Goal: Communication & Community: Answer question/provide support

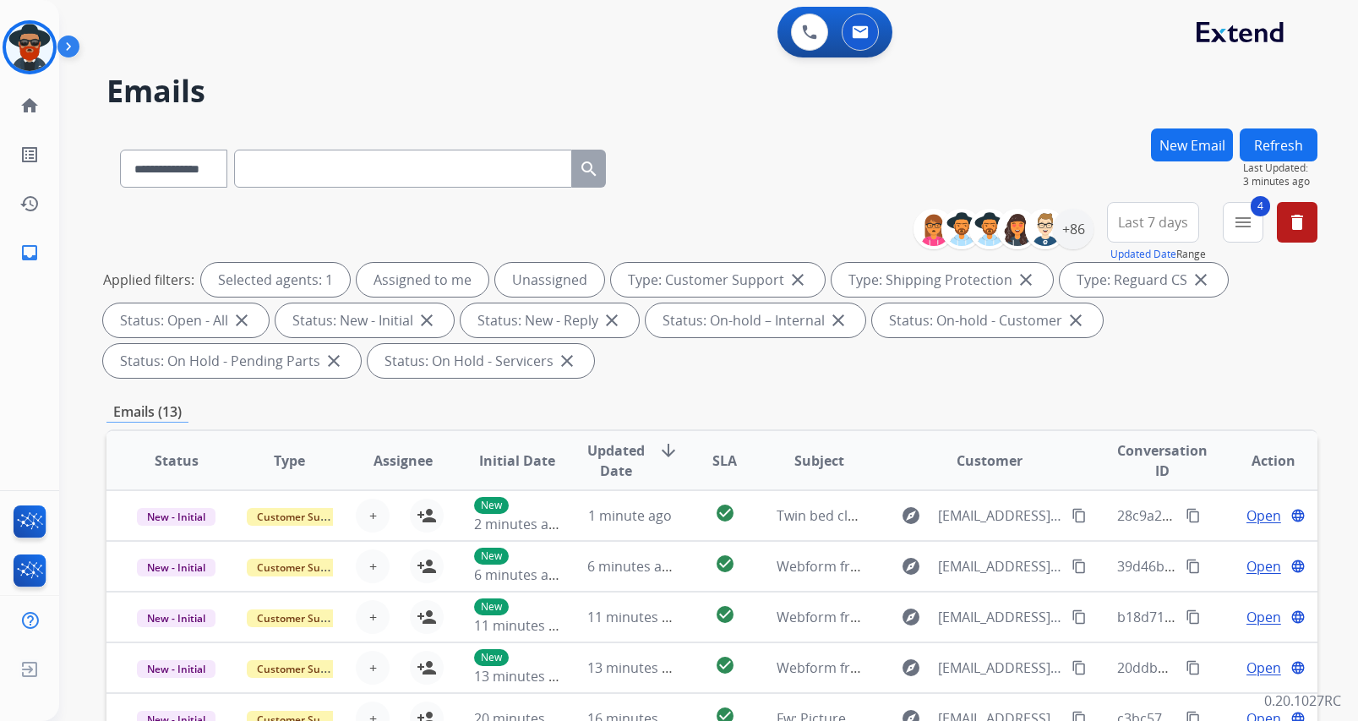
select select "**********"
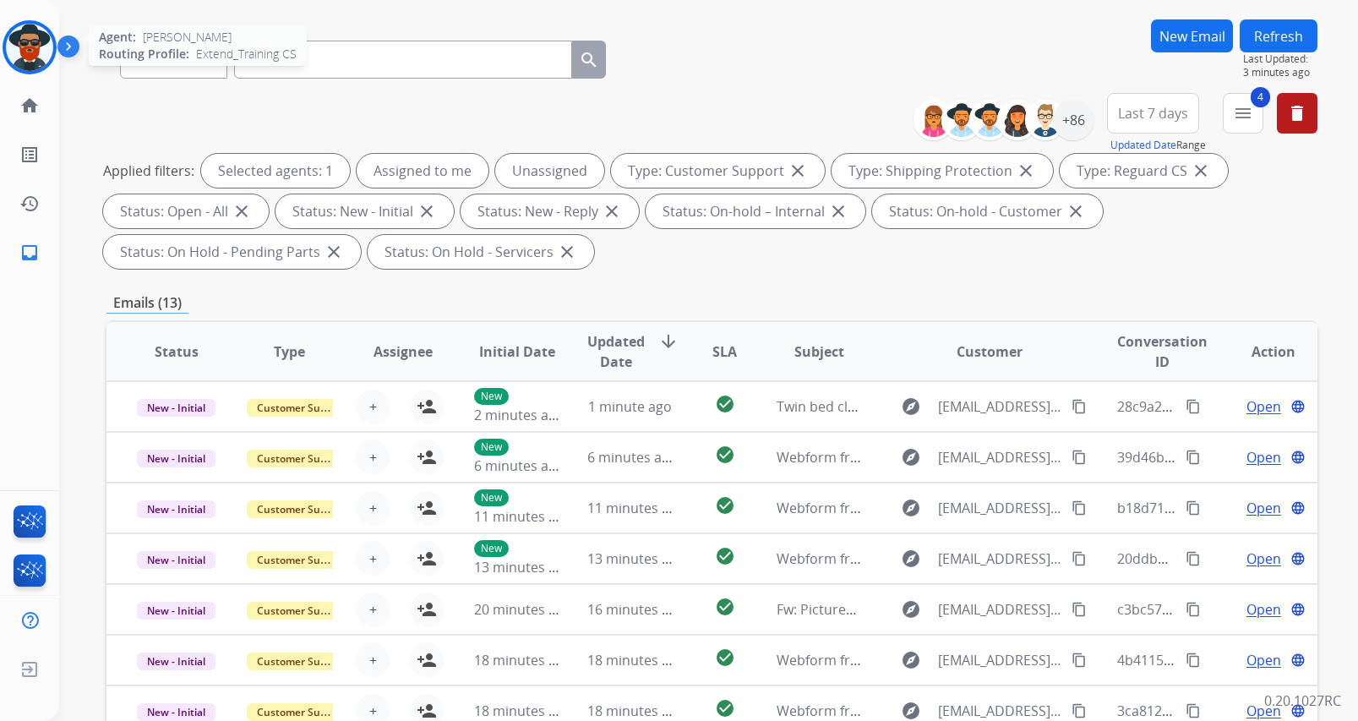
click at [31, 39] on img at bounding box center [29, 47] width 47 height 47
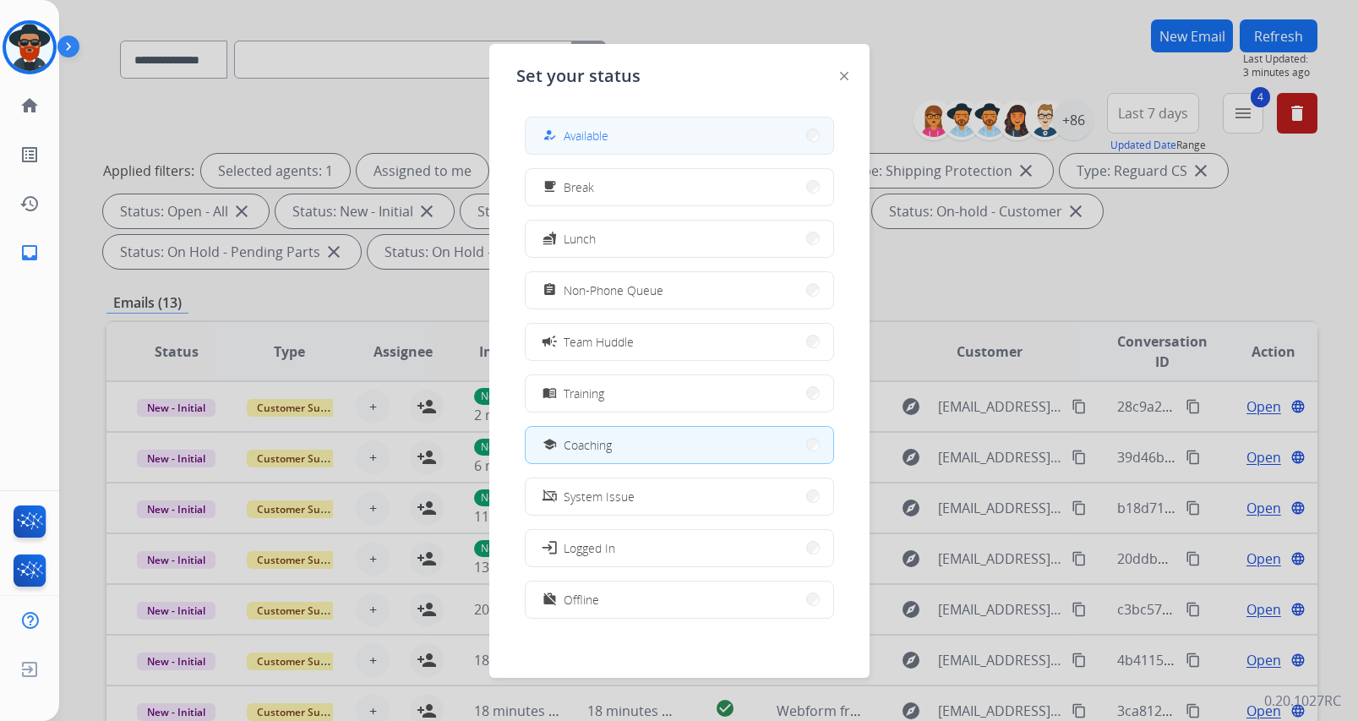
click at [596, 136] on span "Available" at bounding box center [585, 136] width 45 height 18
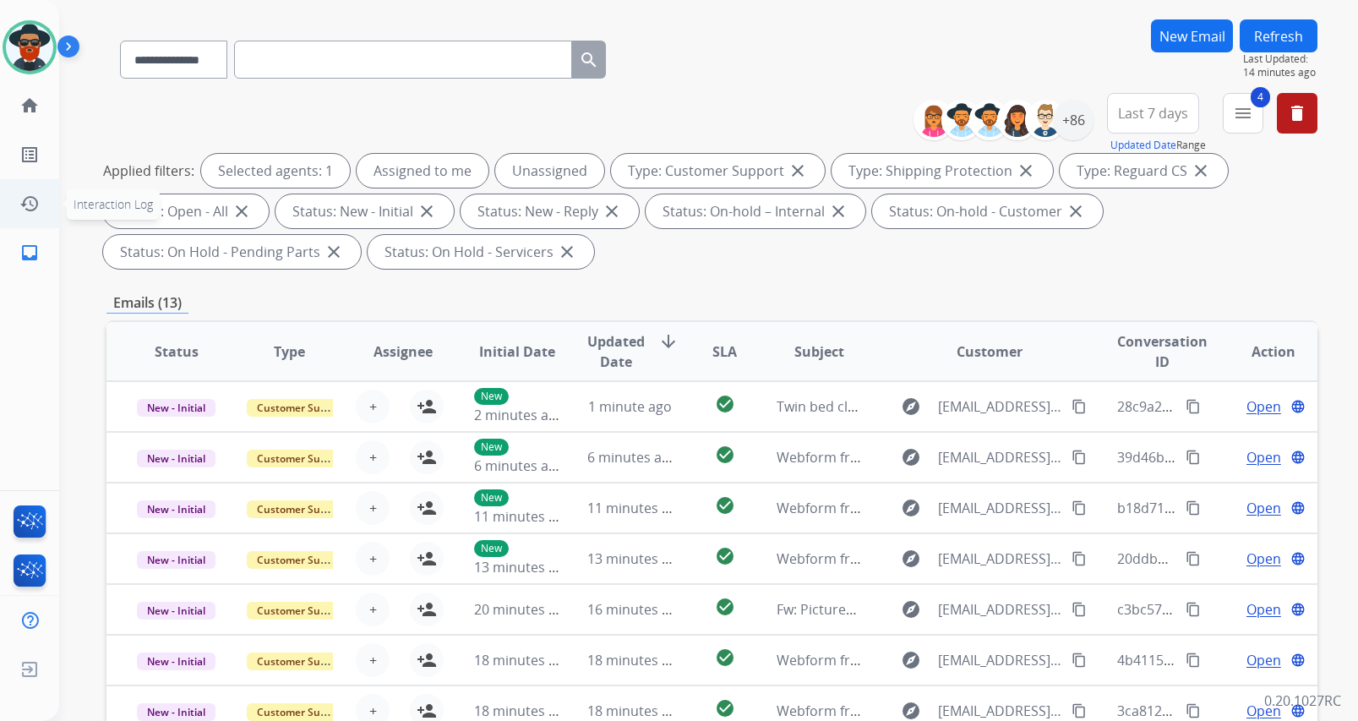
scroll to position [0, 0]
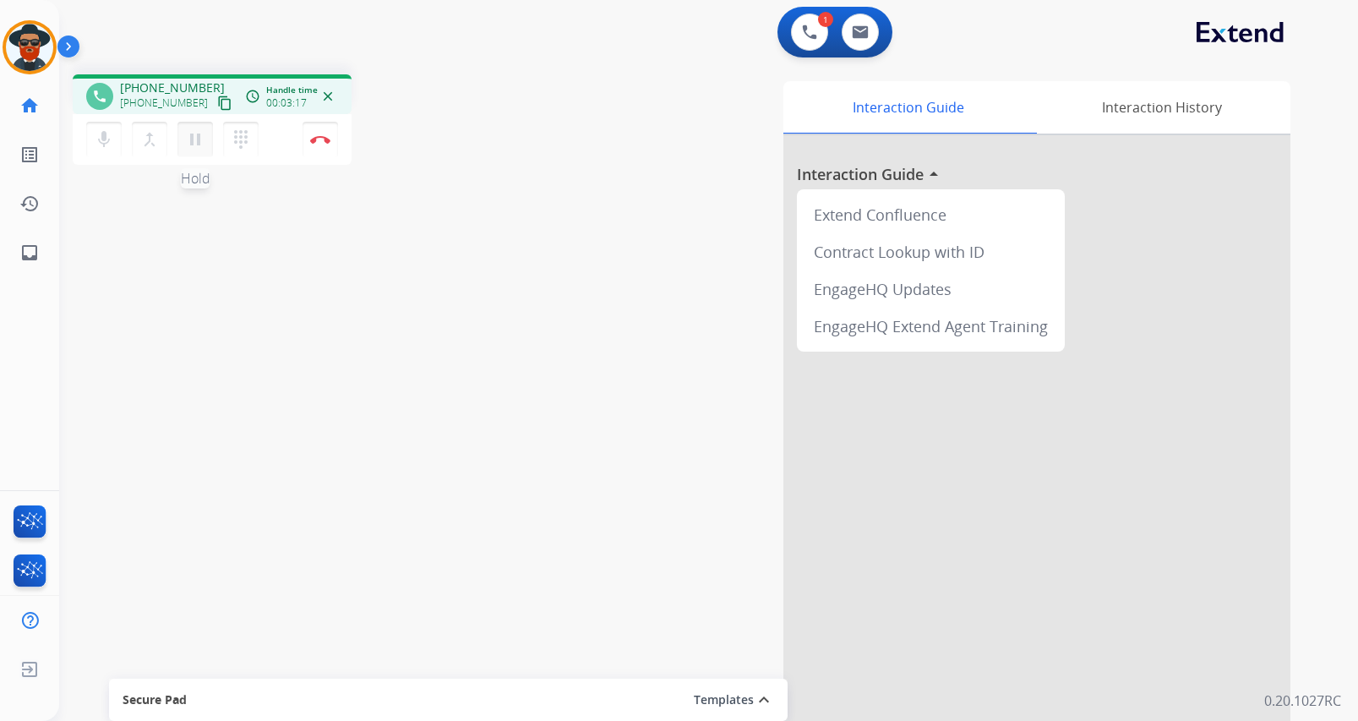
click at [196, 142] on mat-icon "pause" at bounding box center [195, 139] width 20 height 20
click at [194, 139] on mat-icon "play_arrow" at bounding box center [195, 139] width 20 height 20
click at [196, 141] on mat-icon "pause" at bounding box center [195, 139] width 20 height 20
click at [191, 133] on mat-icon "play_arrow" at bounding box center [195, 139] width 20 height 20
click at [323, 139] on img at bounding box center [320, 139] width 20 height 8
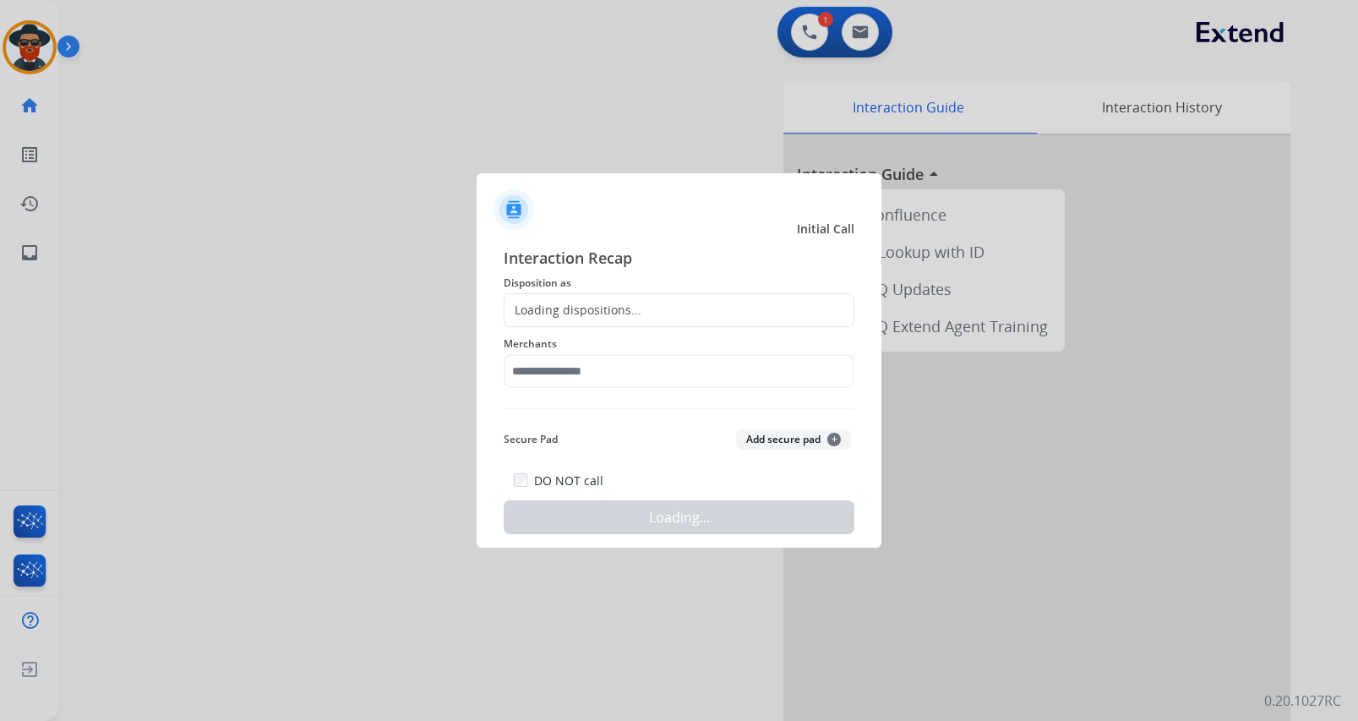
click at [585, 311] on div "Loading dispositions..." at bounding box center [572, 310] width 137 height 17
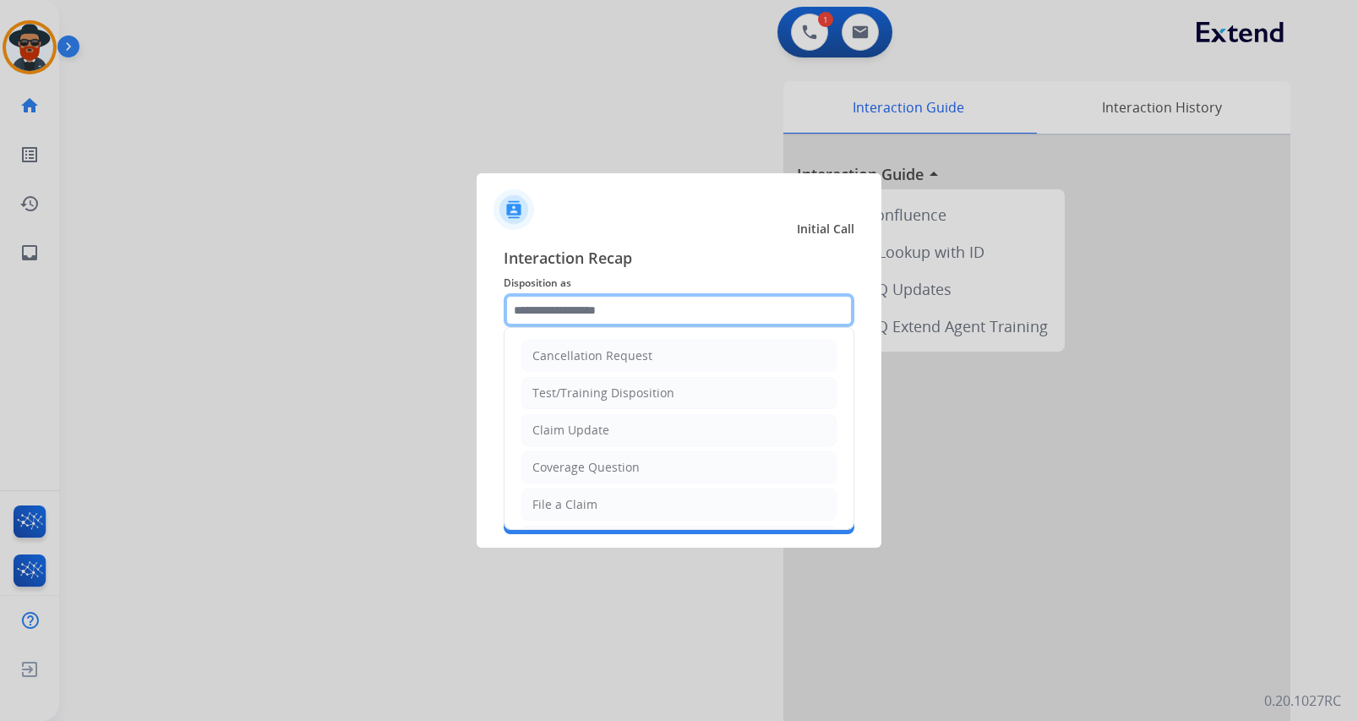
click at [573, 322] on input "text" at bounding box center [678, 310] width 351 height 34
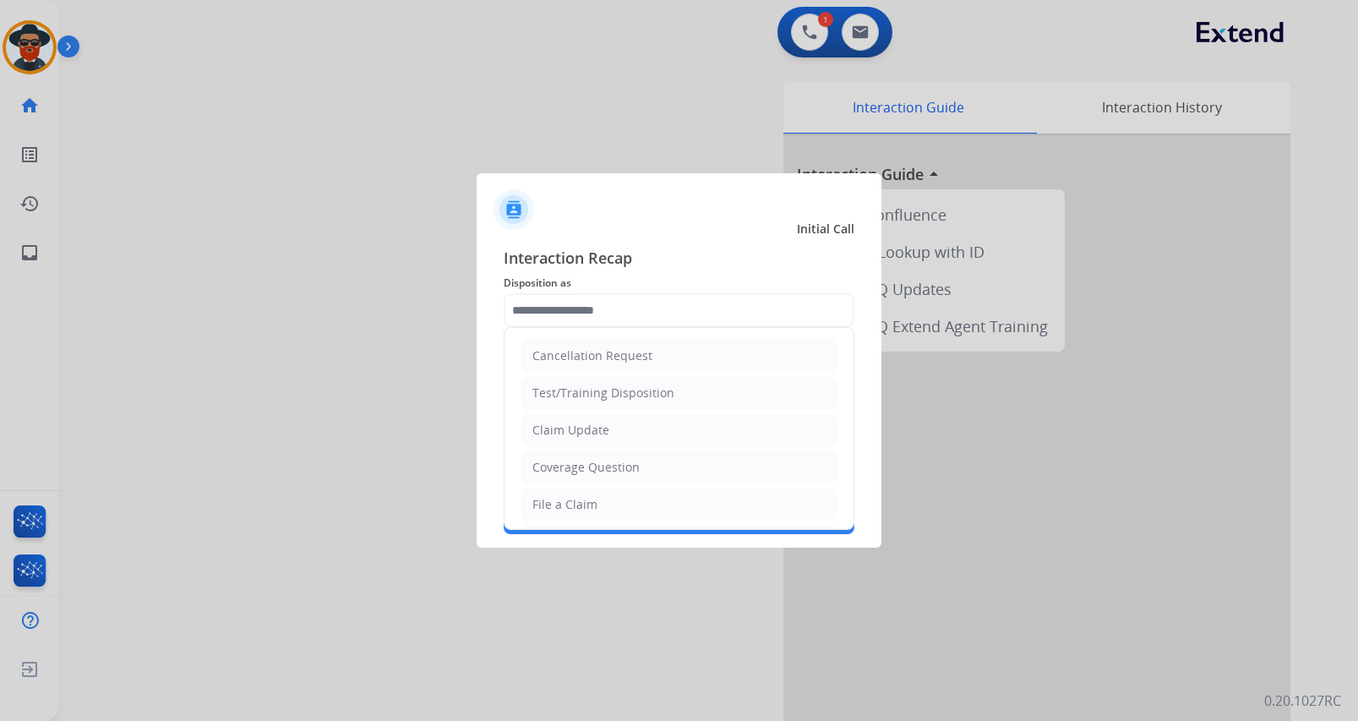
click at [610, 471] on div "Coverage Question" at bounding box center [585, 467] width 107 height 17
type input "**********"
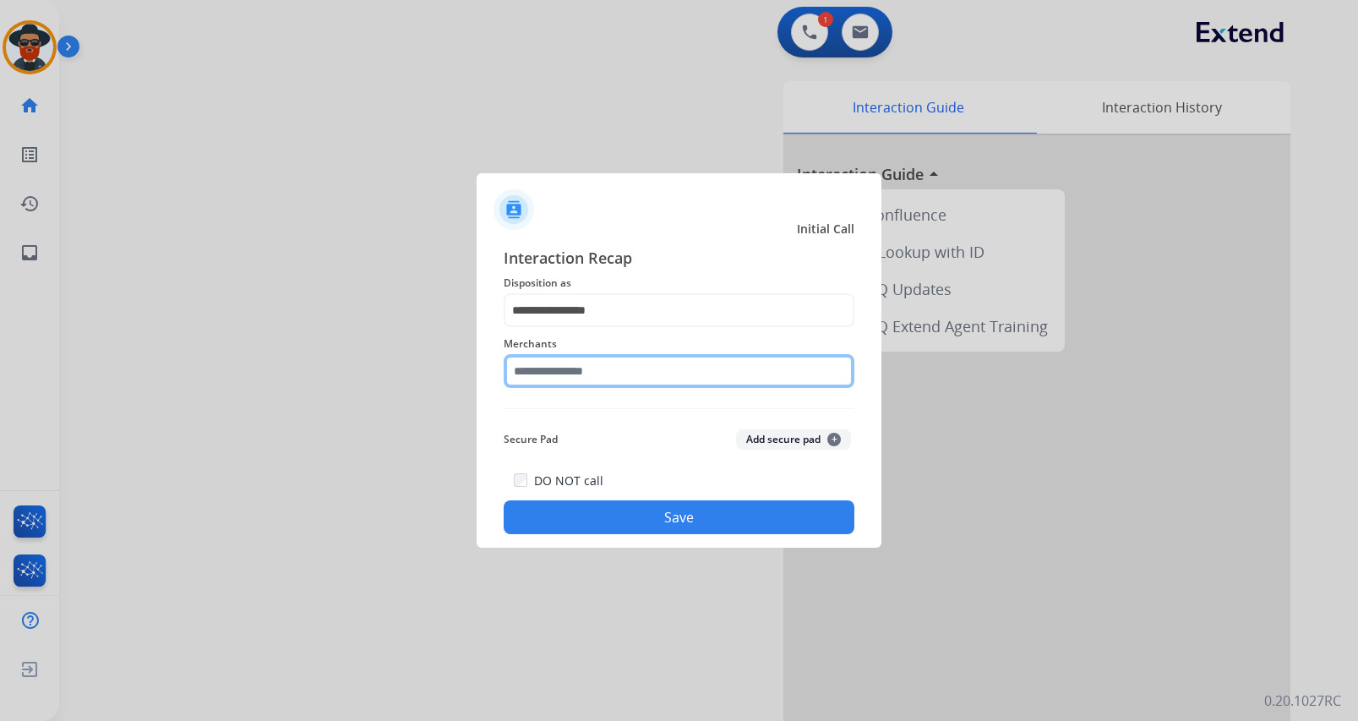
click at [584, 369] on input "text" at bounding box center [678, 371] width 351 height 34
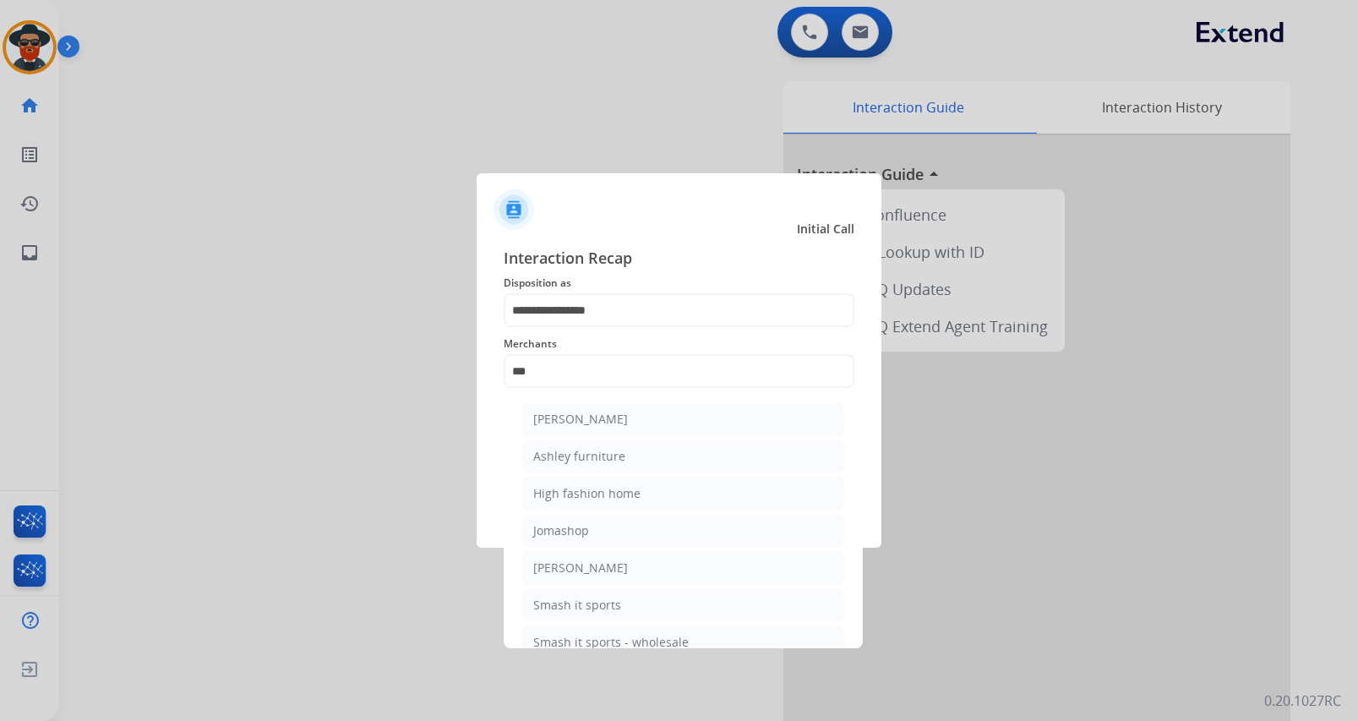
click at [616, 415] on div "[PERSON_NAME]" at bounding box center [580, 419] width 95 height 17
type input "**********"
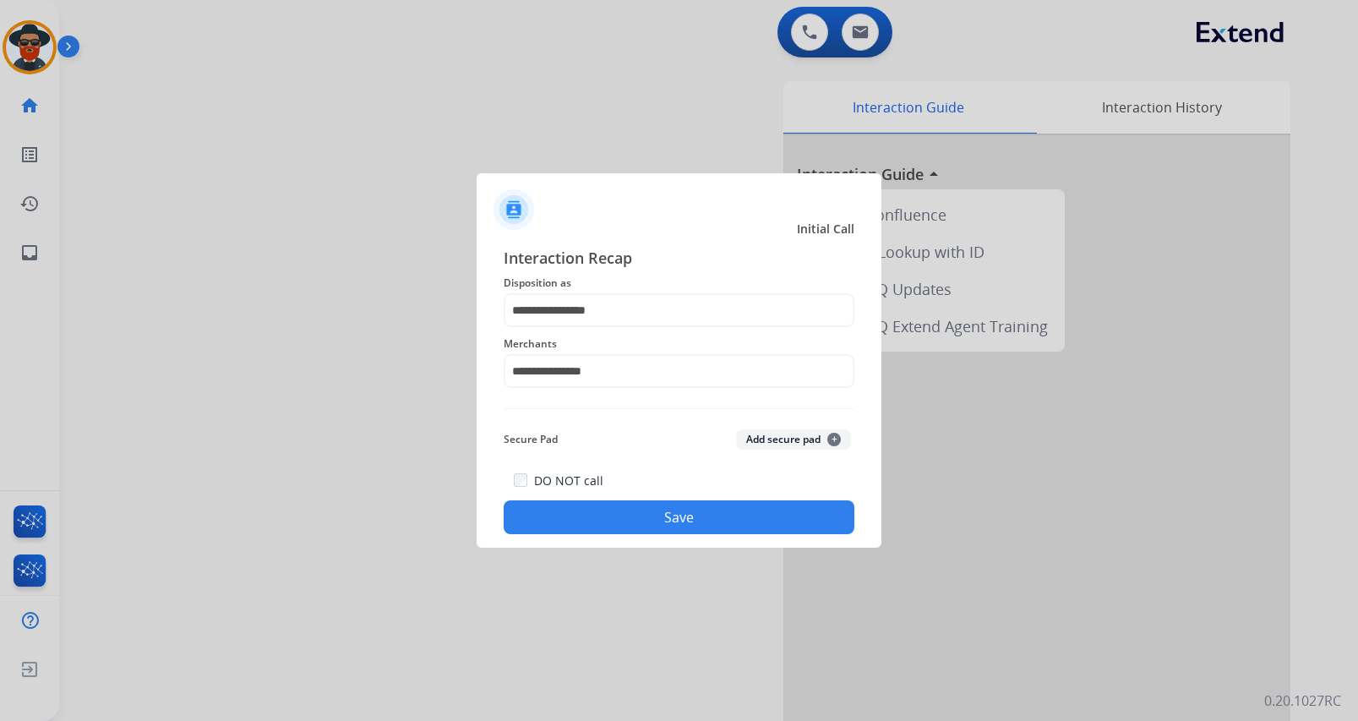
drag, startPoint x: 586, startPoint y: 507, endPoint x: 585, endPoint y: 498, distance: 9.3
click at [587, 507] on button "Save" at bounding box center [678, 517] width 351 height 34
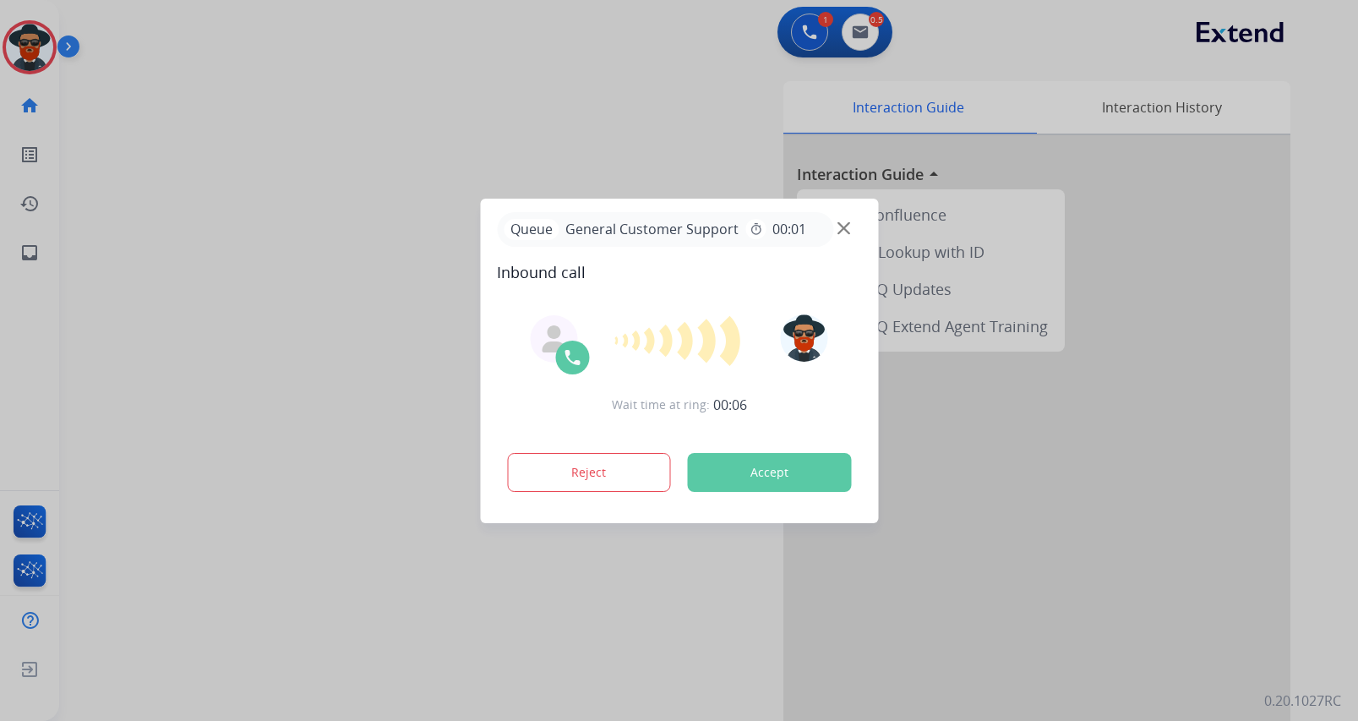
click at [768, 471] on button "Accept" at bounding box center [769, 472] width 164 height 39
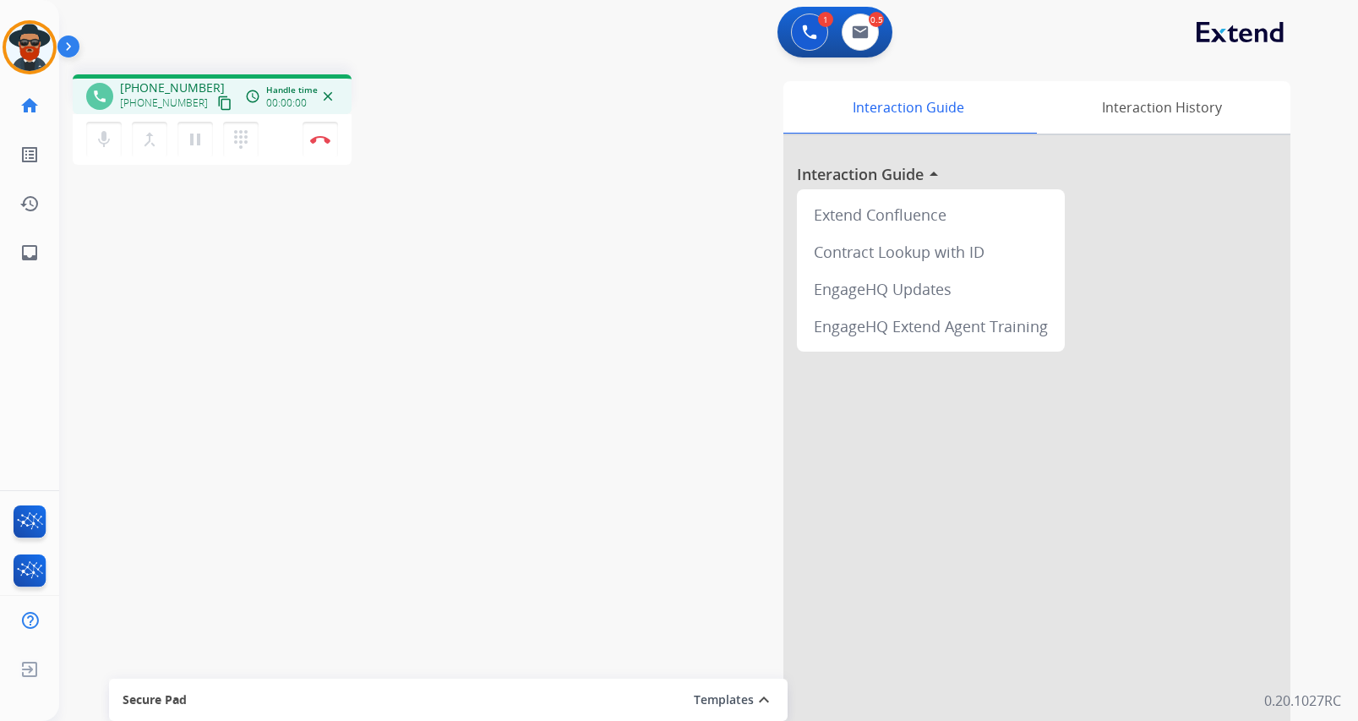
click at [767, 465] on div "Interaction Guide Interaction History Interaction Guide arrow_drop_up Extend Co…" at bounding box center [908, 423] width 763 height 684
click at [318, 139] on img at bounding box center [320, 139] width 20 height 8
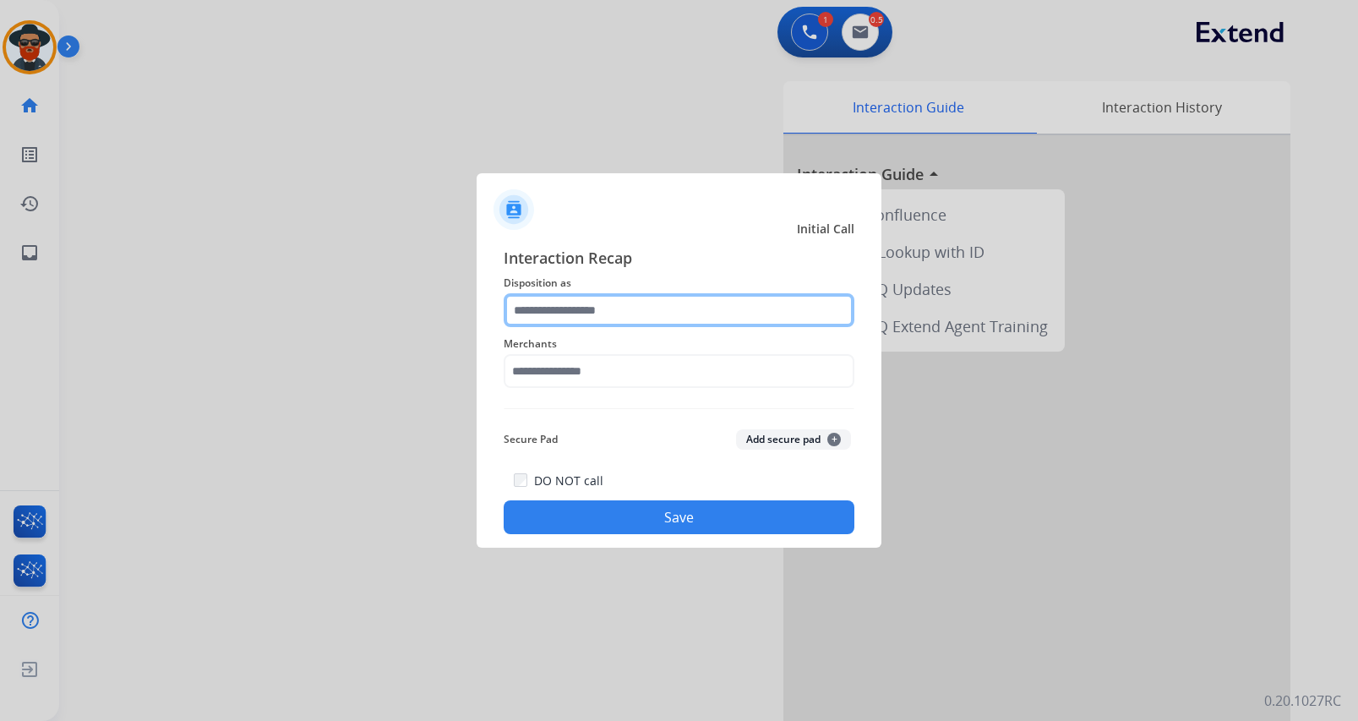
click at [607, 312] on input "text" at bounding box center [678, 310] width 351 height 34
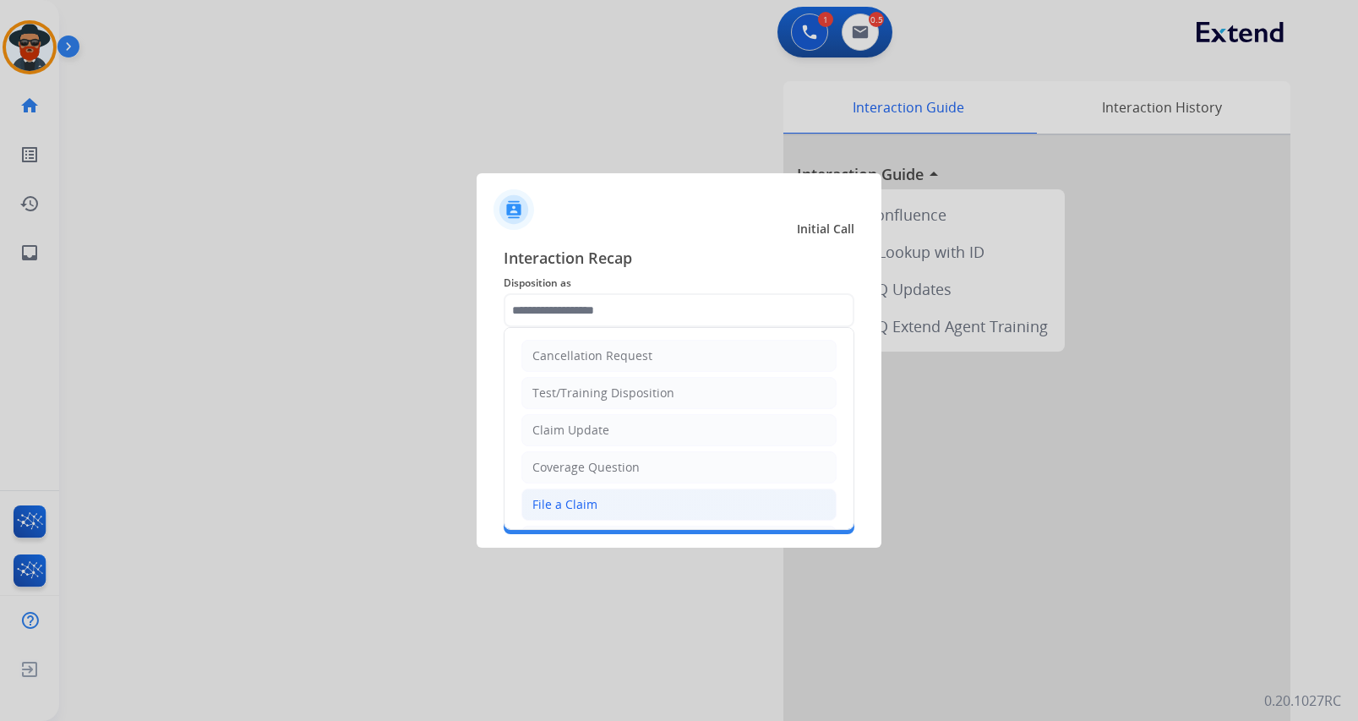
click at [577, 503] on div "File a Claim" at bounding box center [564, 504] width 65 height 17
type input "**********"
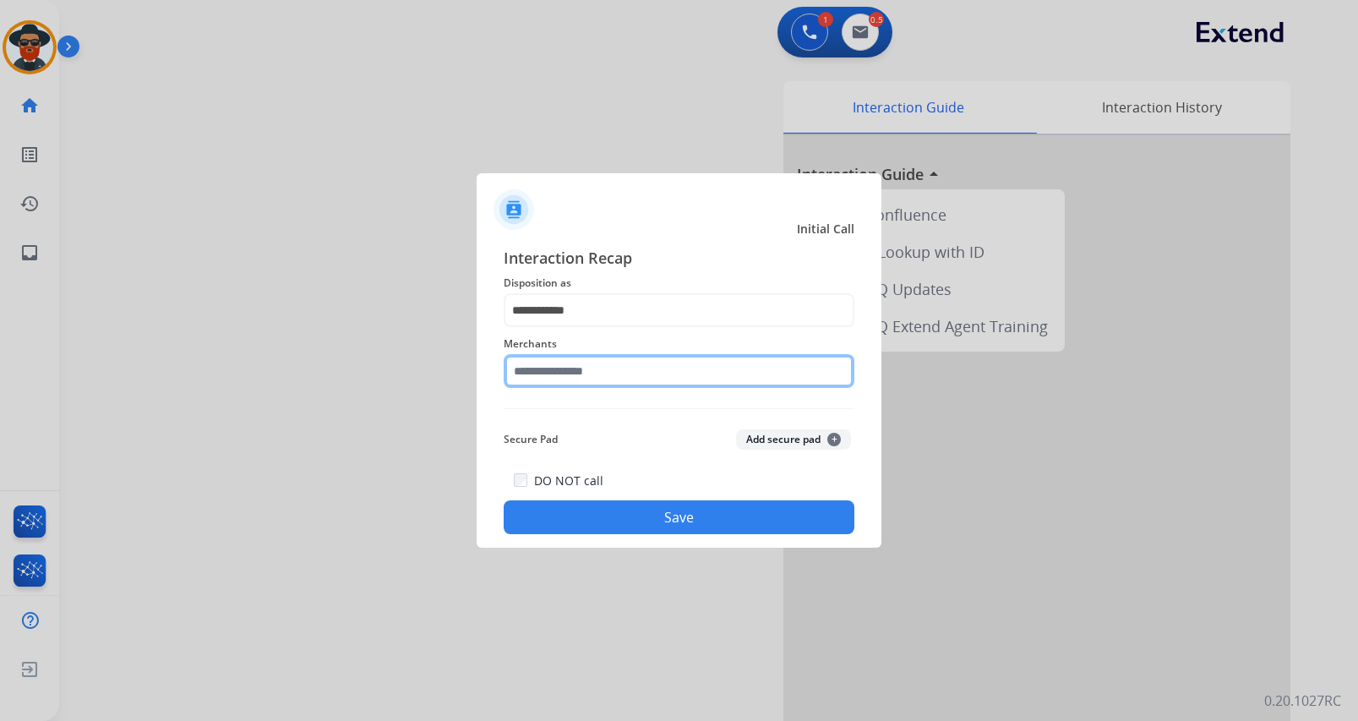
click at [570, 375] on input "text" at bounding box center [678, 371] width 351 height 34
click at [617, 378] on input "text" at bounding box center [678, 371] width 351 height 34
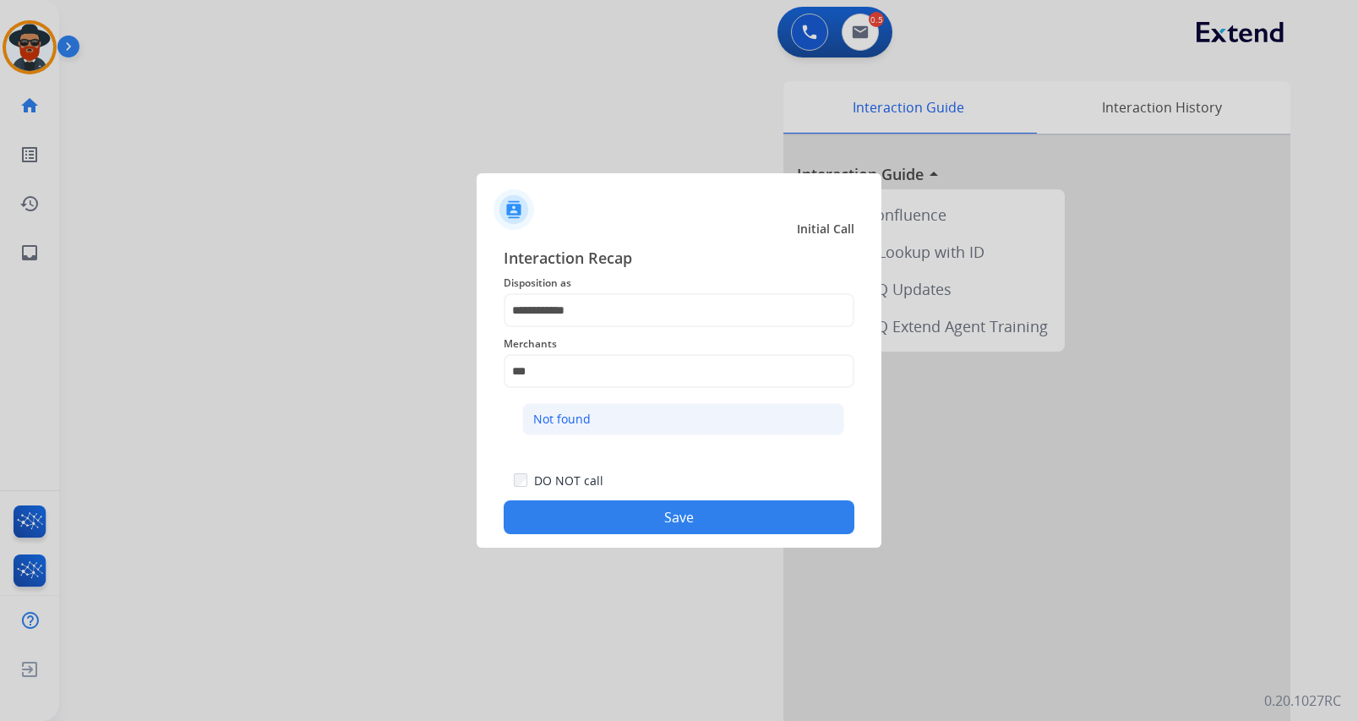
click at [574, 418] on div "Not found" at bounding box center [561, 419] width 57 height 17
type input "*********"
click at [618, 509] on button "Save" at bounding box center [678, 517] width 351 height 34
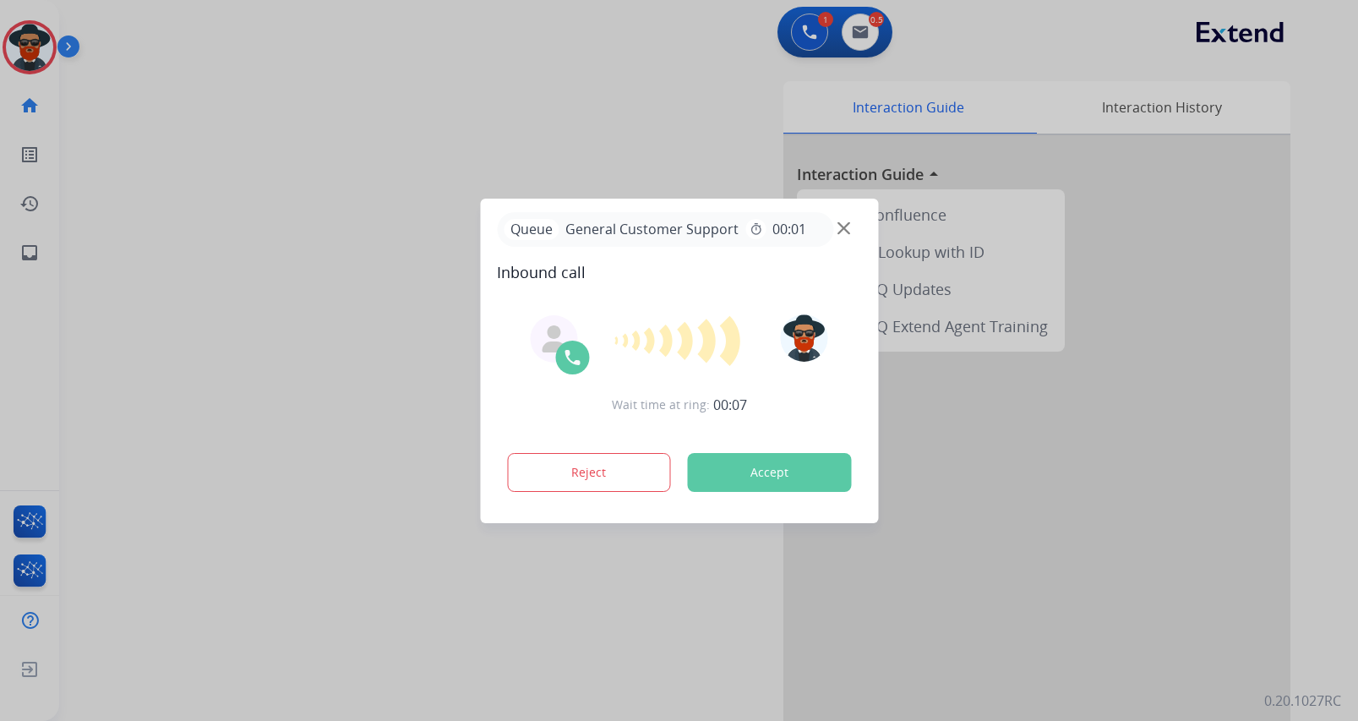
click at [744, 471] on button "Accept" at bounding box center [769, 472] width 164 height 39
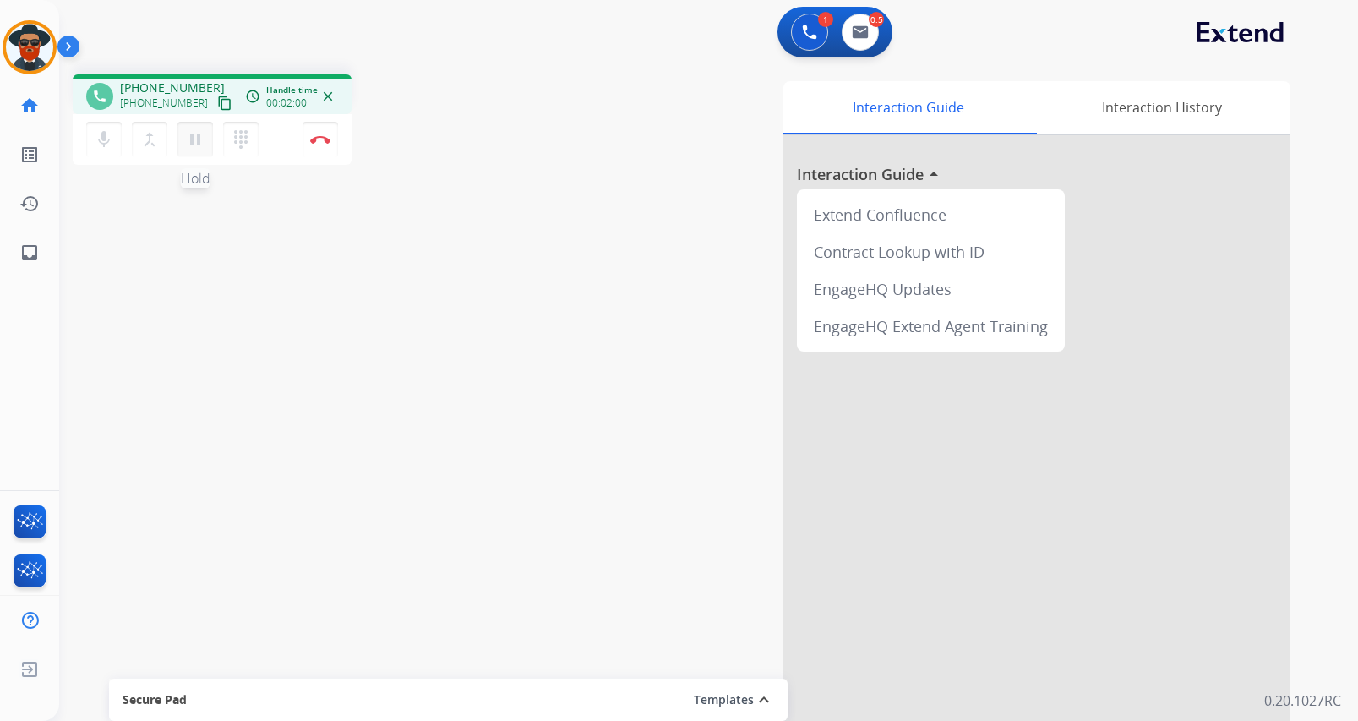
click at [194, 139] on mat-icon "pause" at bounding box center [195, 139] width 20 height 20
click at [199, 132] on mat-icon "play_arrow" at bounding box center [195, 139] width 20 height 20
click at [198, 143] on mat-icon "pause" at bounding box center [195, 139] width 20 height 20
click at [195, 135] on mat-icon "play_arrow" at bounding box center [195, 139] width 20 height 20
click at [317, 139] on img at bounding box center [320, 139] width 20 height 8
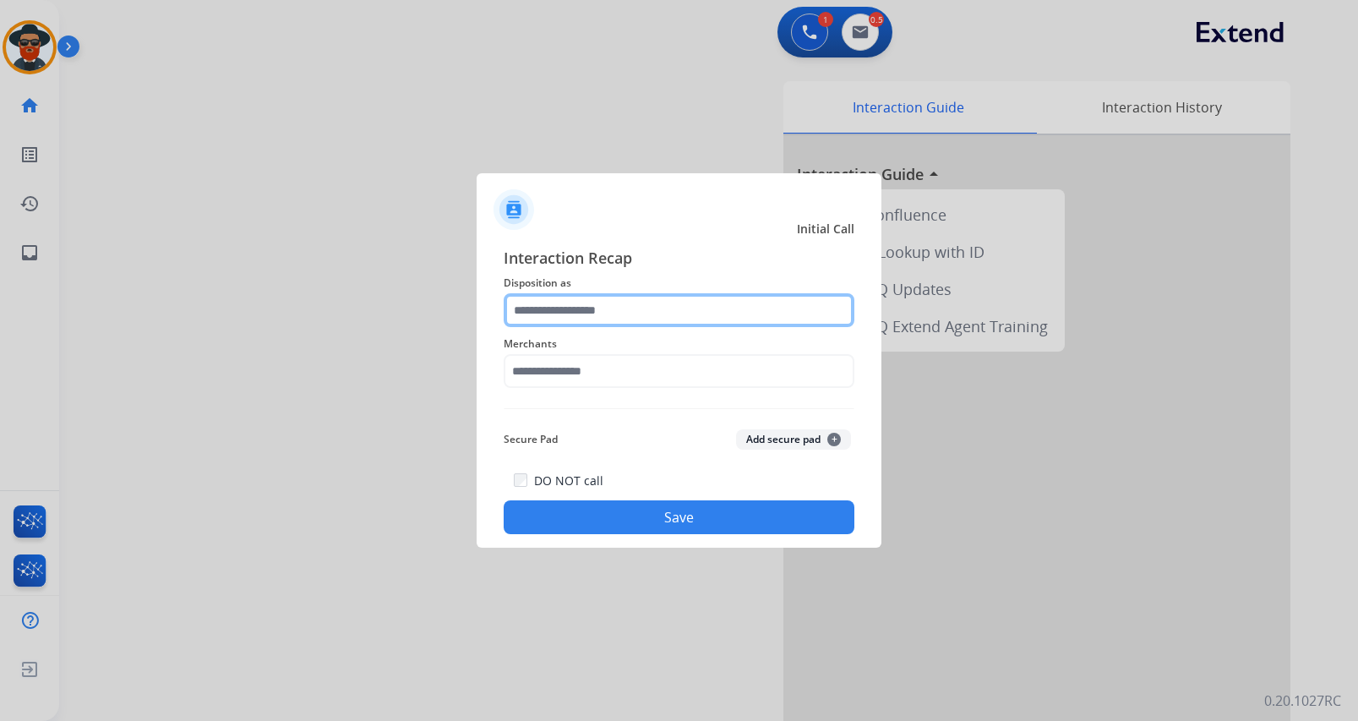
click at [560, 311] on input "text" at bounding box center [678, 310] width 351 height 34
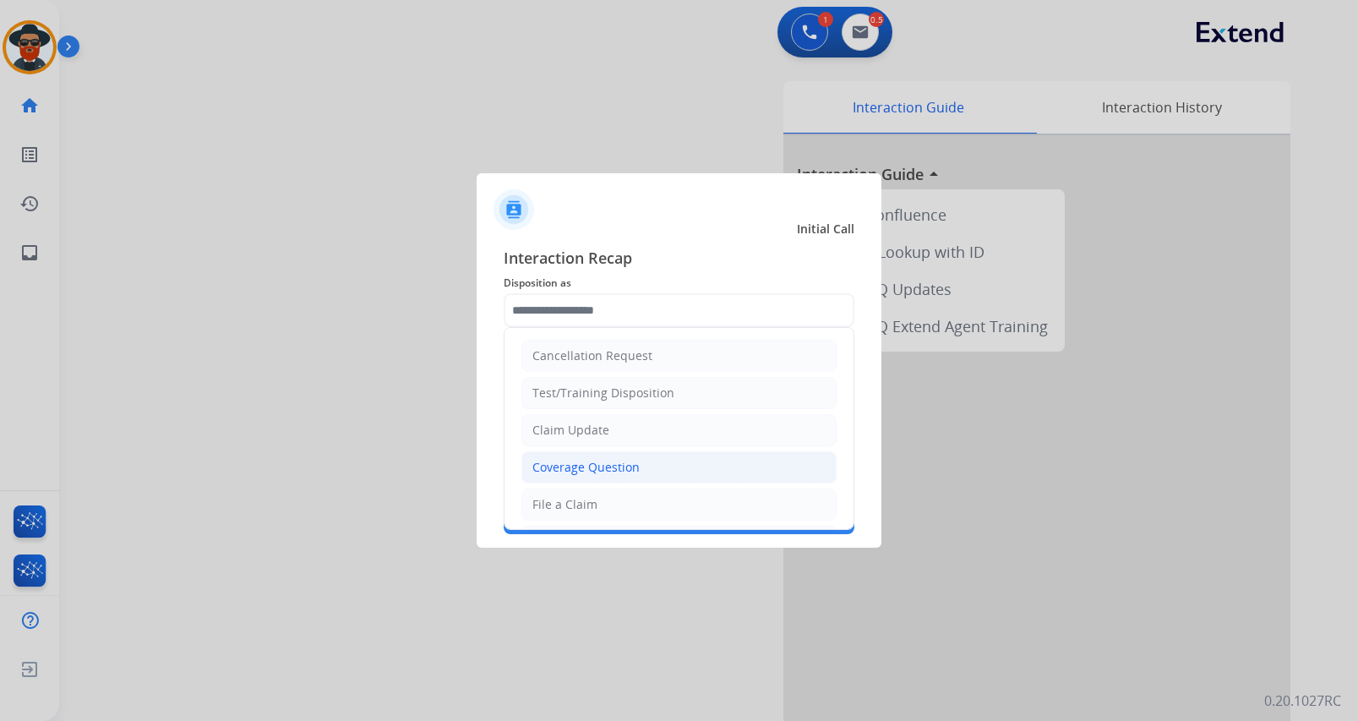
click at [614, 456] on li "Coverage Question" at bounding box center [678, 467] width 315 height 32
type input "**********"
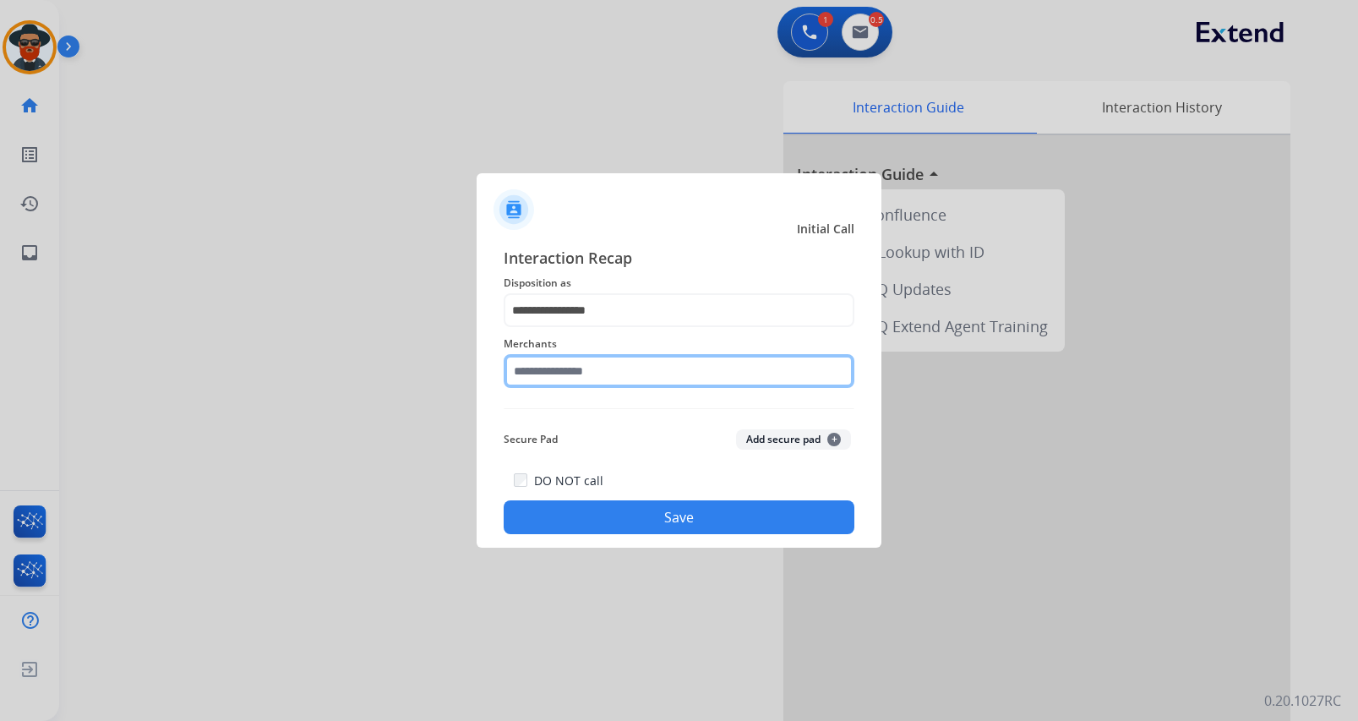
click at [569, 367] on input "text" at bounding box center [678, 371] width 351 height 34
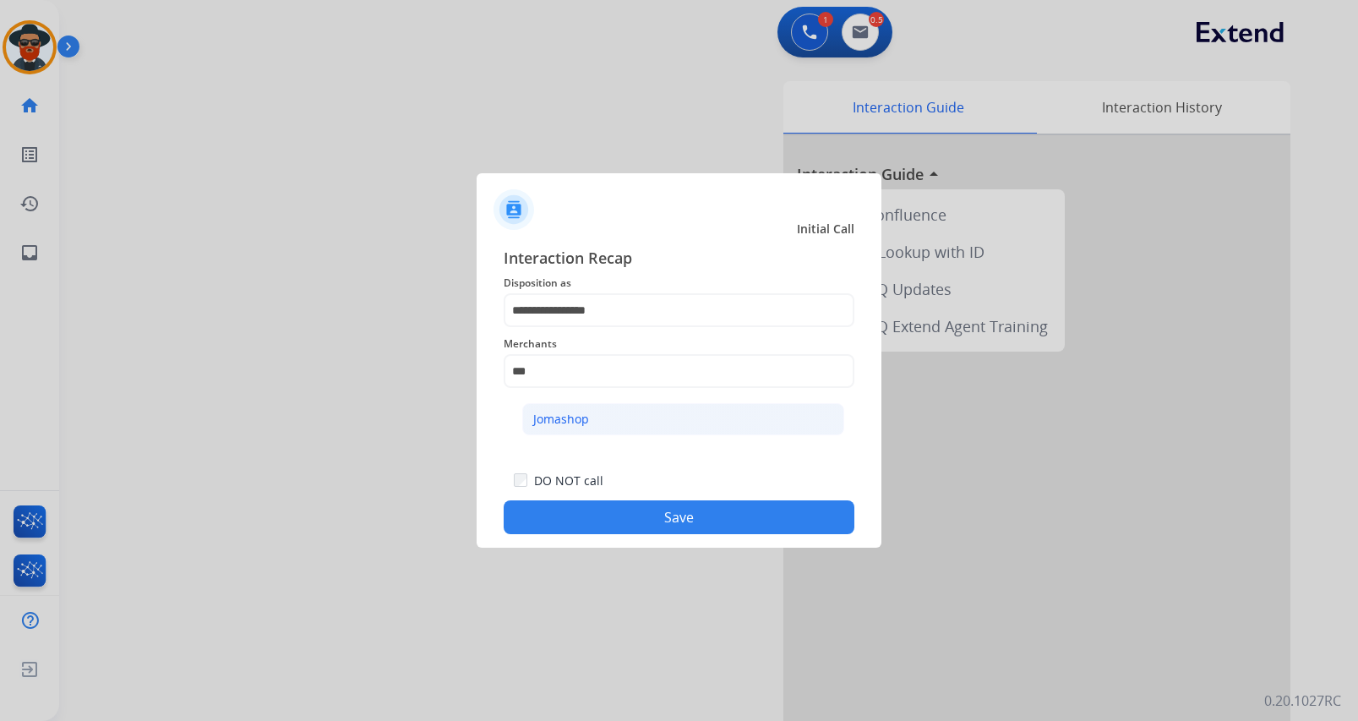
click at [604, 423] on li "Jomashop" at bounding box center [683, 419] width 322 height 32
type input "********"
click at [649, 514] on button "Save" at bounding box center [678, 517] width 351 height 34
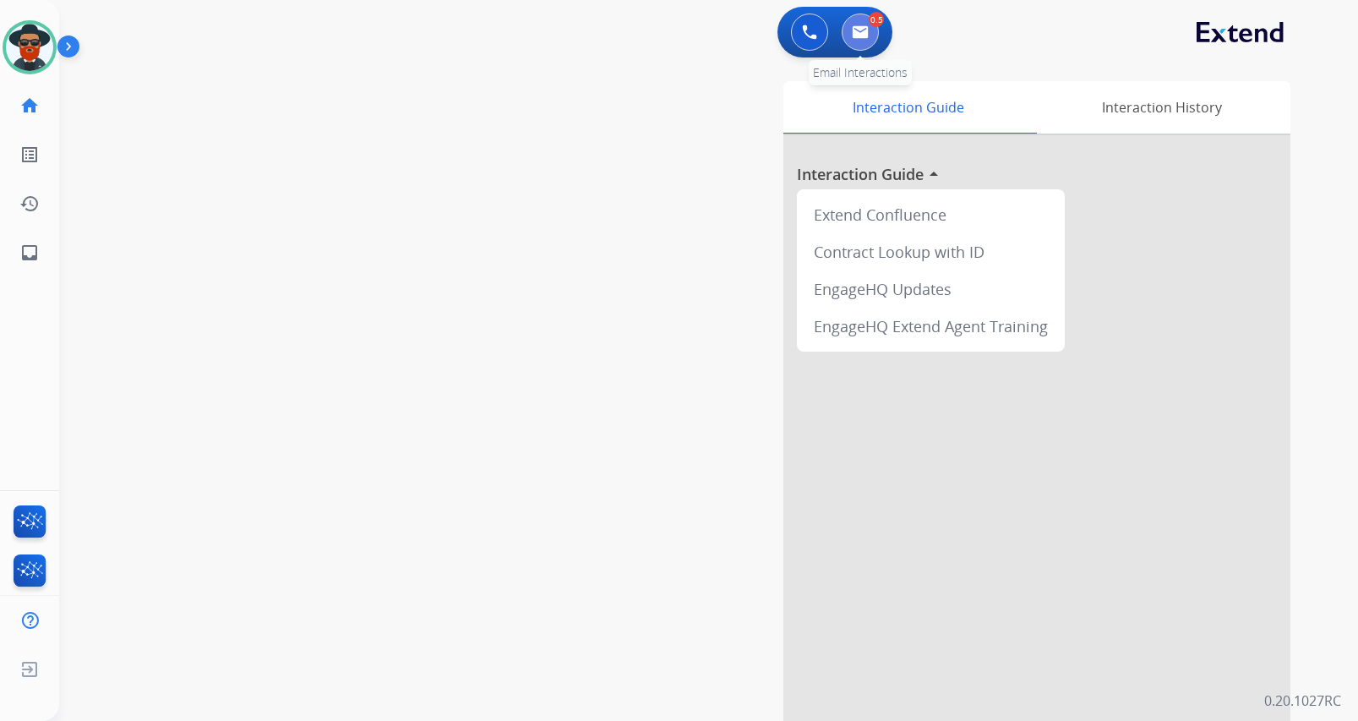
click at [867, 32] on img at bounding box center [860, 32] width 17 height 14
select select "**********"
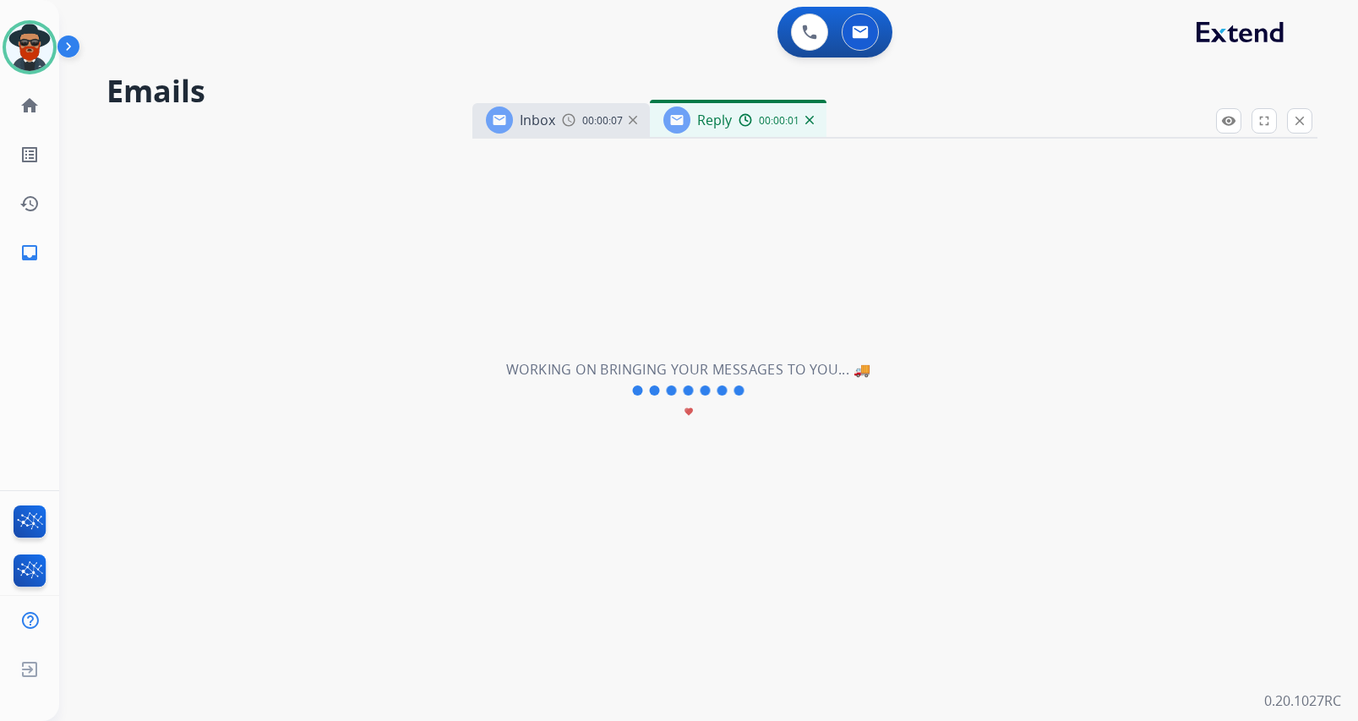
select select "**********"
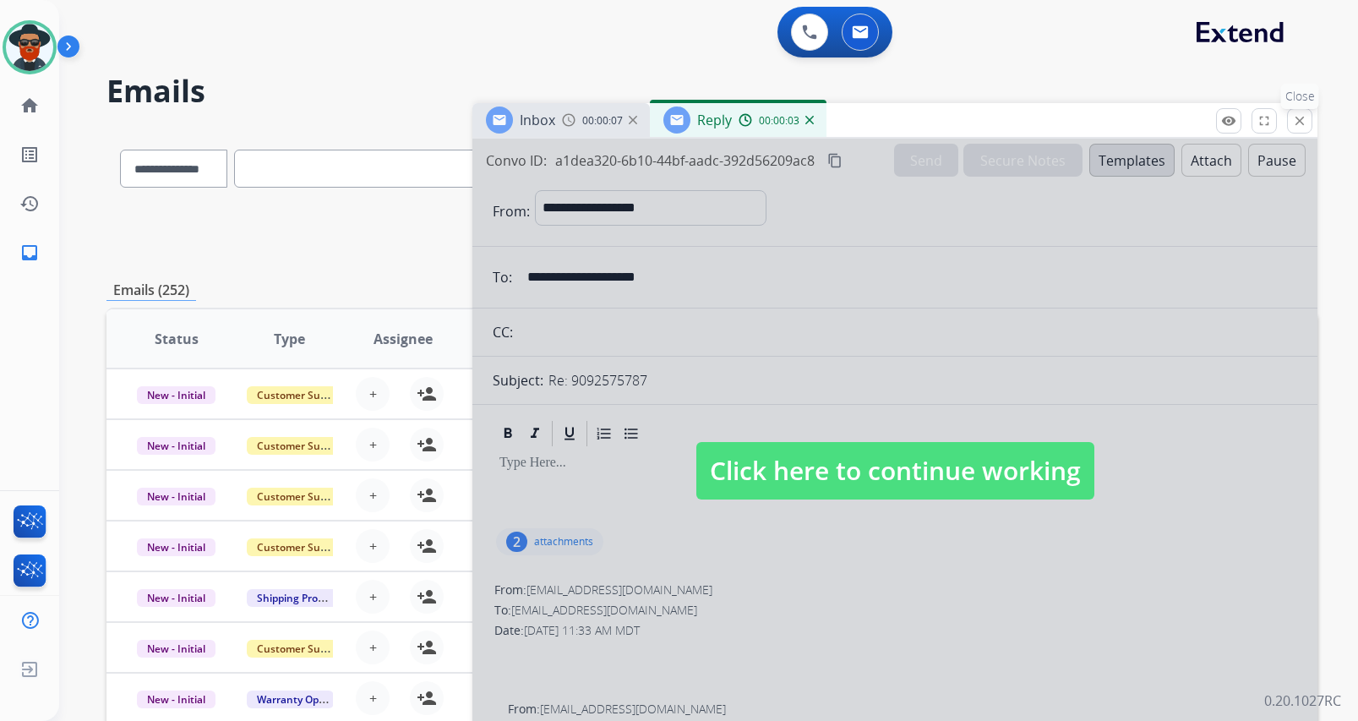
click at [1303, 118] on mat-icon "close" at bounding box center [1299, 120] width 15 height 15
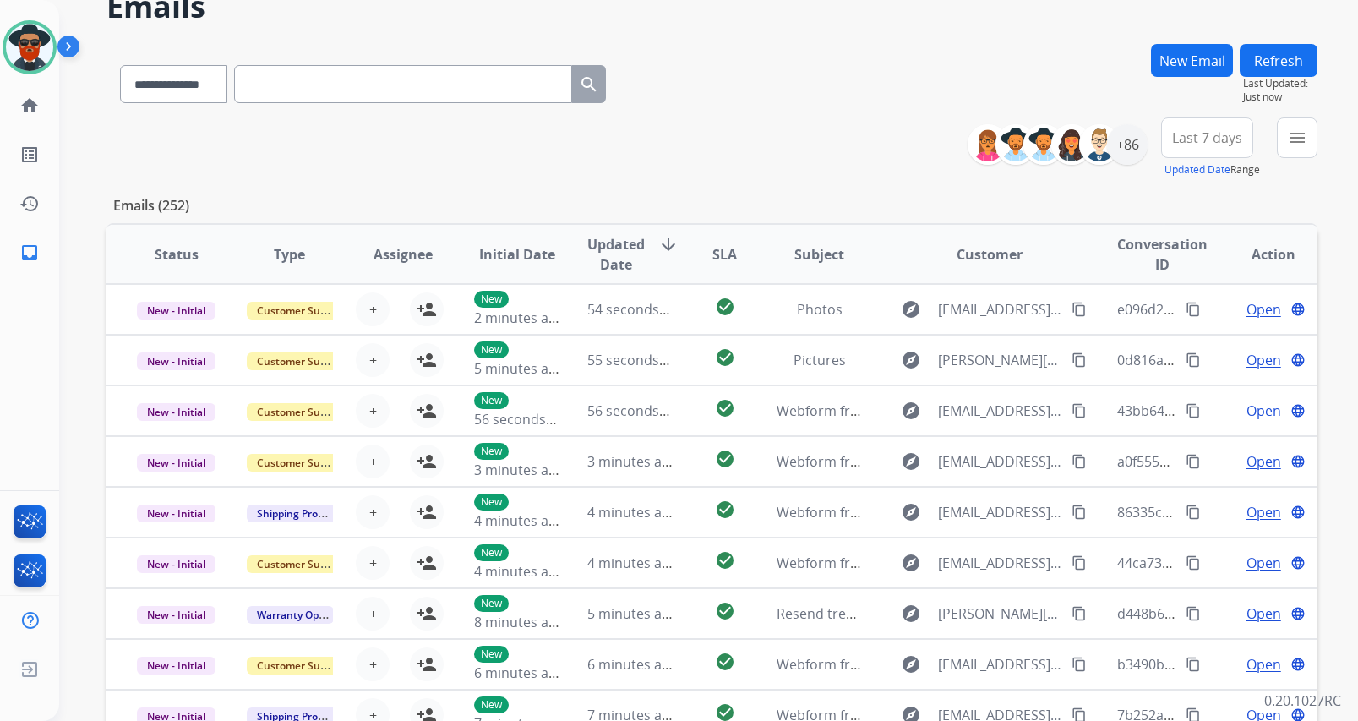
scroll to position [72, 0]
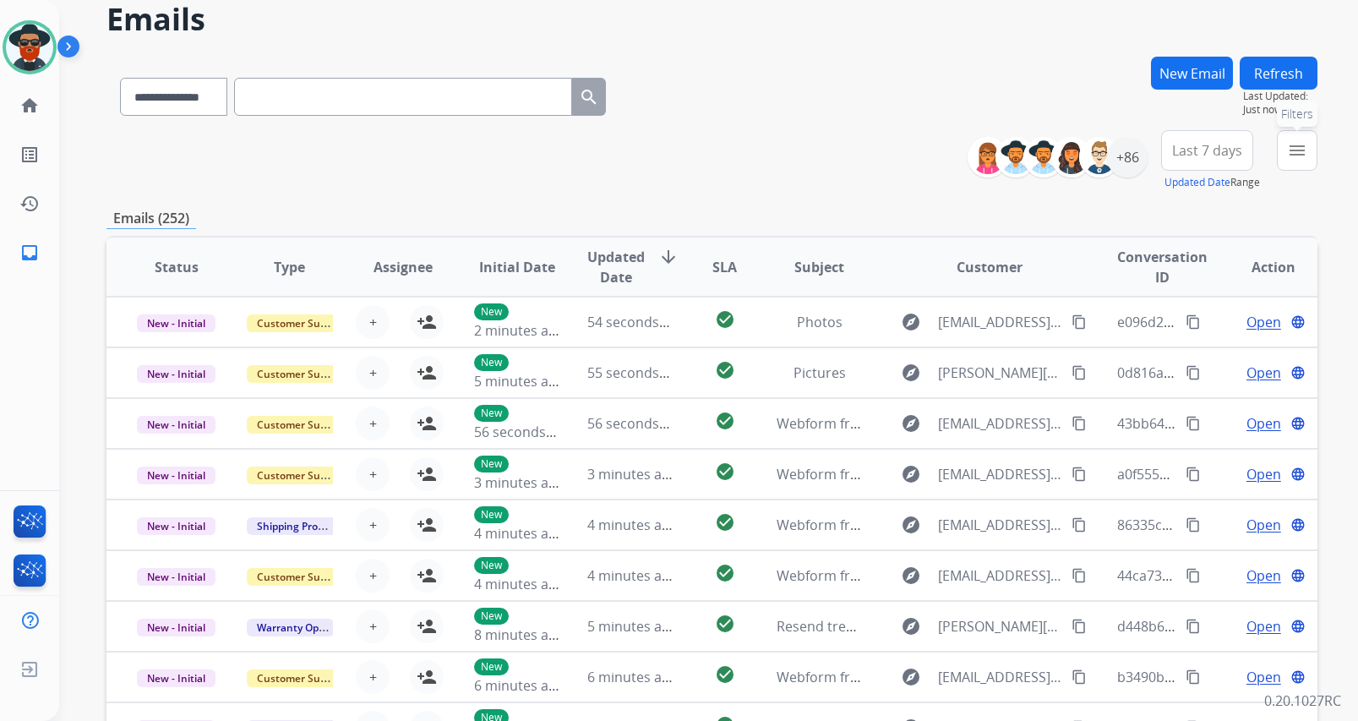
click at [1293, 144] on mat-icon "menu" at bounding box center [1297, 150] width 20 height 20
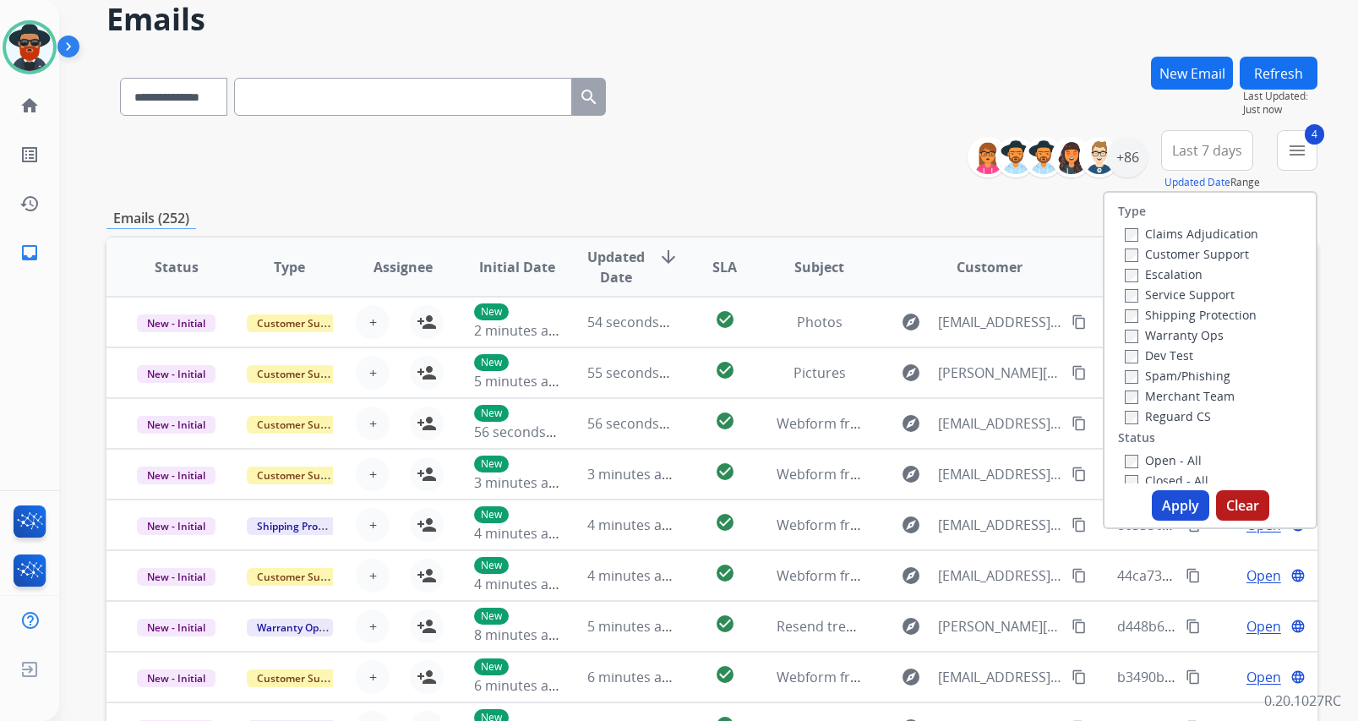
click at [1162, 494] on button "Apply" at bounding box center [1179, 505] width 57 height 30
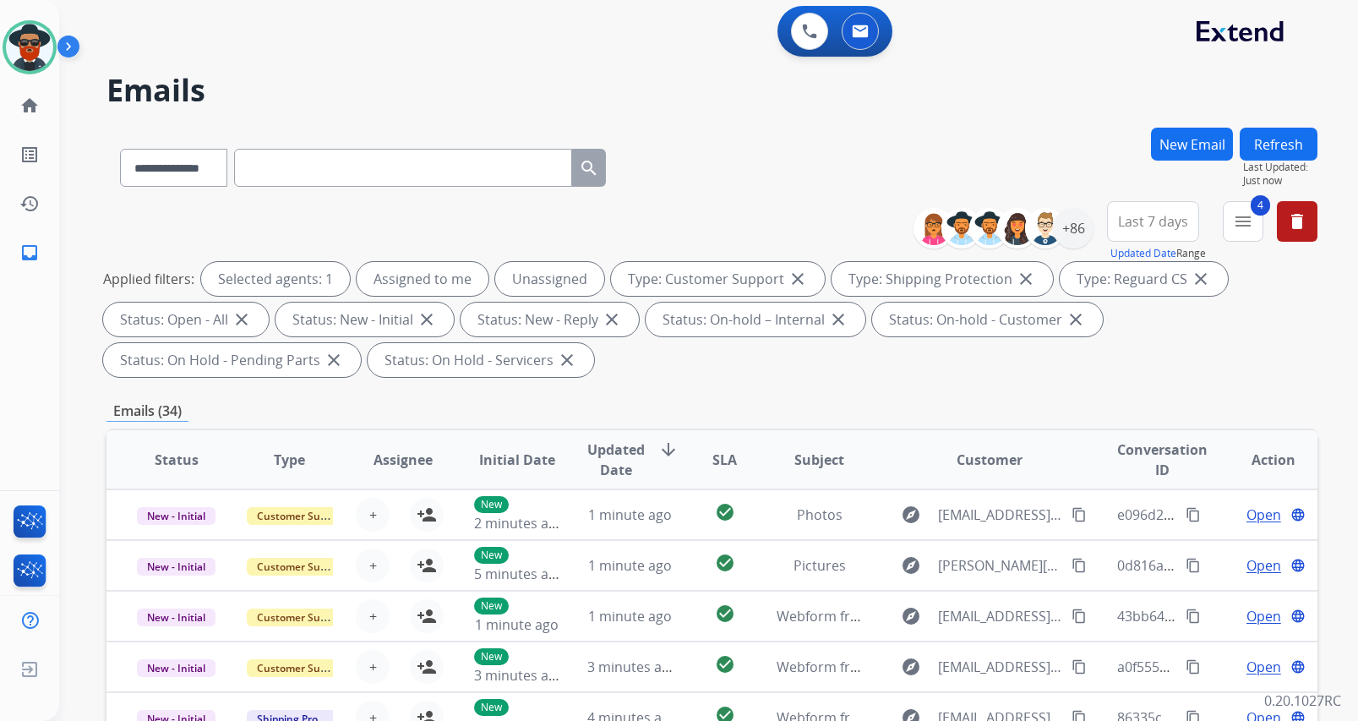
scroll to position [0, 0]
click at [1177, 144] on button "New Email" at bounding box center [1192, 144] width 82 height 33
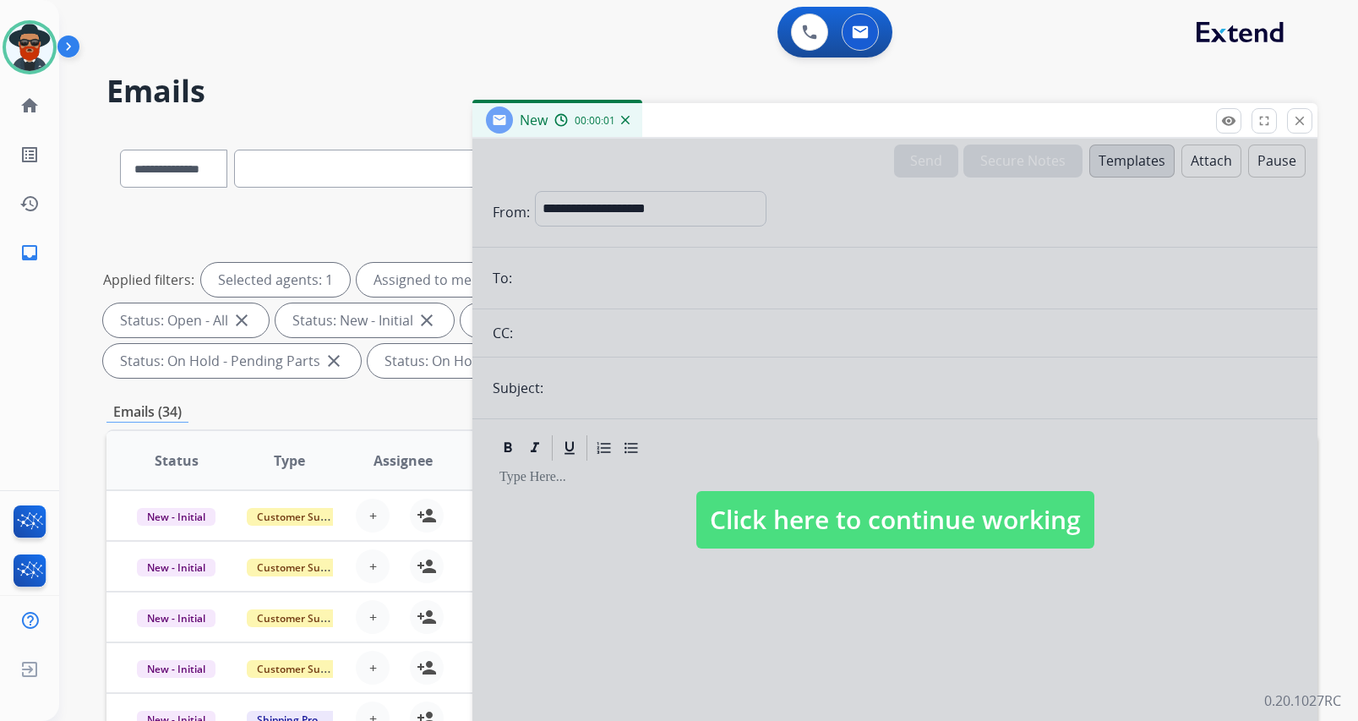
click at [607, 208] on div at bounding box center [894, 503] width 845 height 728
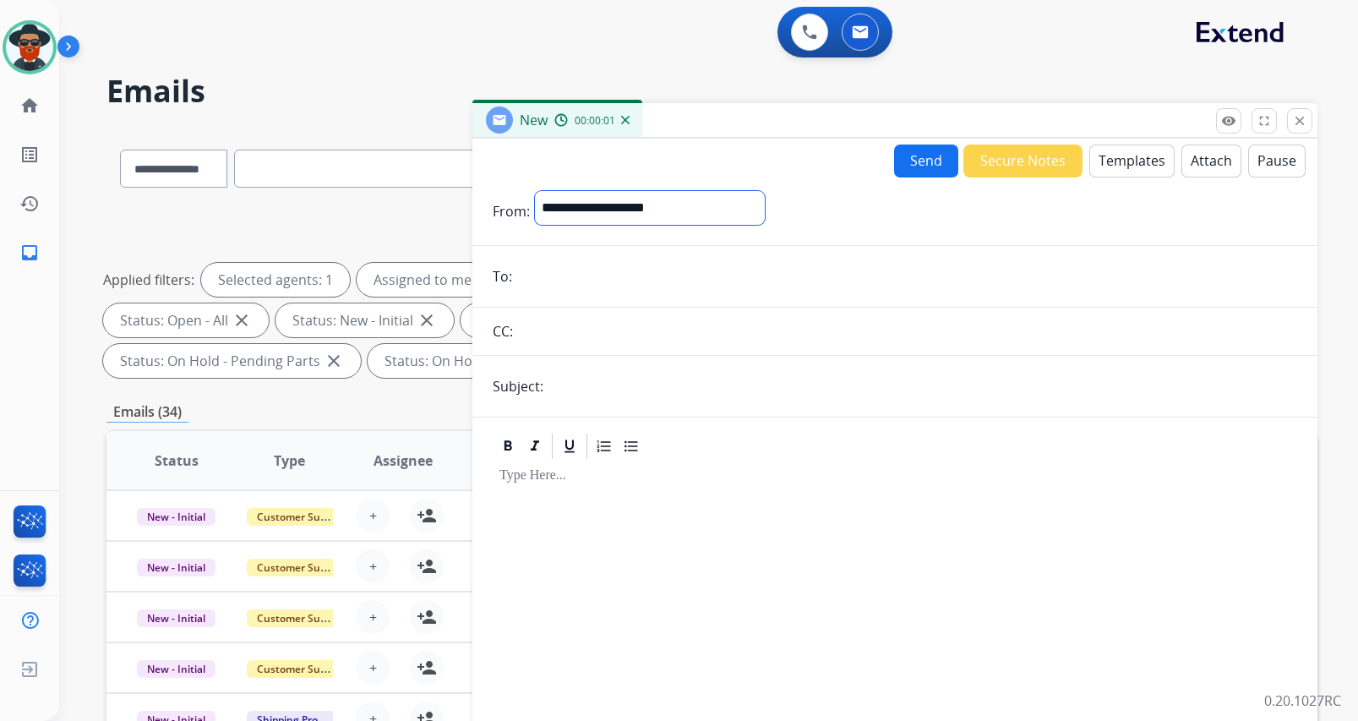
click at [591, 210] on select "**********" at bounding box center [650, 208] width 230 height 34
select select "**********"
click at [535, 191] on select "**********" at bounding box center [650, 208] width 230 height 34
click at [558, 277] on input "email" at bounding box center [907, 278] width 780 height 34
paste input "**********"
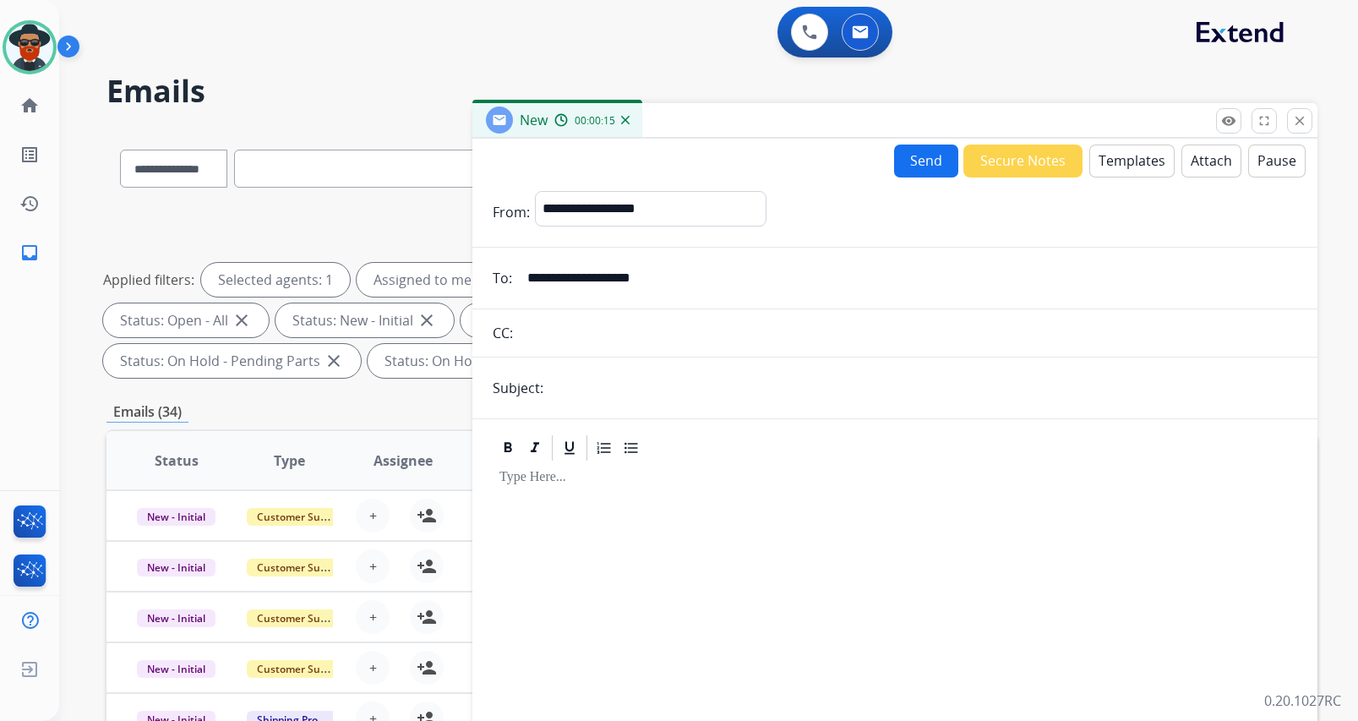
type input "**********"
click at [572, 394] on input "text" at bounding box center [922, 388] width 748 height 34
type input "*******"
click at [1119, 157] on button "Templates" at bounding box center [1131, 160] width 85 height 33
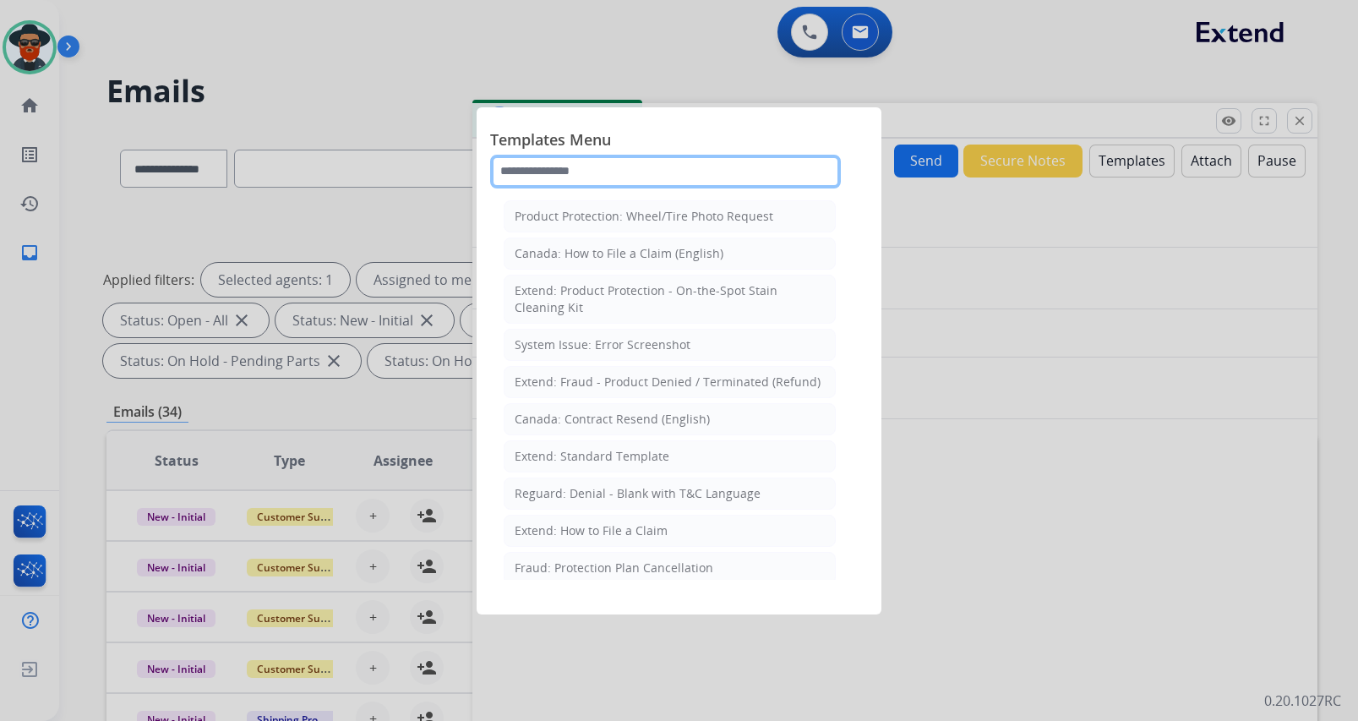
click at [572, 174] on input "text" at bounding box center [665, 172] width 351 height 34
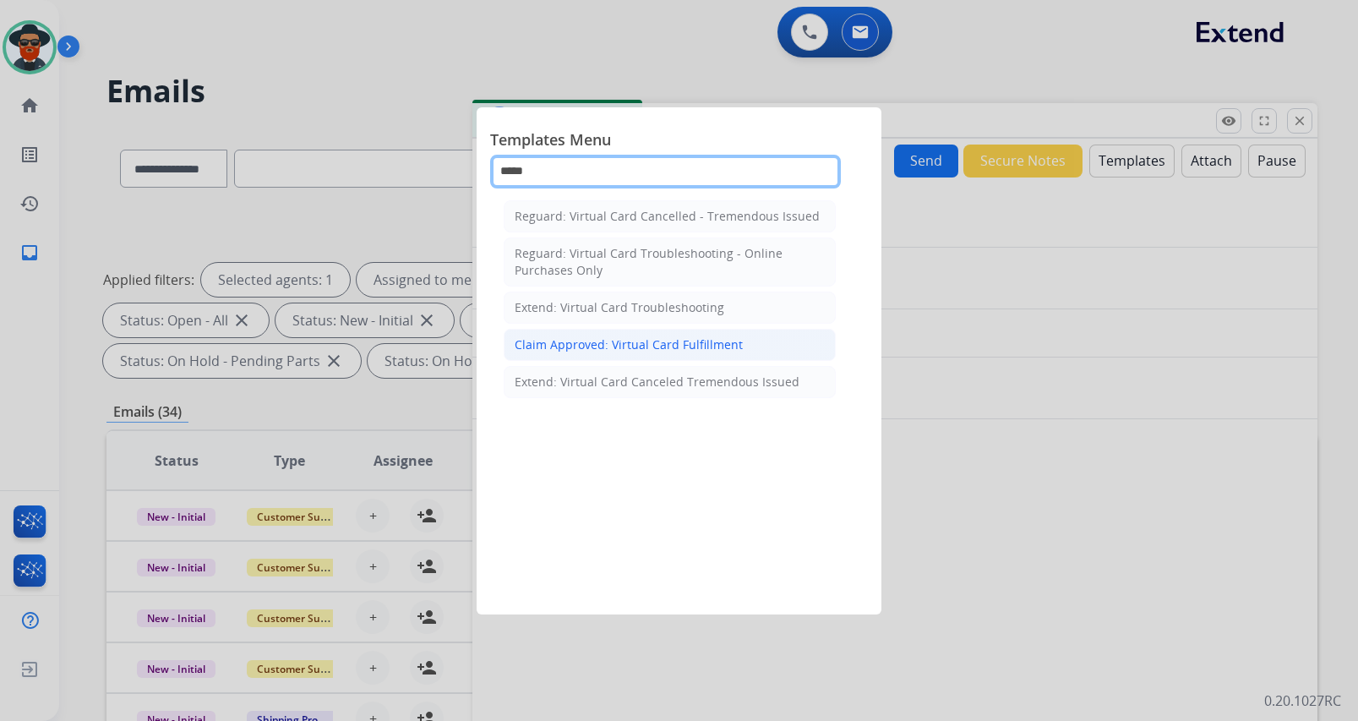
type input "*****"
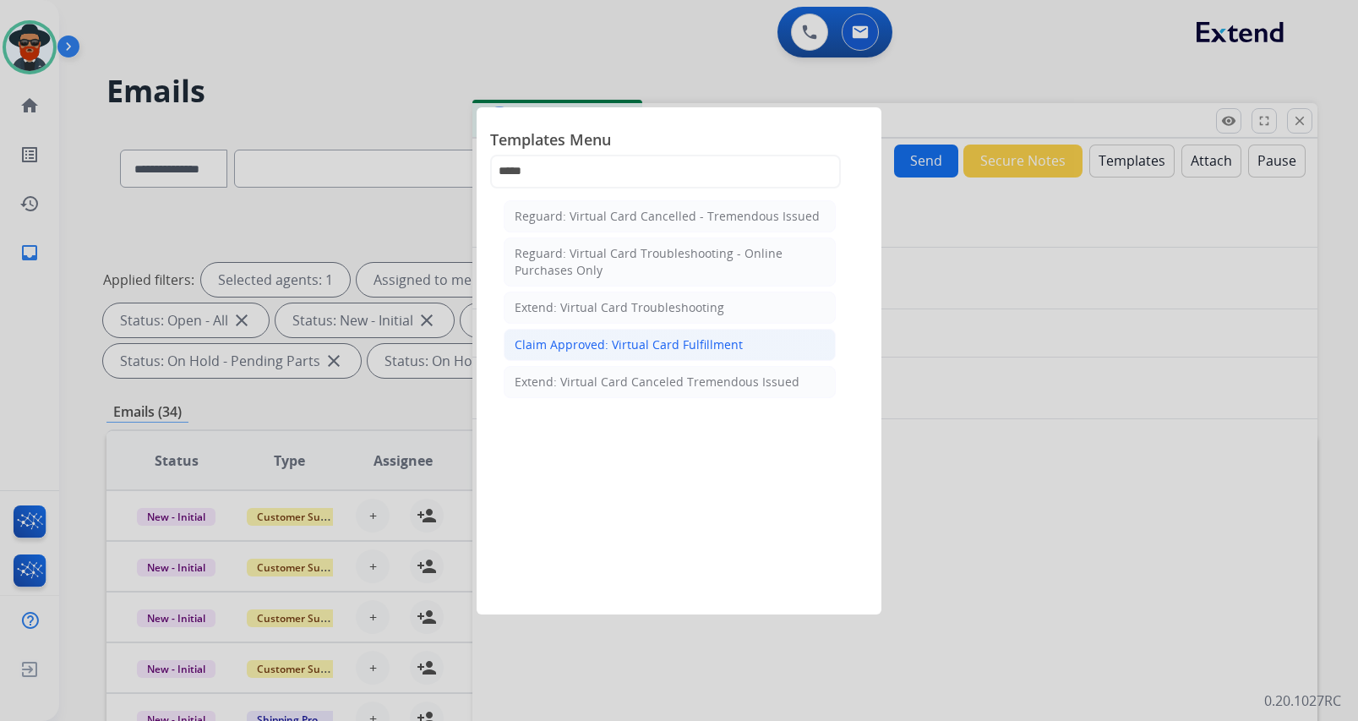
click at [619, 334] on li "Claim Approved: Virtual Card Fulfillment" at bounding box center [669, 345] width 332 height 32
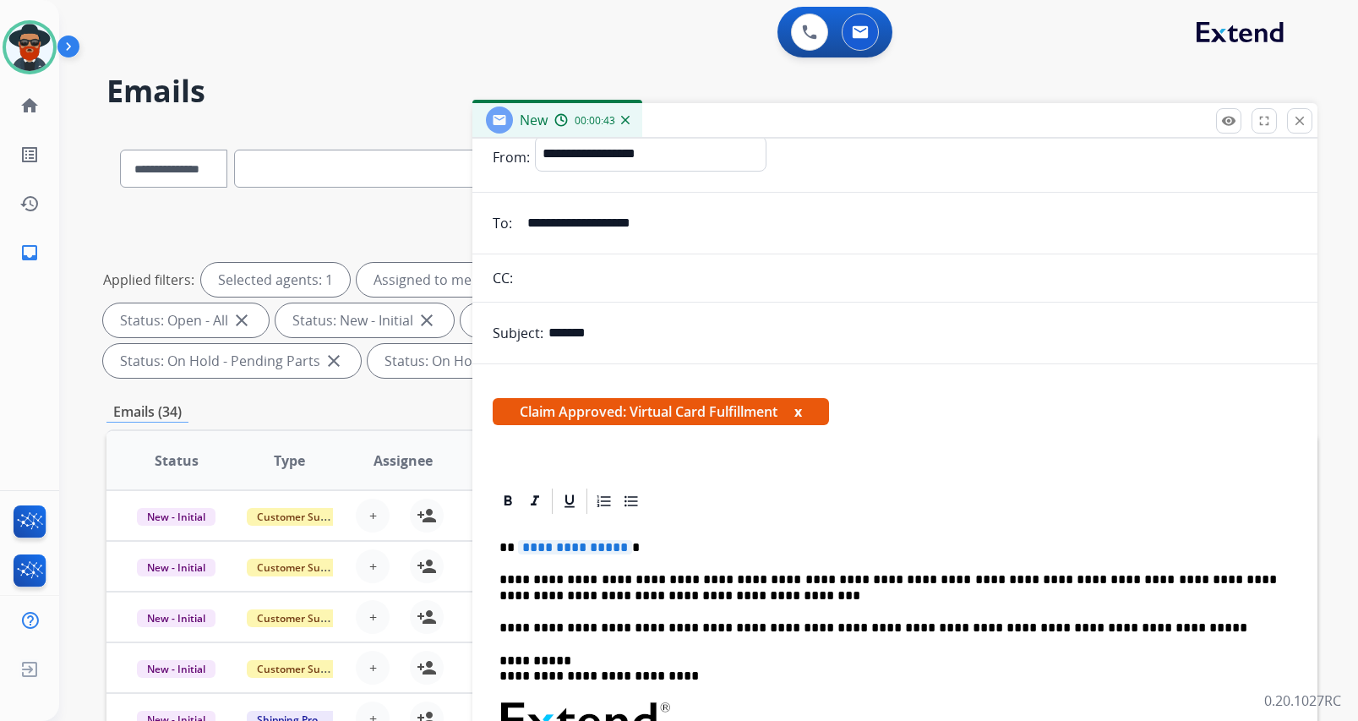
scroll to position [84, 0]
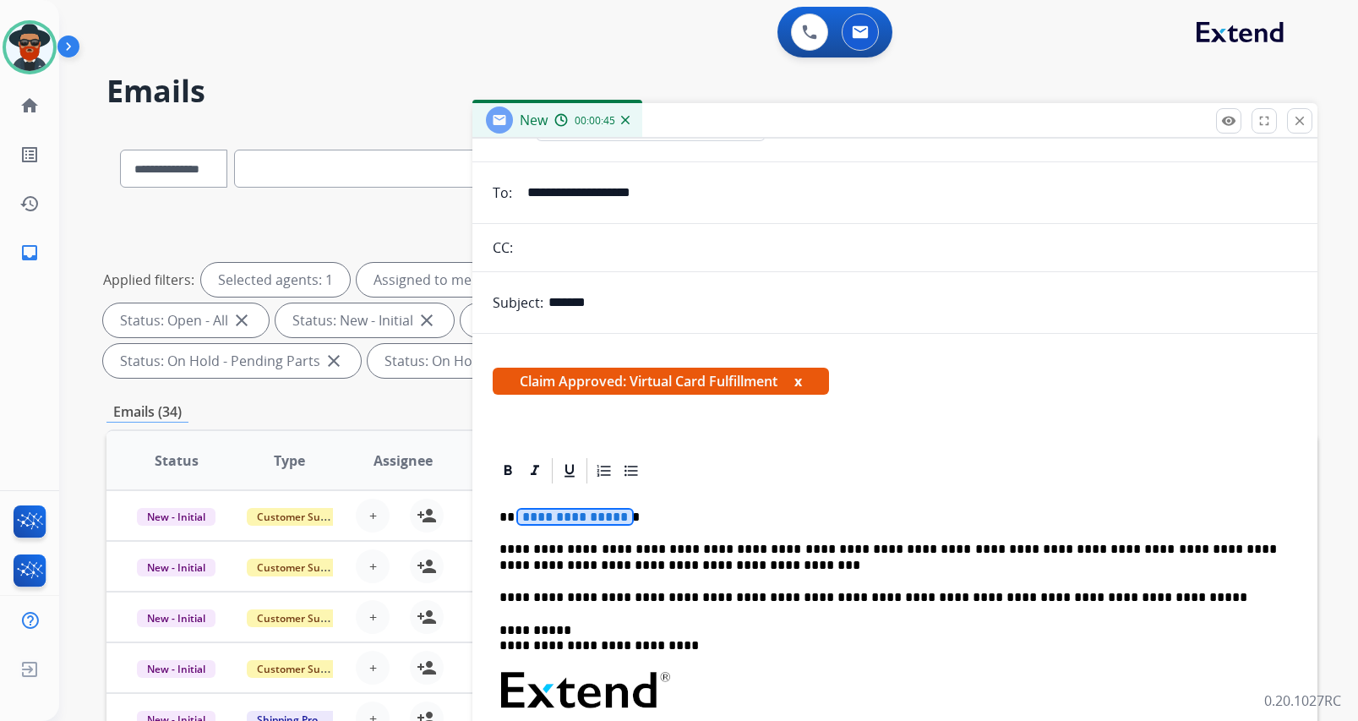
click at [601, 518] on span "**********" at bounding box center [575, 516] width 114 height 14
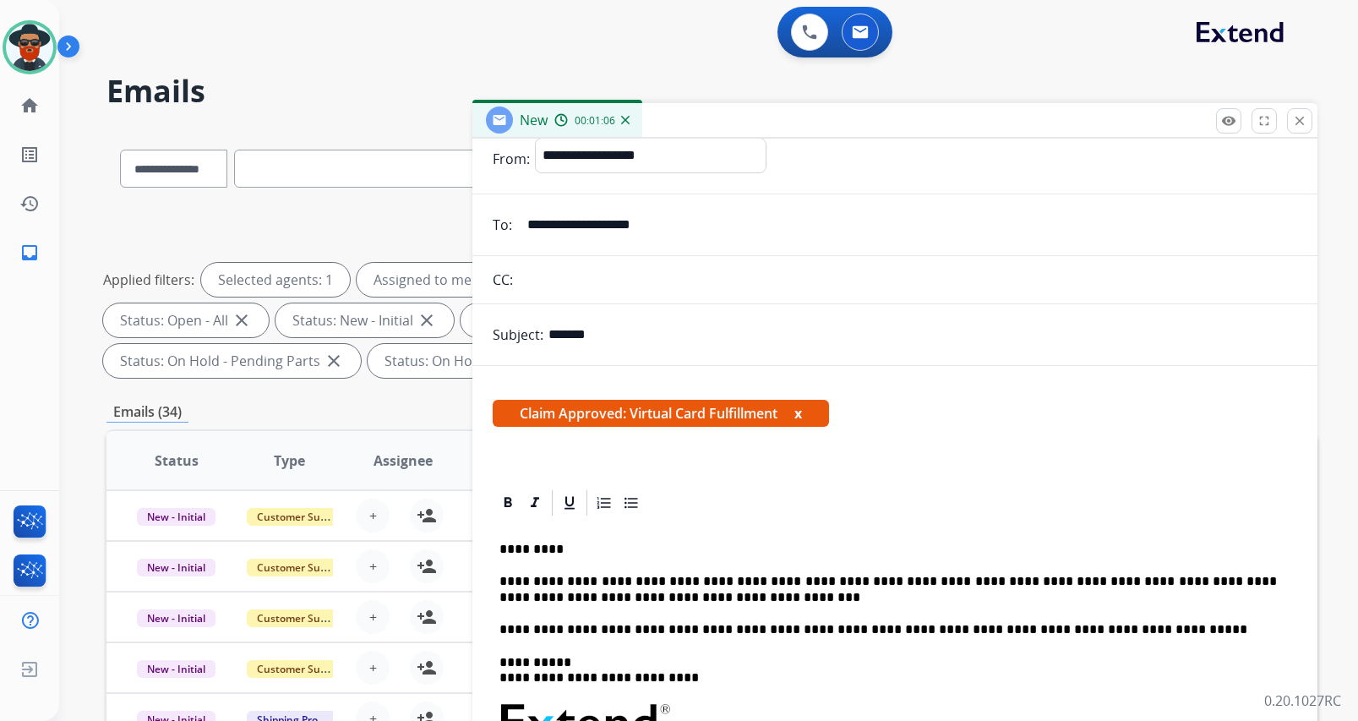
scroll to position [0, 0]
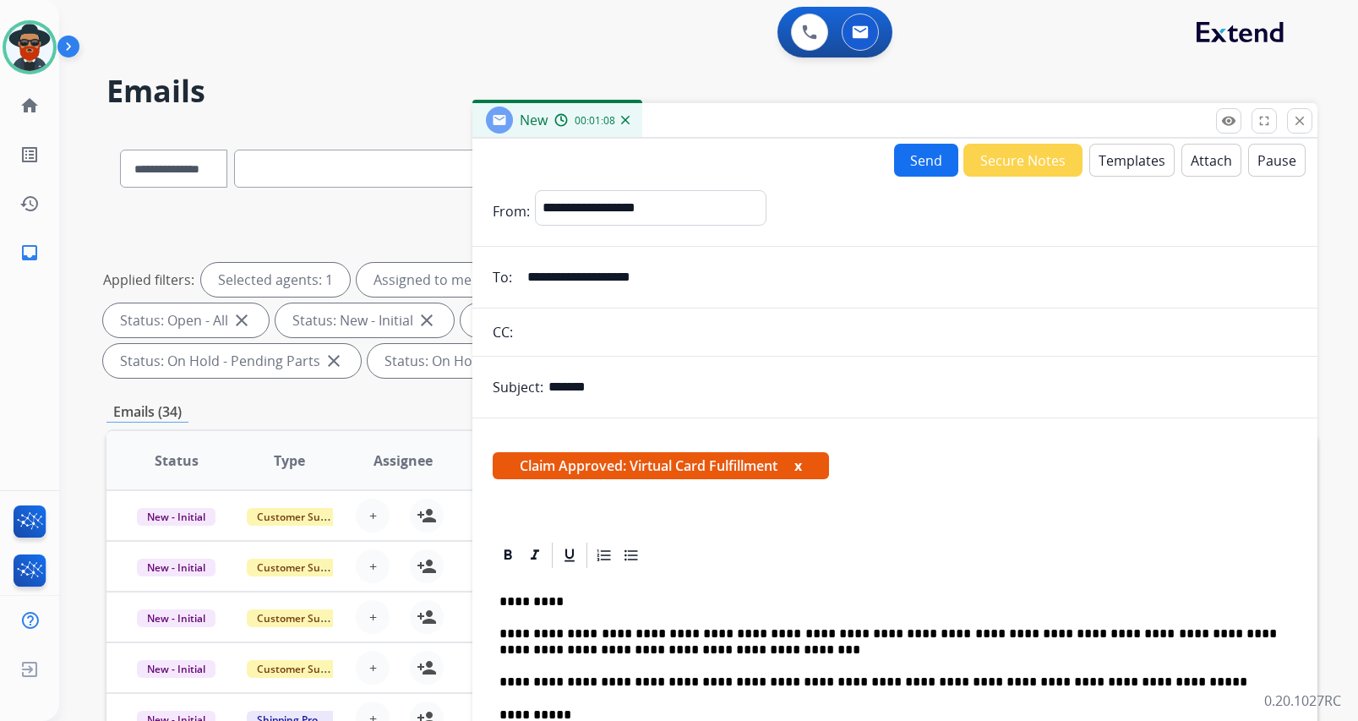
click at [910, 153] on button "Send" at bounding box center [926, 160] width 64 height 33
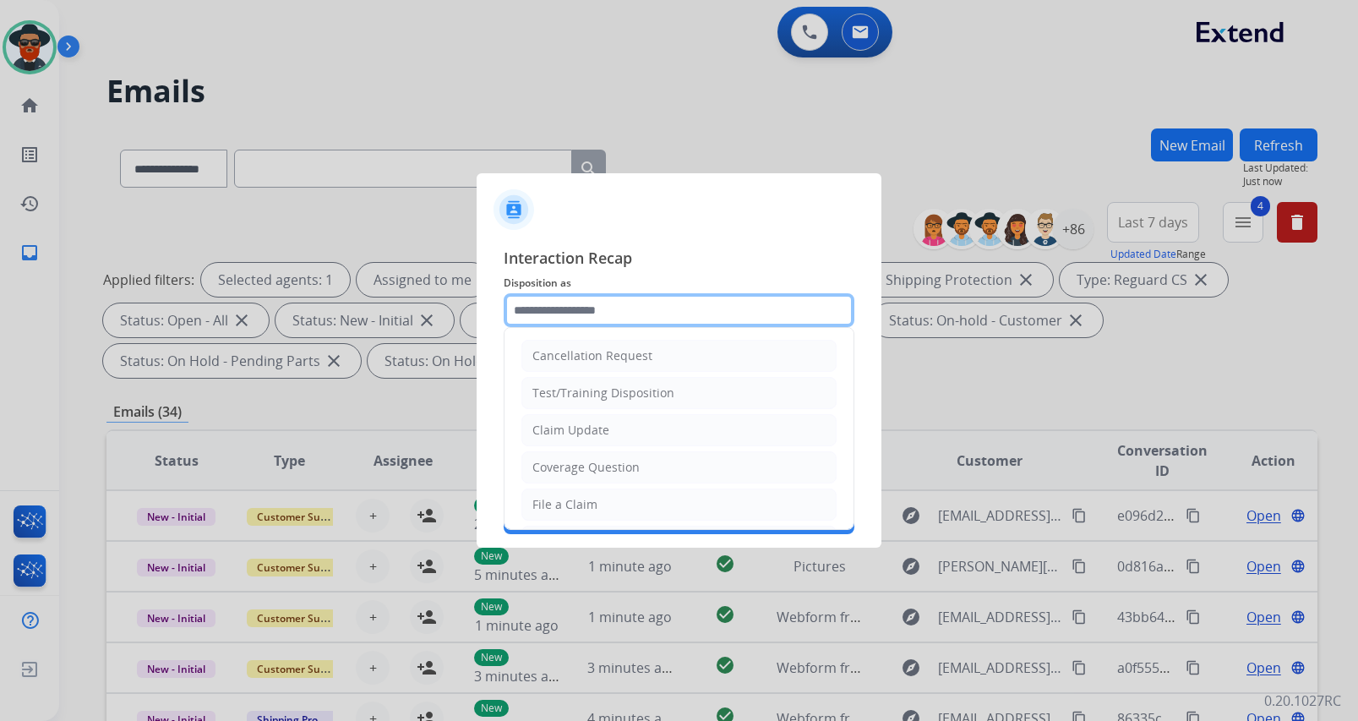
click at [654, 308] on input "text" at bounding box center [678, 310] width 351 height 34
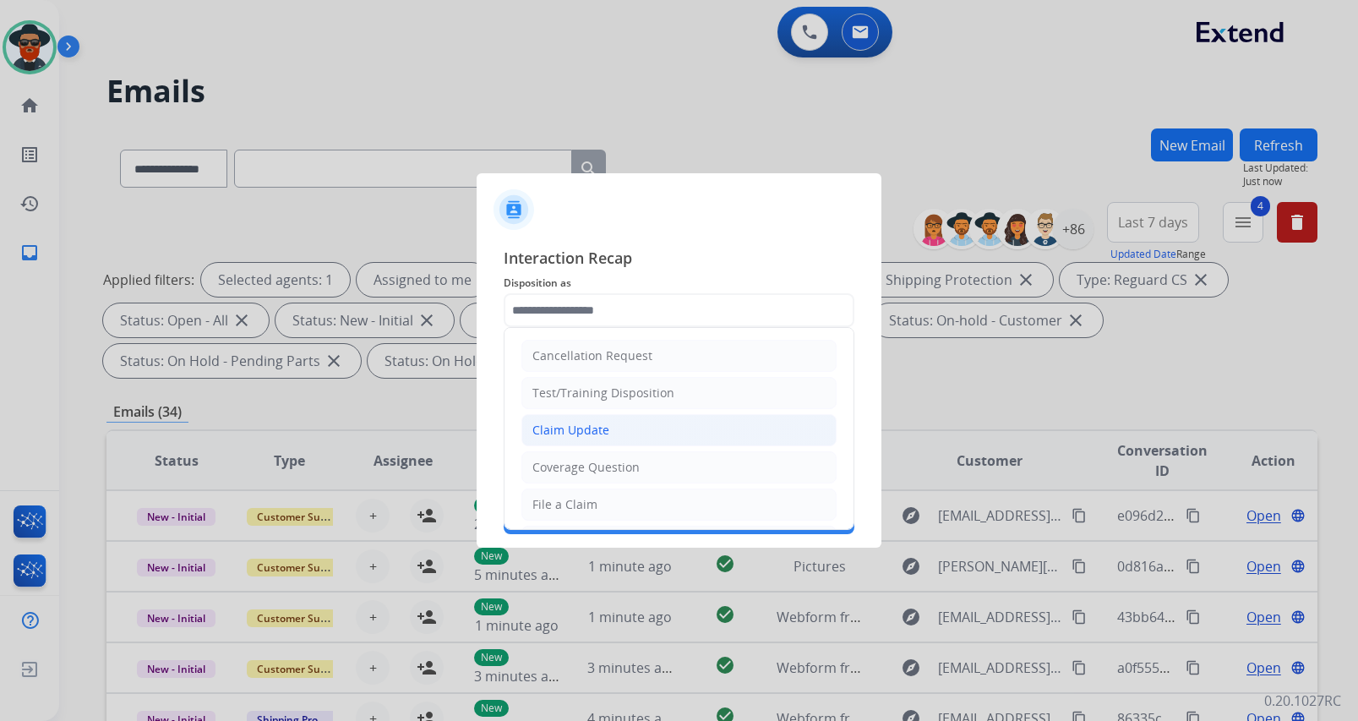
click at [592, 434] on div "Claim Update" at bounding box center [570, 430] width 77 height 17
type input "**********"
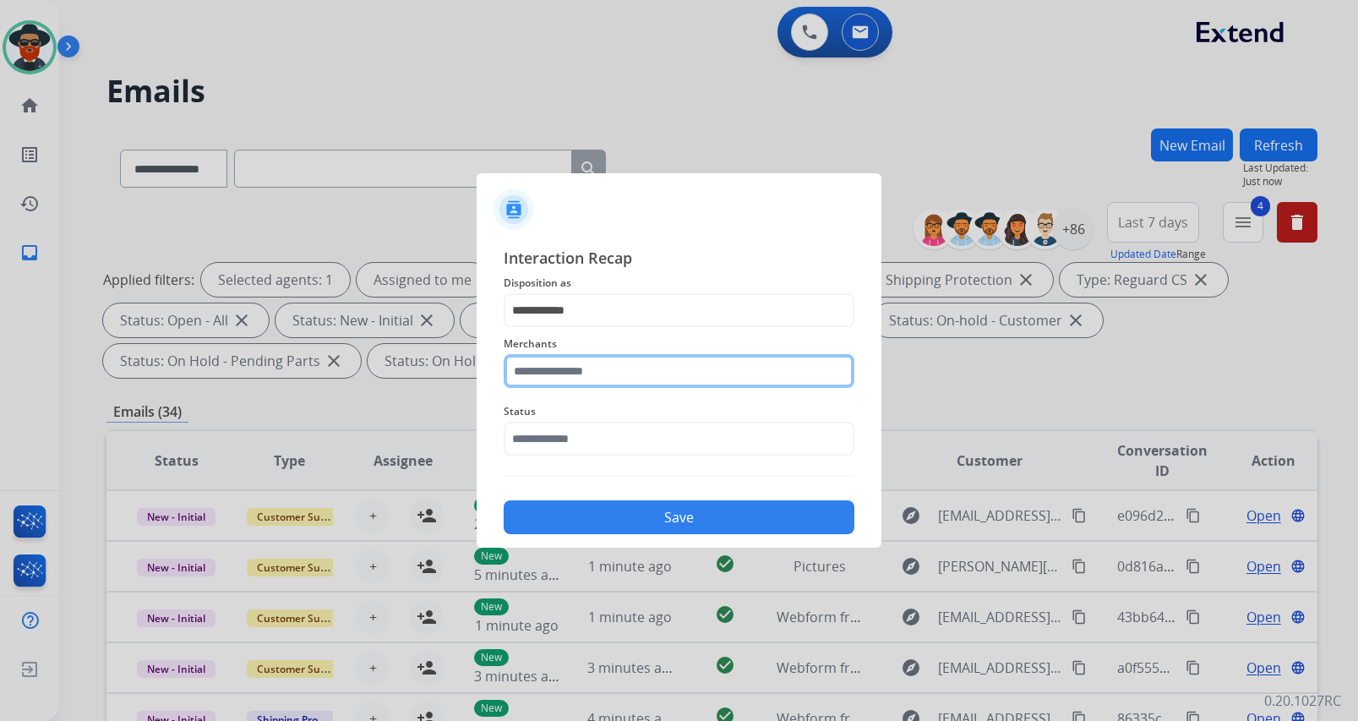
click at [595, 372] on input "text" at bounding box center [678, 371] width 351 height 34
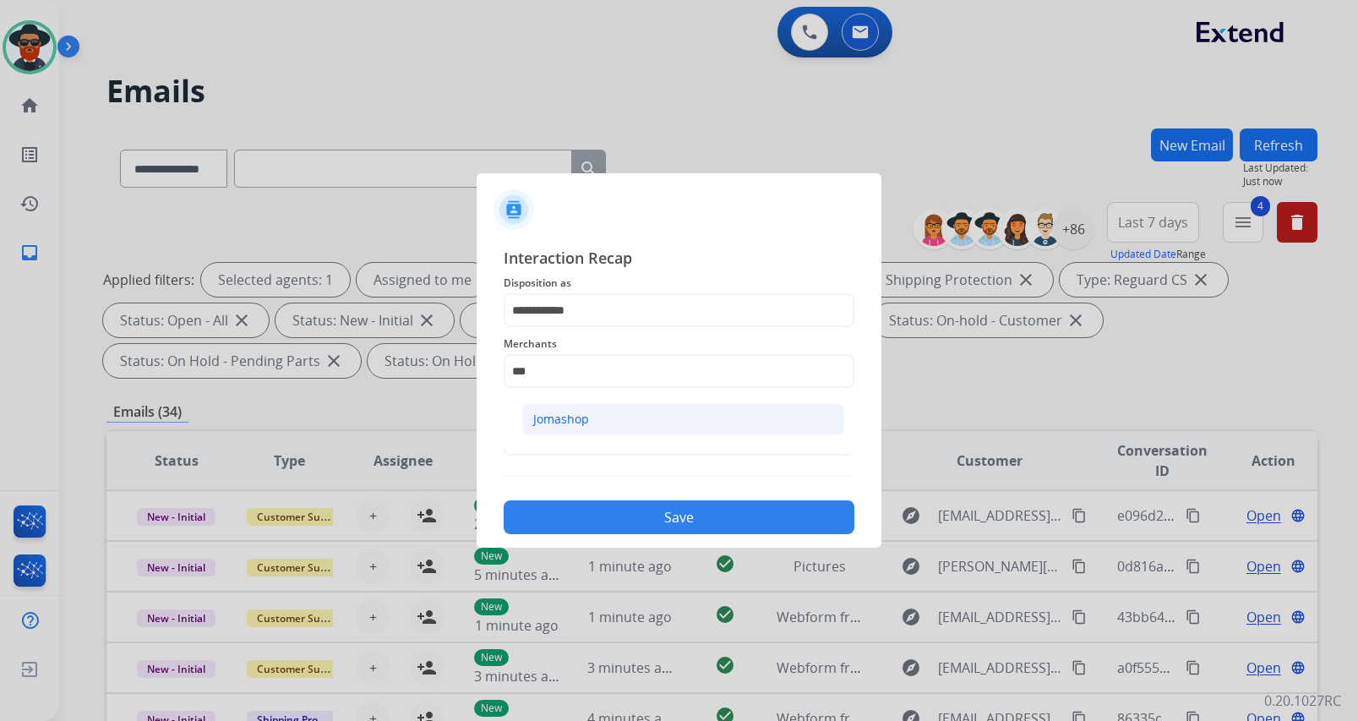
click at [589, 420] on li "Jomashop" at bounding box center [683, 419] width 322 height 32
type input "********"
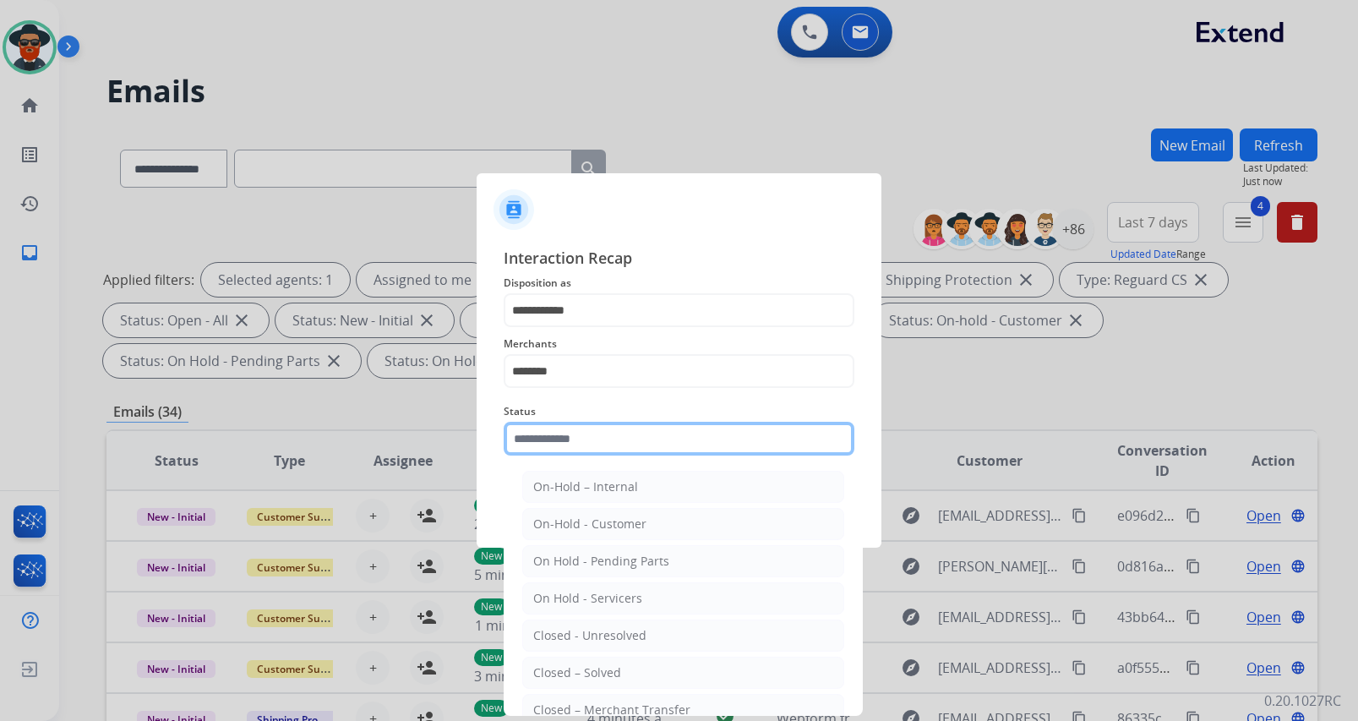
drag, startPoint x: 575, startPoint y: 435, endPoint x: 577, endPoint y: 444, distance: 8.6
click at [577, 443] on input "text" at bounding box center [678, 439] width 351 height 34
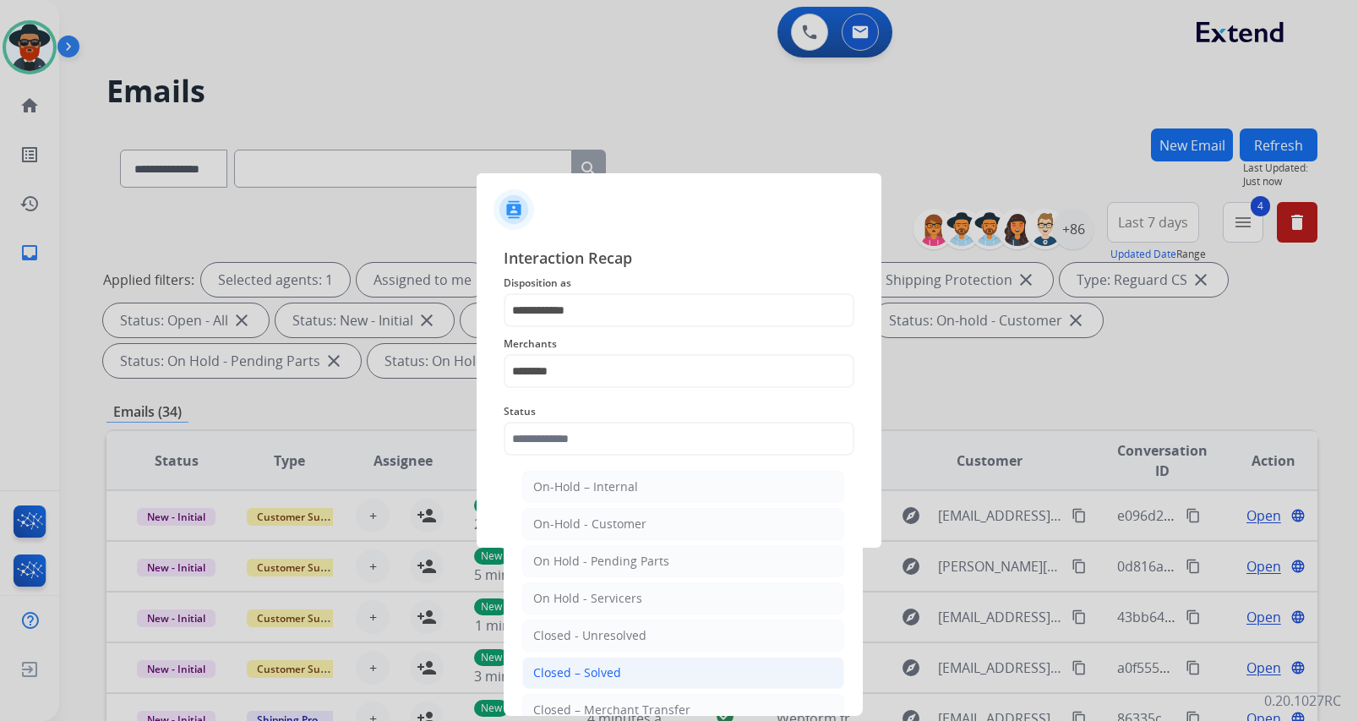
click at [617, 675] on div "Closed – Solved" at bounding box center [577, 672] width 88 height 17
type input "**********"
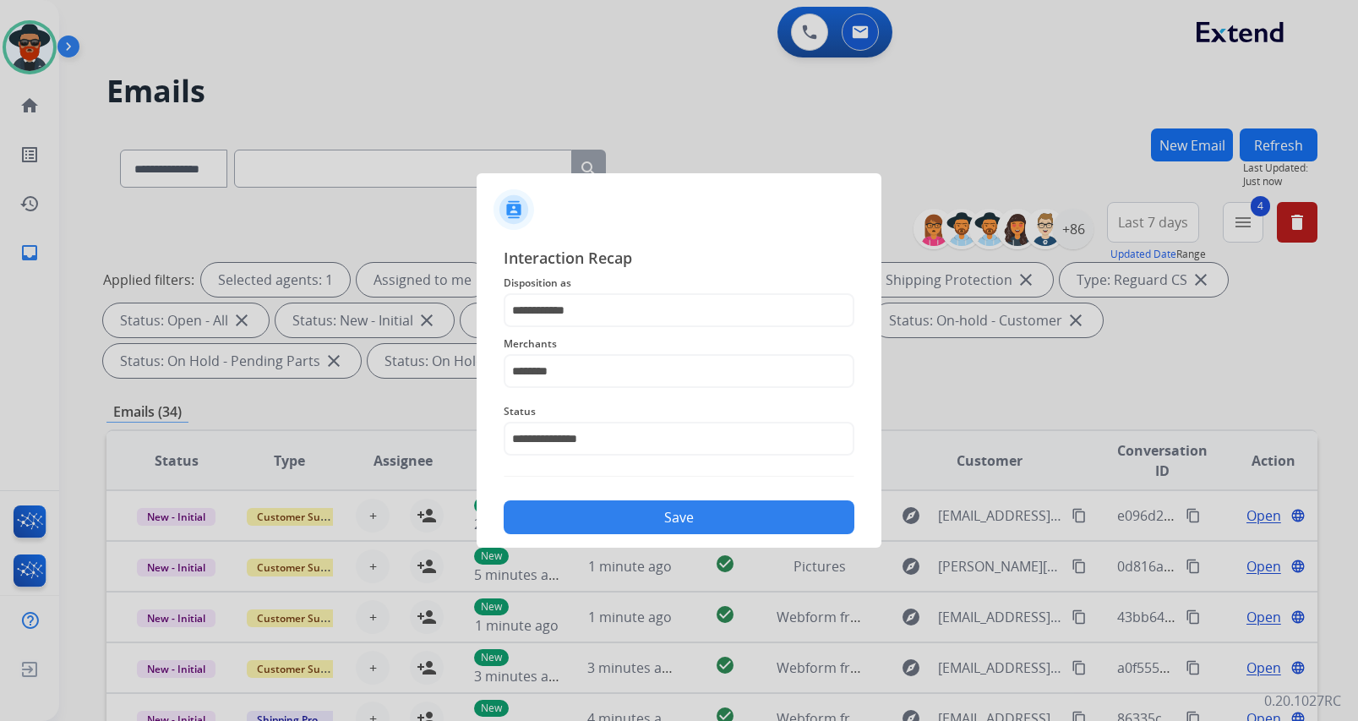
click at [610, 528] on button "Save" at bounding box center [678, 517] width 351 height 34
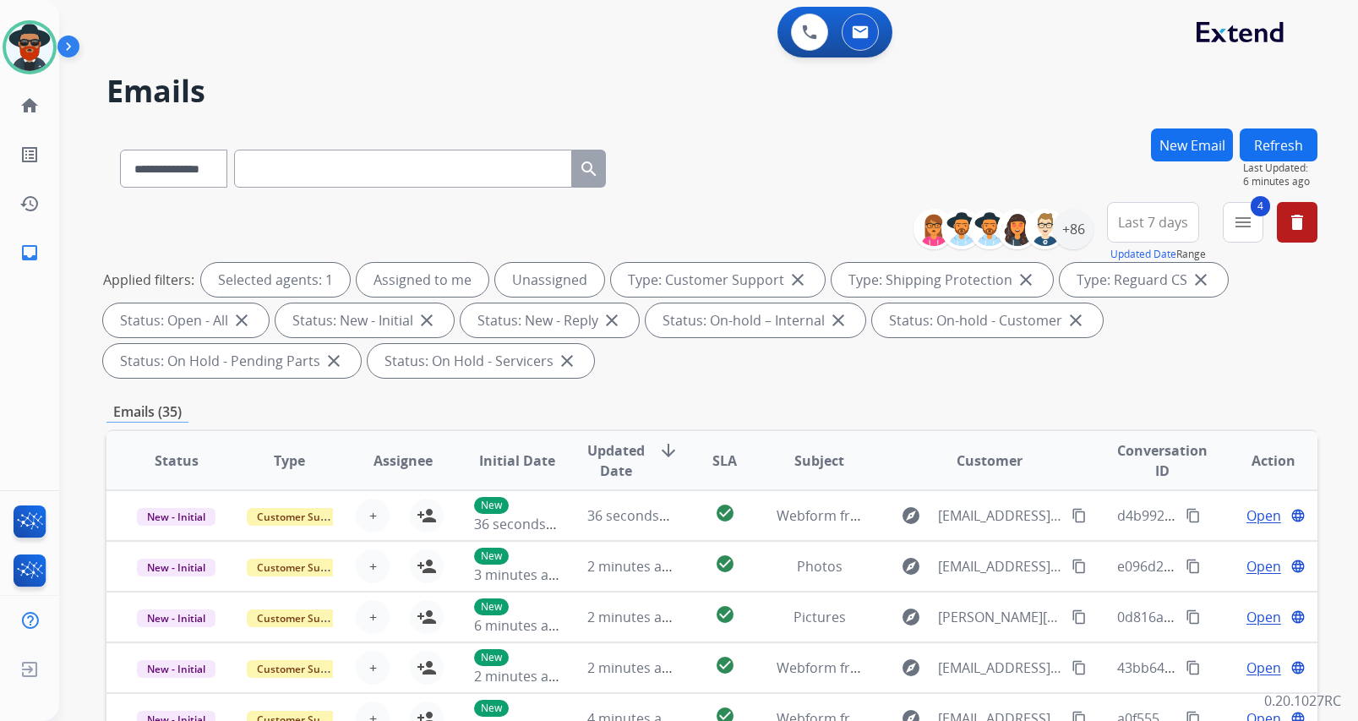
click at [1284, 139] on button "Refresh" at bounding box center [1278, 144] width 78 height 33
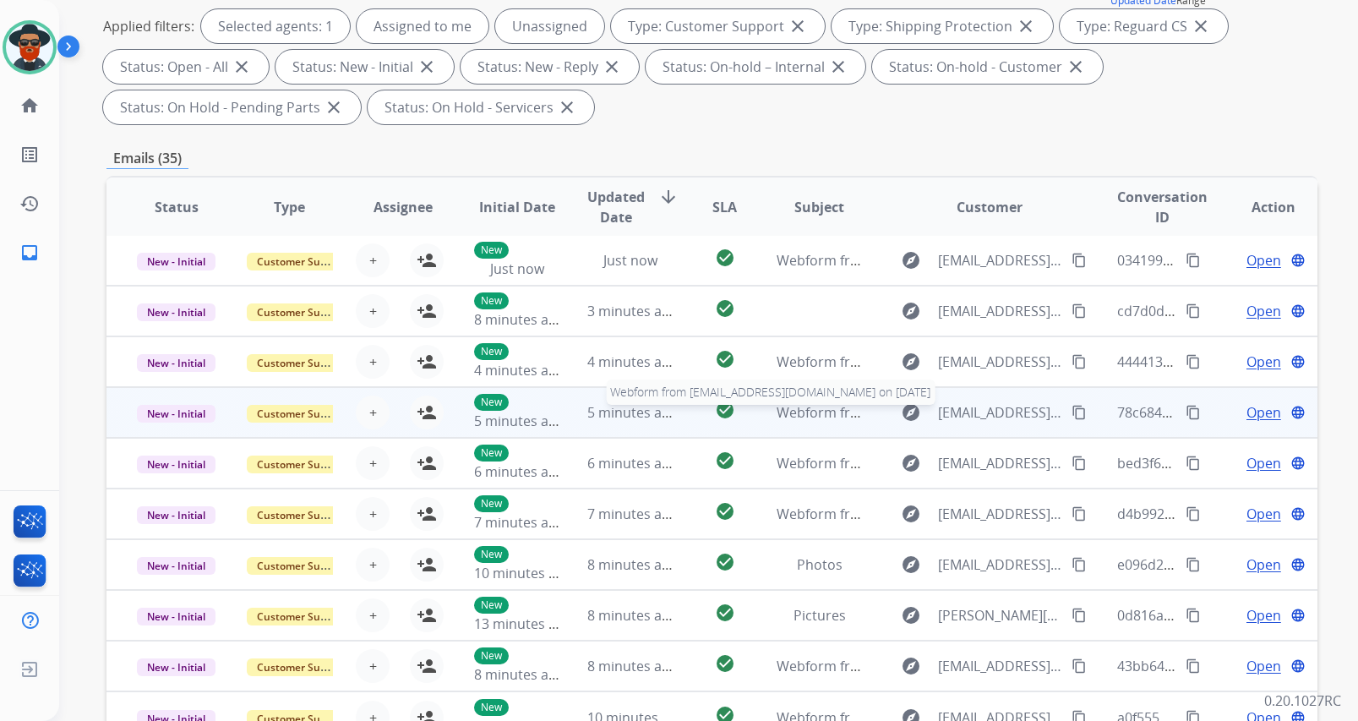
scroll to position [362, 0]
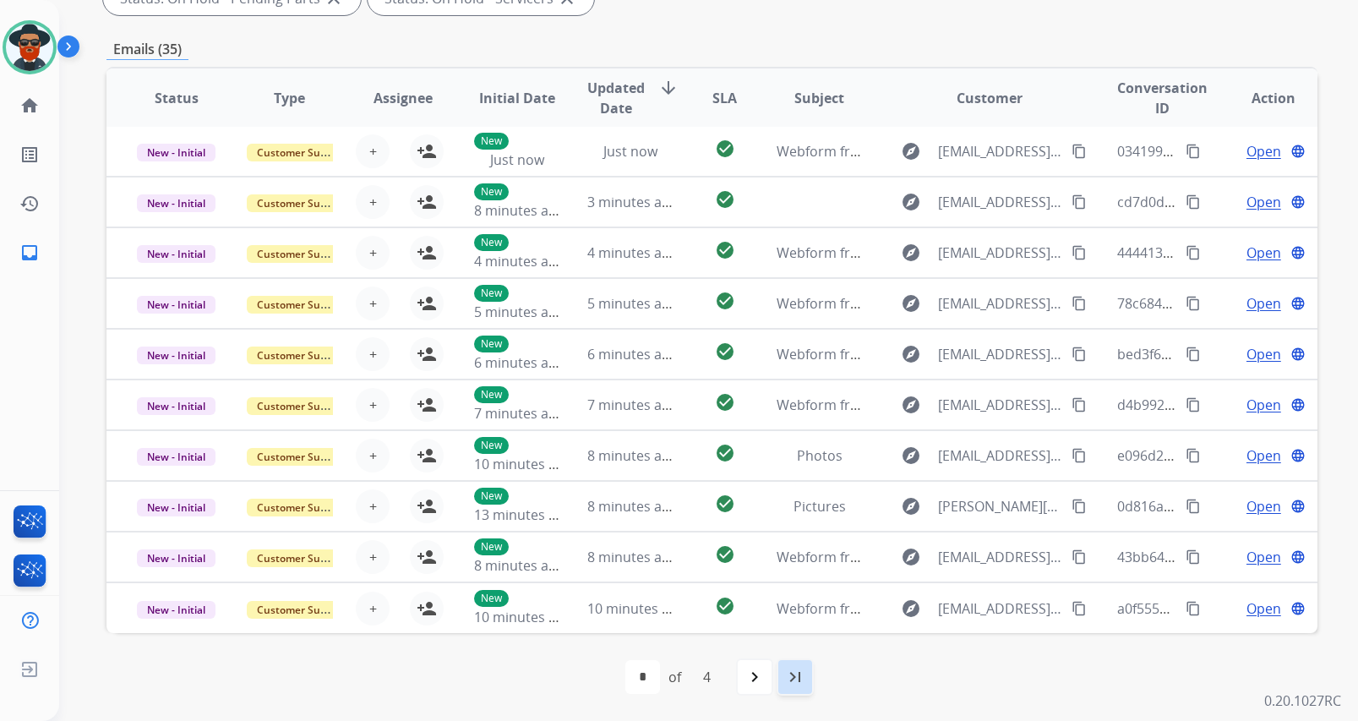
click at [795, 679] on mat-icon "last_page" at bounding box center [795, 677] width 20 height 20
select select "*"
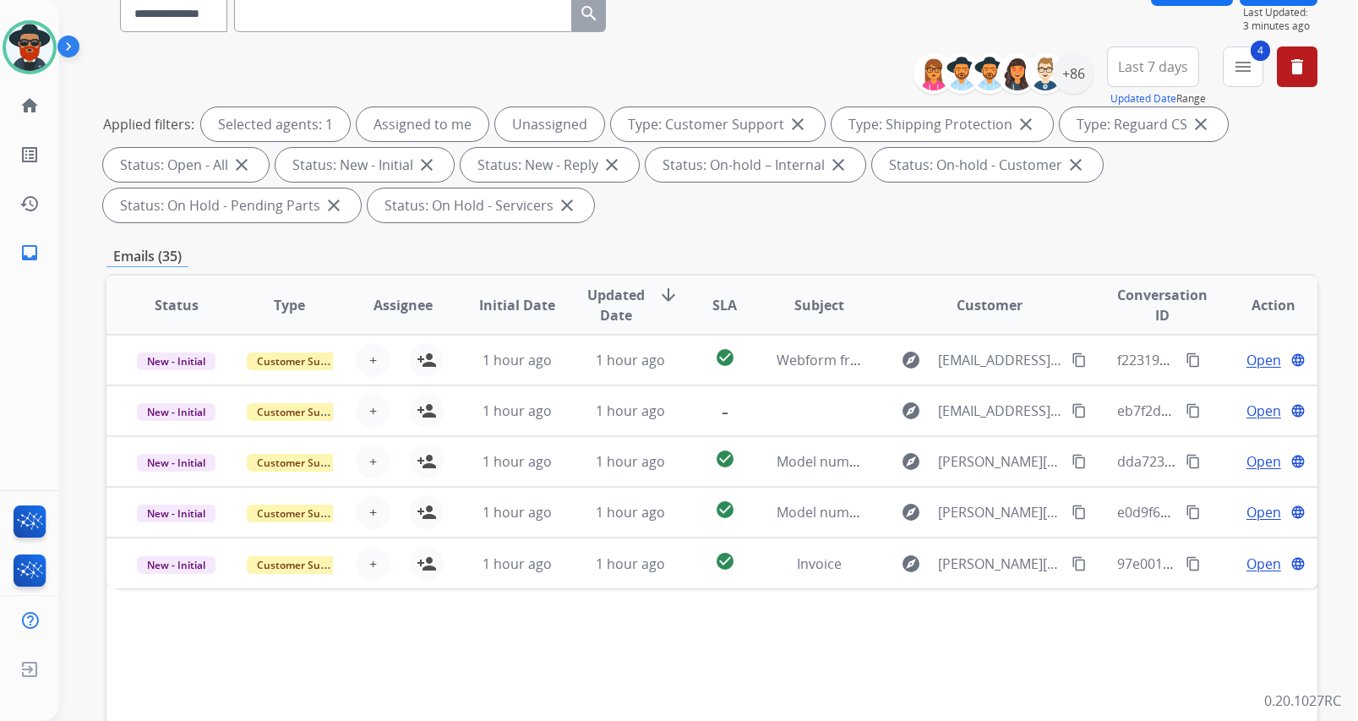
scroll to position [0, 0]
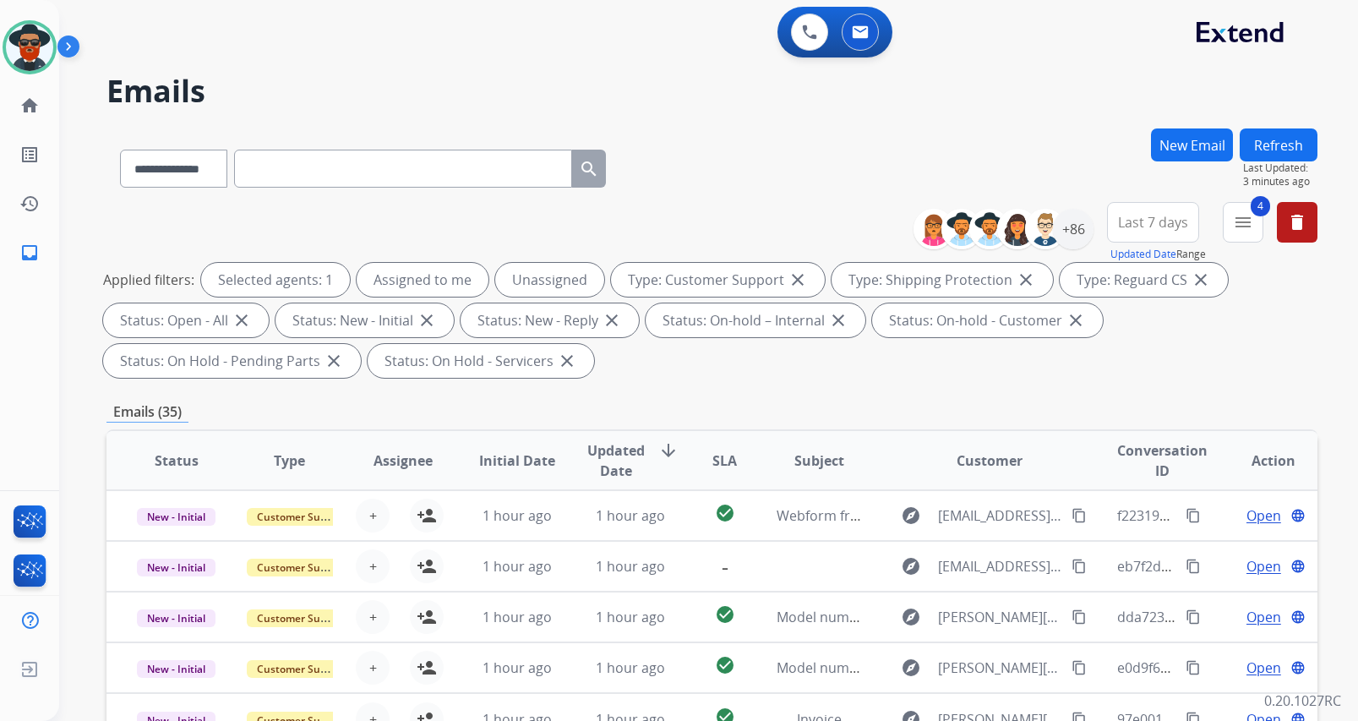
drag, startPoint x: 1280, startPoint y: 136, endPoint x: 1282, endPoint y: 146, distance: 10.4
click at [1281, 136] on button "Refresh" at bounding box center [1278, 144] width 78 height 33
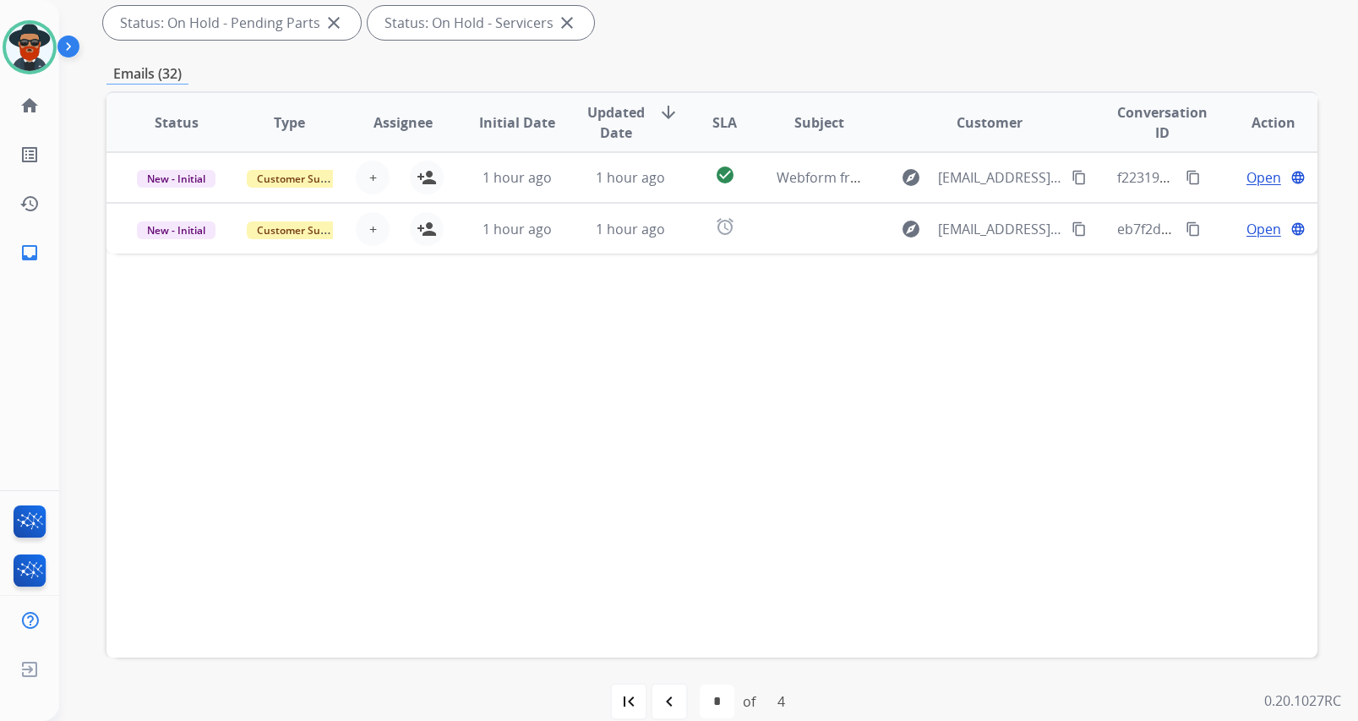
scroll to position [169, 0]
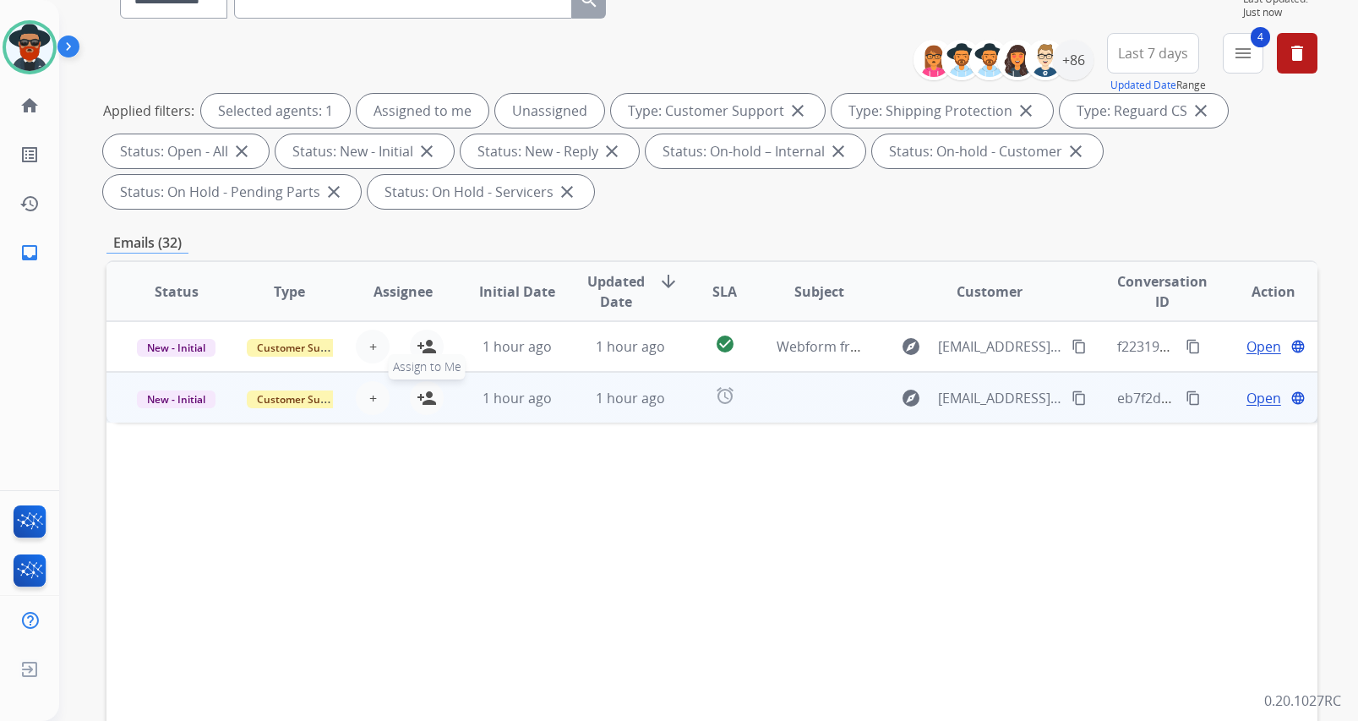
click at [416, 395] on mat-icon "person_add" at bounding box center [426, 398] width 20 height 20
click at [1249, 398] on span "Open" at bounding box center [1263, 398] width 35 height 20
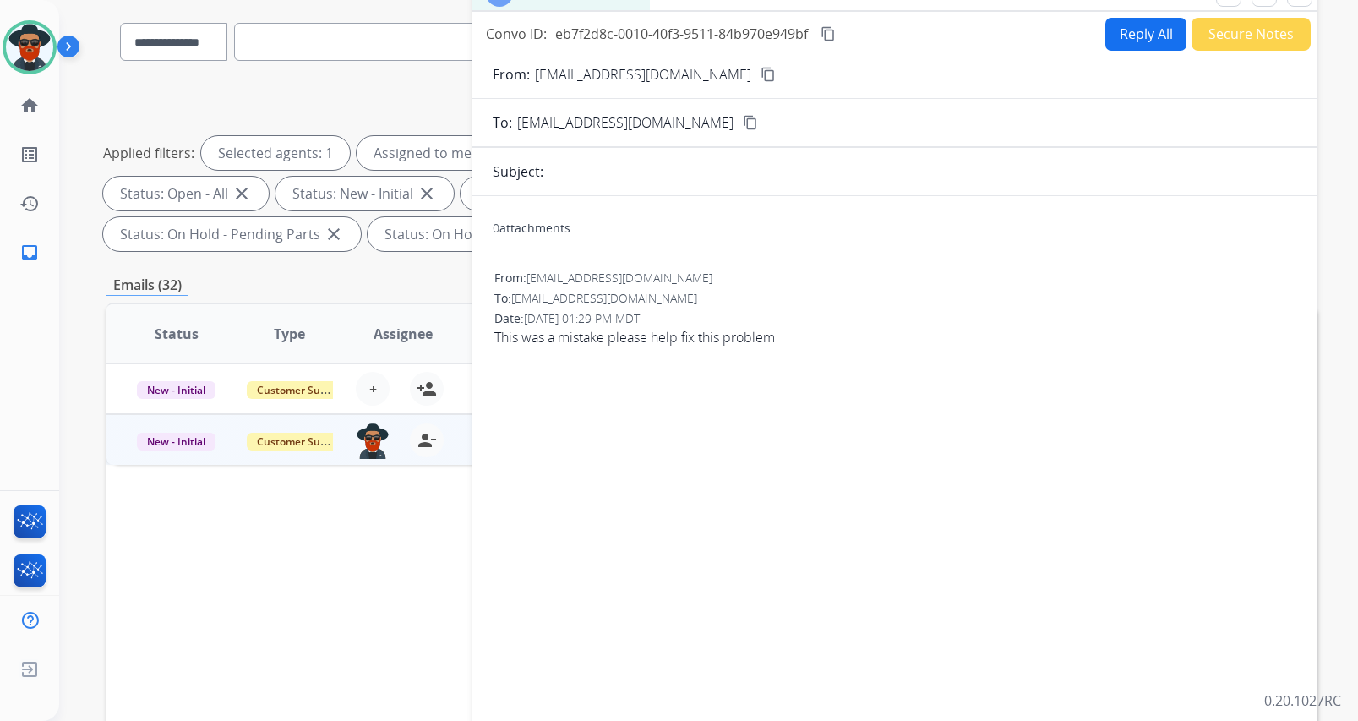
scroll to position [0, 0]
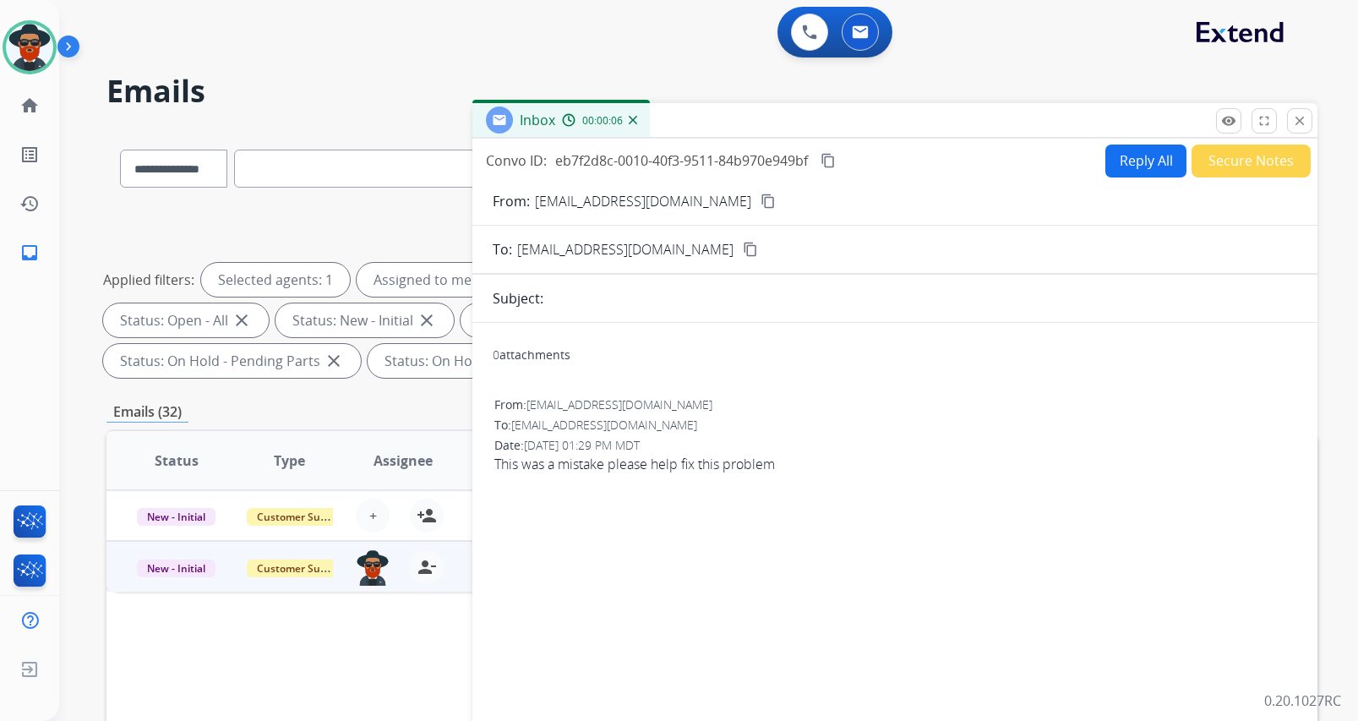
drag, startPoint x: 746, startPoint y: 199, endPoint x: 737, endPoint y: 200, distance: 8.5
click at [760, 199] on mat-icon "content_copy" at bounding box center [767, 200] width 15 height 15
click at [1301, 123] on mat-icon "close" at bounding box center [1299, 120] width 15 height 15
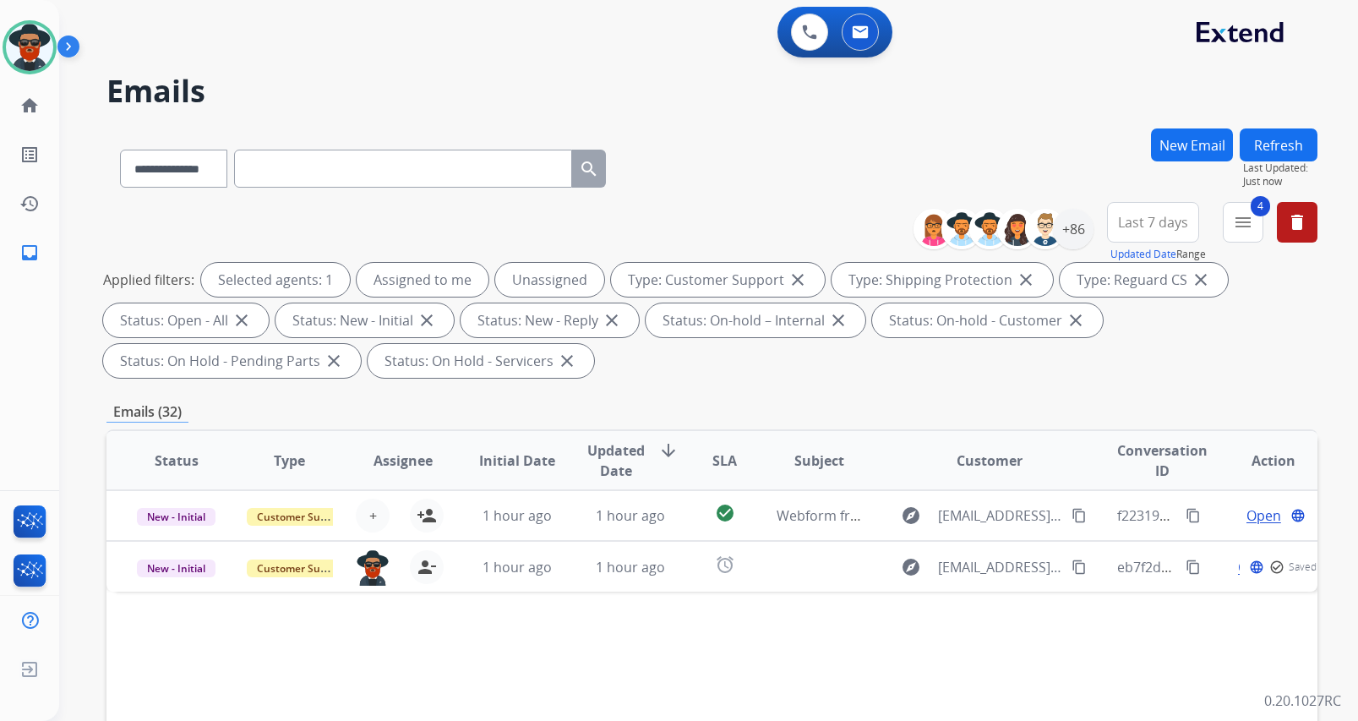
click at [1273, 145] on button "Refresh" at bounding box center [1278, 144] width 78 height 33
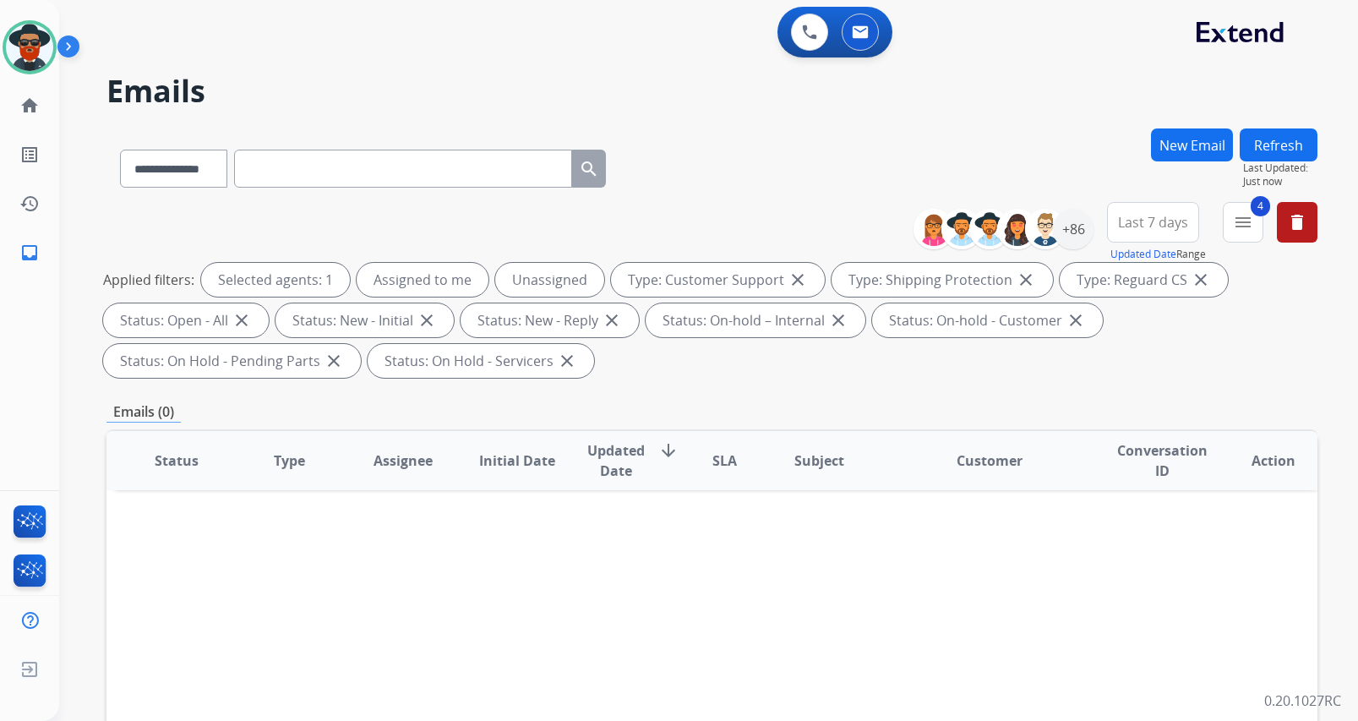
click at [1265, 141] on button "Refresh" at bounding box center [1278, 144] width 78 height 33
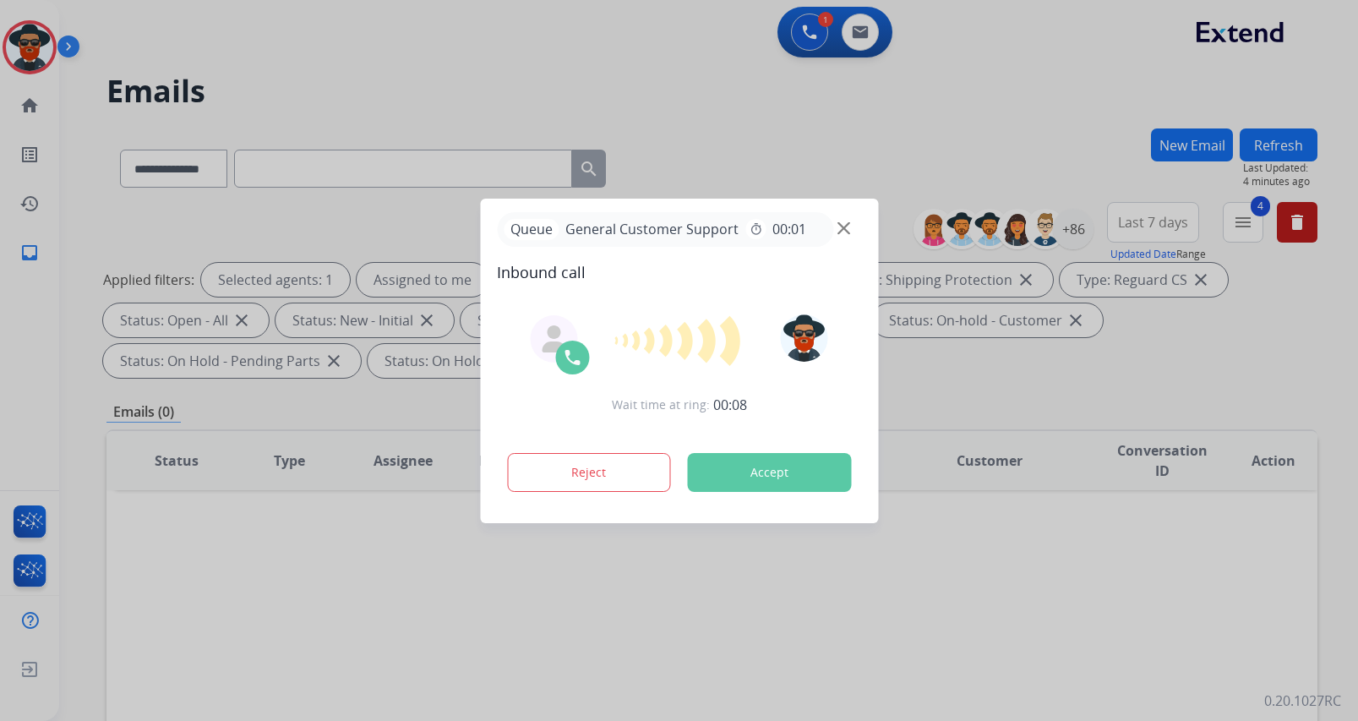
click at [775, 466] on button "Accept" at bounding box center [769, 472] width 164 height 39
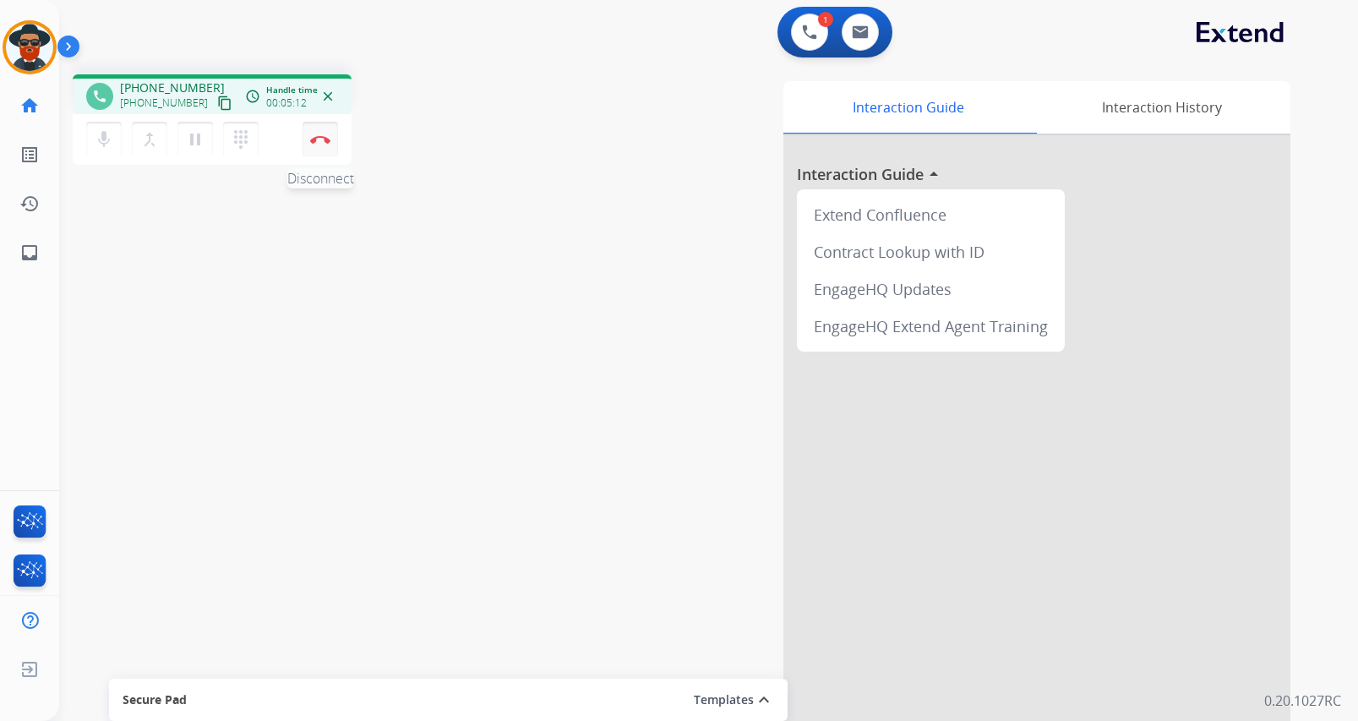
click at [318, 139] on img at bounding box center [320, 139] width 20 height 8
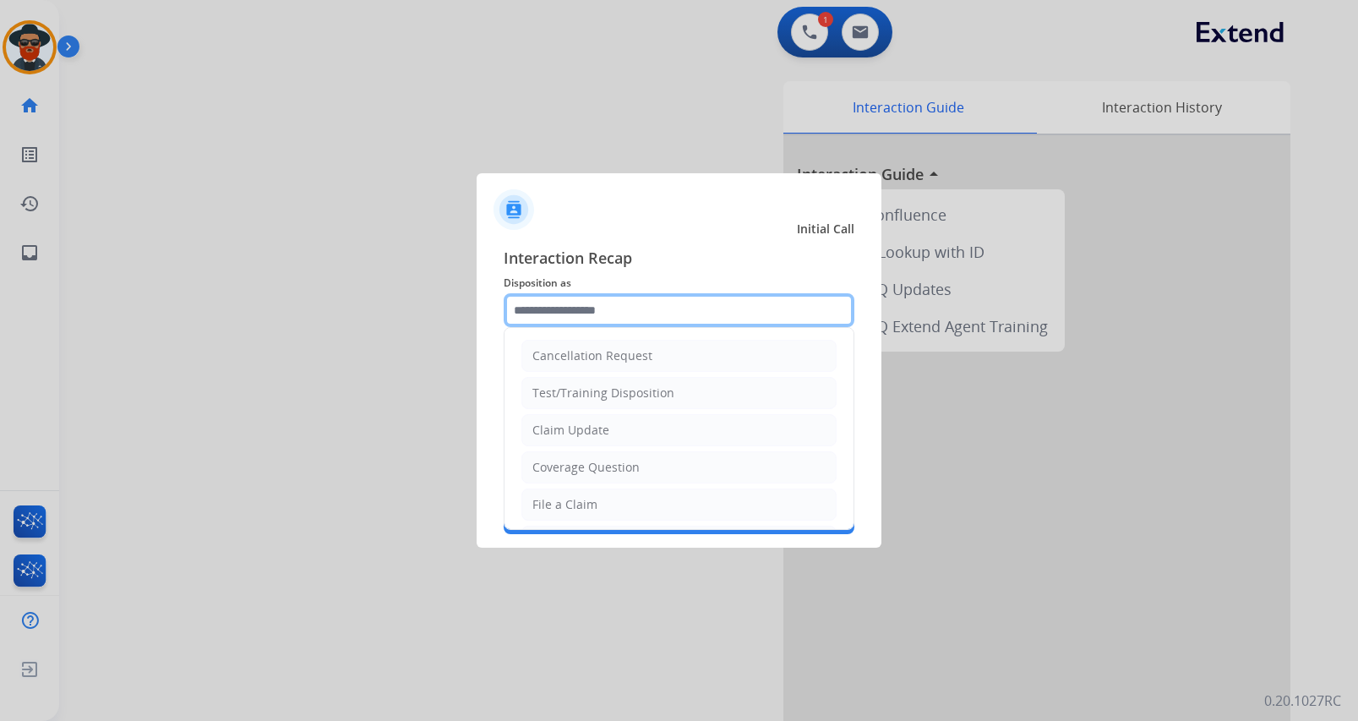
click at [601, 317] on input "text" at bounding box center [678, 310] width 351 height 34
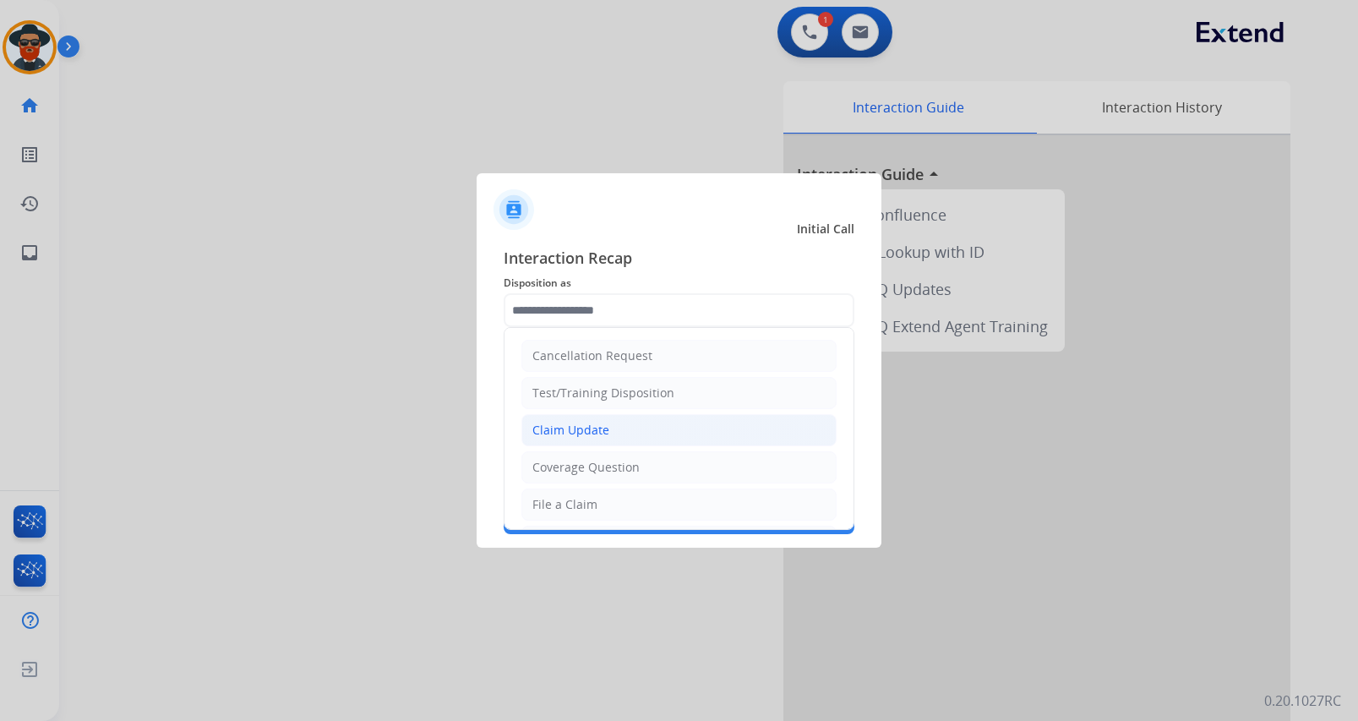
click at [593, 426] on div "Claim Update" at bounding box center [570, 430] width 77 height 17
type input "**********"
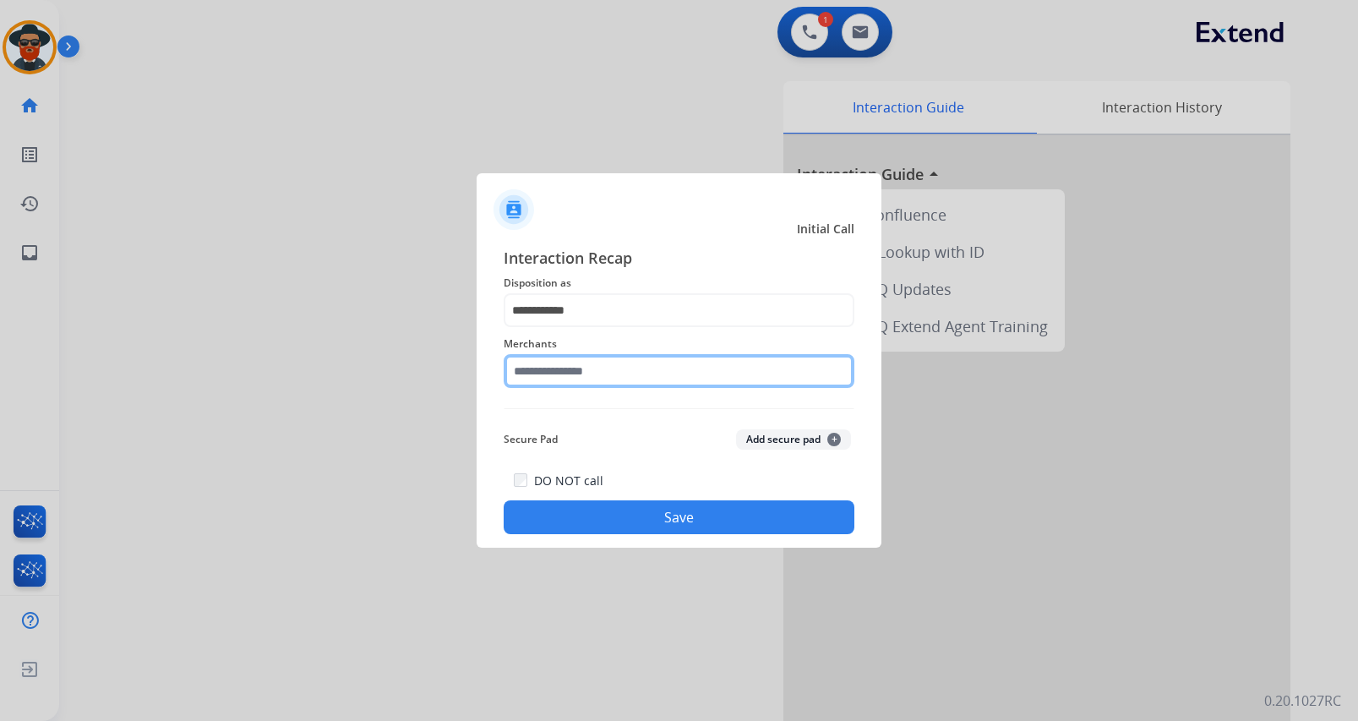
click at [599, 381] on input "text" at bounding box center [678, 371] width 351 height 34
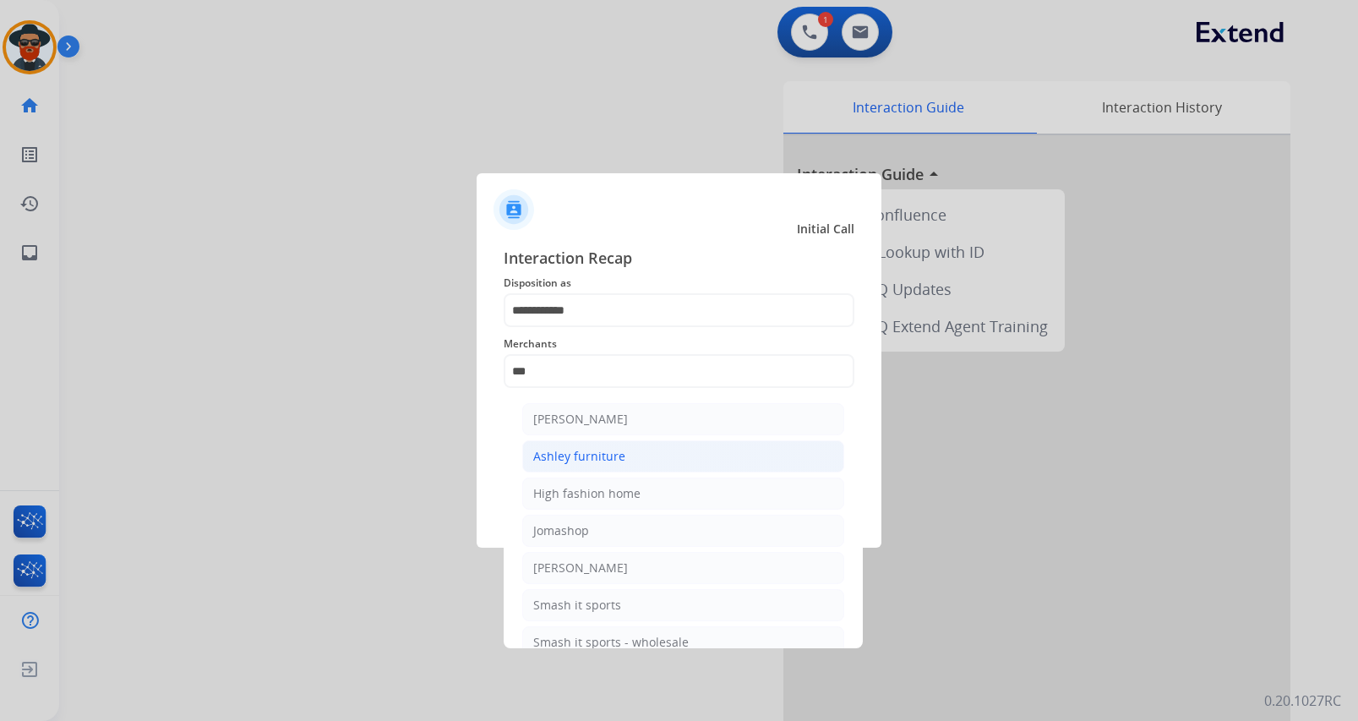
click at [598, 441] on li "Ashley furniture" at bounding box center [683, 456] width 322 height 32
type input "**********"
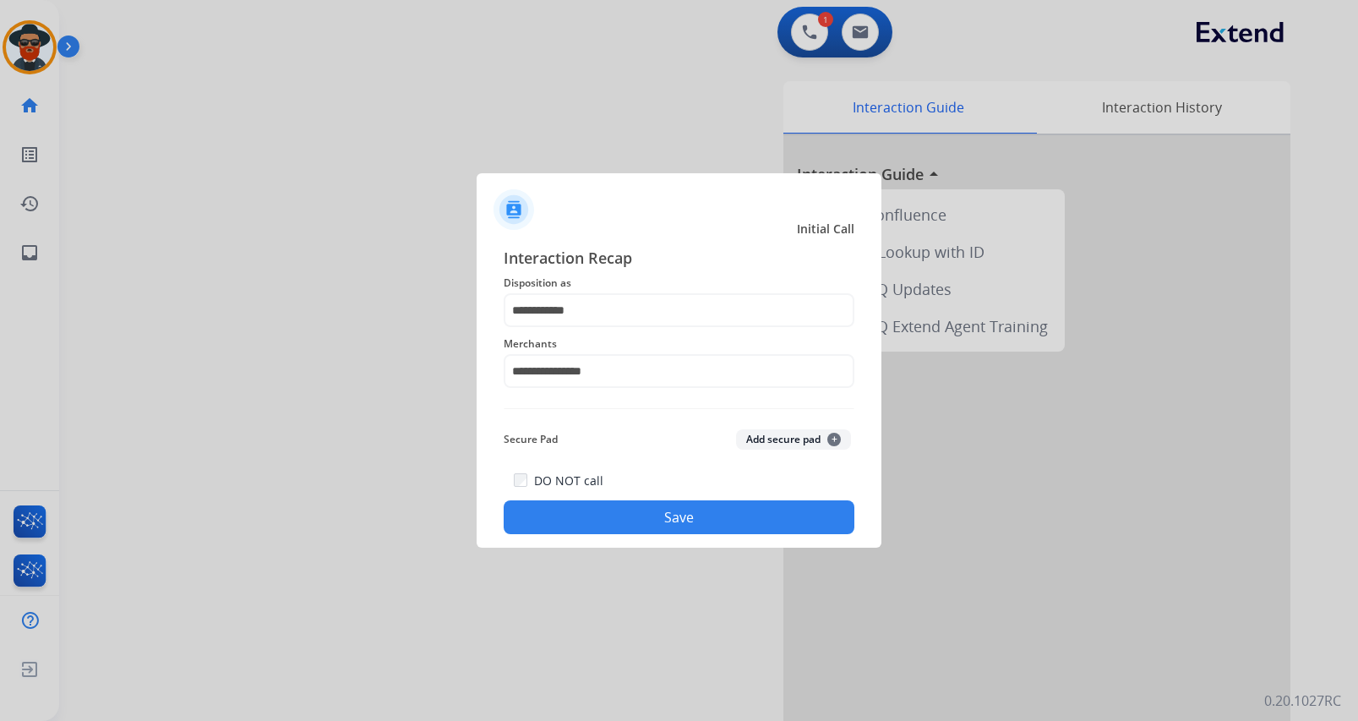
click at [609, 516] on button "Save" at bounding box center [678, 517] width 351 height 34
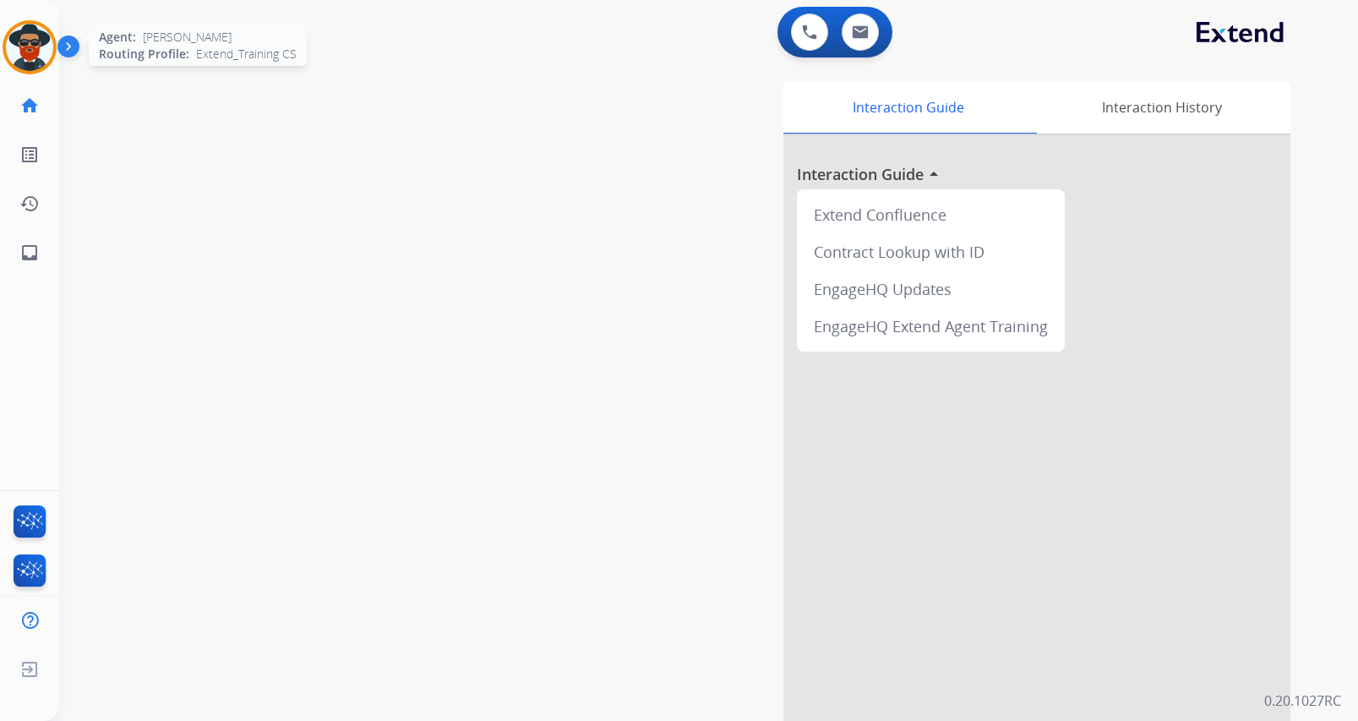
click at [34, 50] on img at bounding box center [29, 47] width 47 height 47
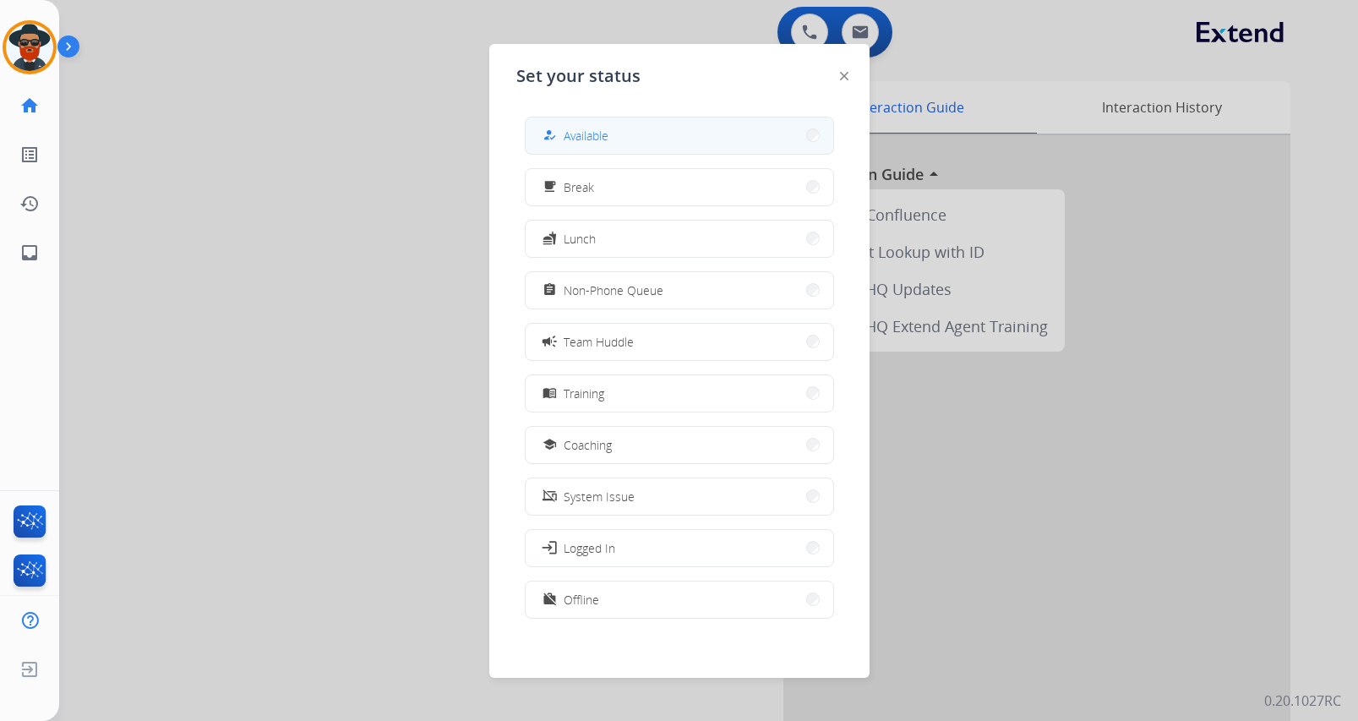
click at [603, 143] on span "Available" at bounding box center [585, 136] width 45 height 18
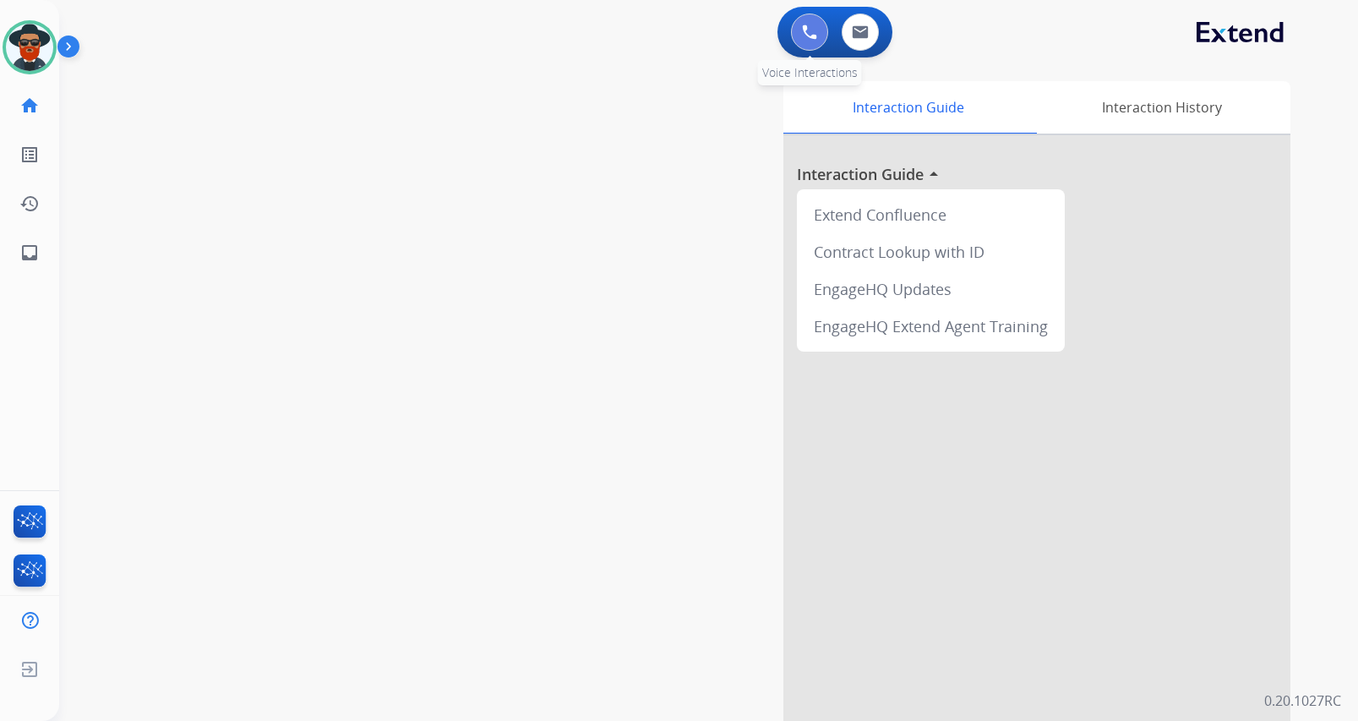
click at [812, 20] on button at bounding box center [809, 32] width 37 height 37
click at [810, 32] on img at bounding box center [809, 31] width 15 height 15
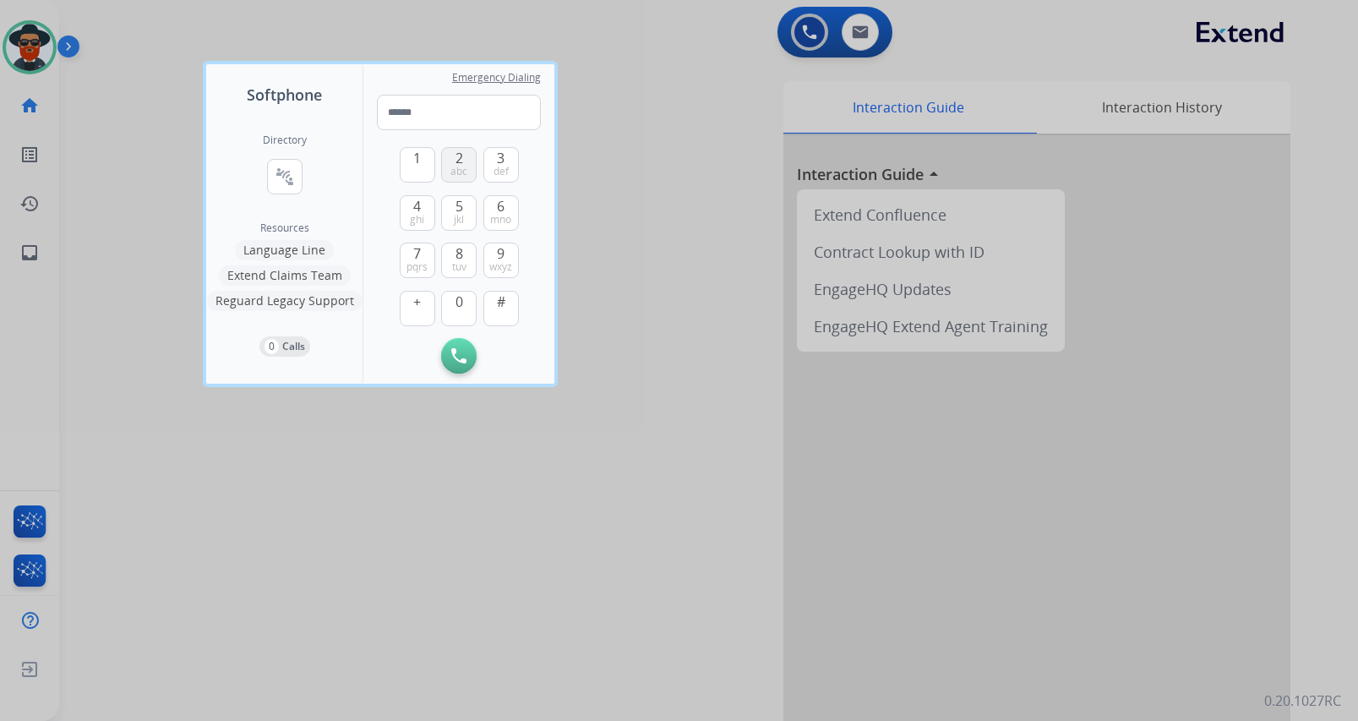
click at [454, 159] on button "2 abc" at bounding box center [458, 164] width 35 height 35
click at [418, 163] on span "1" at bounding box center [417, 158] width 8 height 20
click at [453, 302] on button "0" at bounding box center [458, 308] width 35 height 35
click at [458, 208] on span "5" at bounding box center [459, 206] width 8 height 20
drag, startPoint x: 420, startPoint y: 208, endPoint x: 423, endPoint y: 219, distance: 11.5
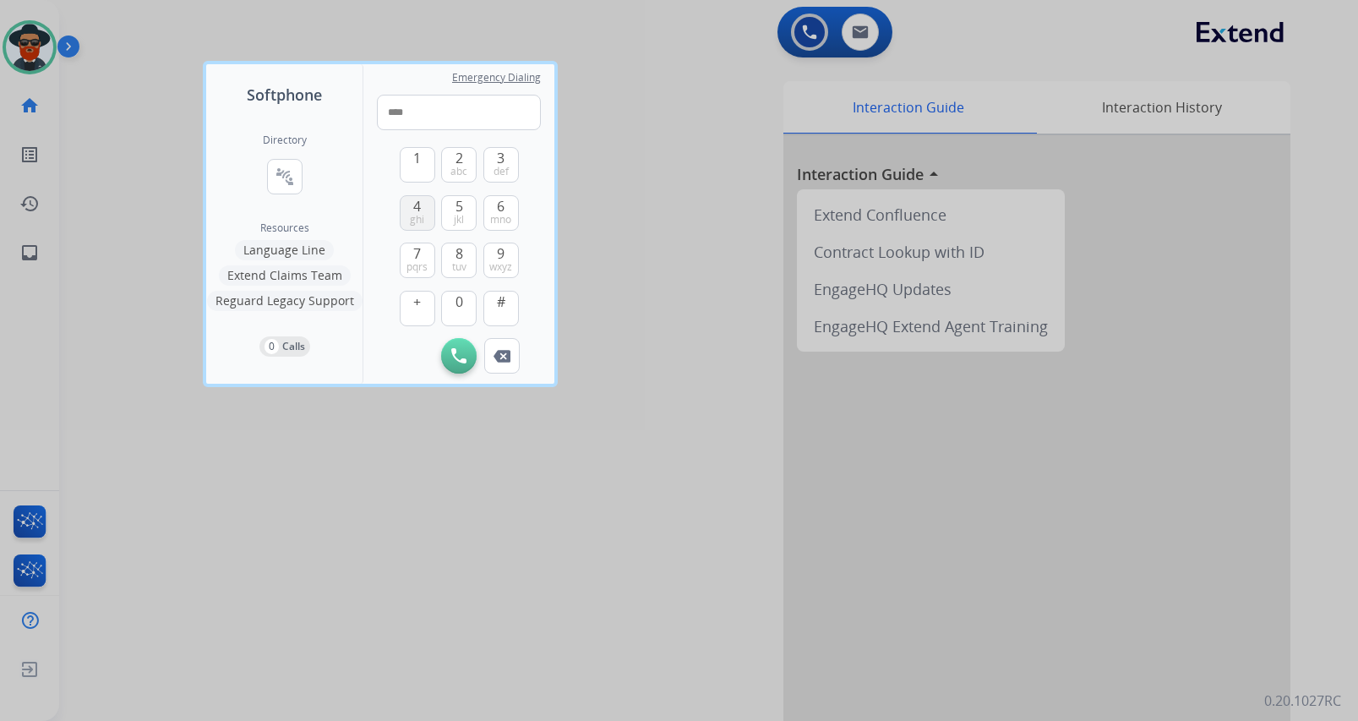
click at [421, 215] on button "4 ghi" at bounding box center [417, 212] width 35 height 35
drag, startPoint x: 456, startPoint y: 252, endPoint x: 431, endPoint y: 233, distance: 31.4
click at [457, 252] on span "8" at bounding box center [459, 253] width 8 height 20
click at [504, 159] on span "3" at bounding box center [501, 158] width 8 height 20
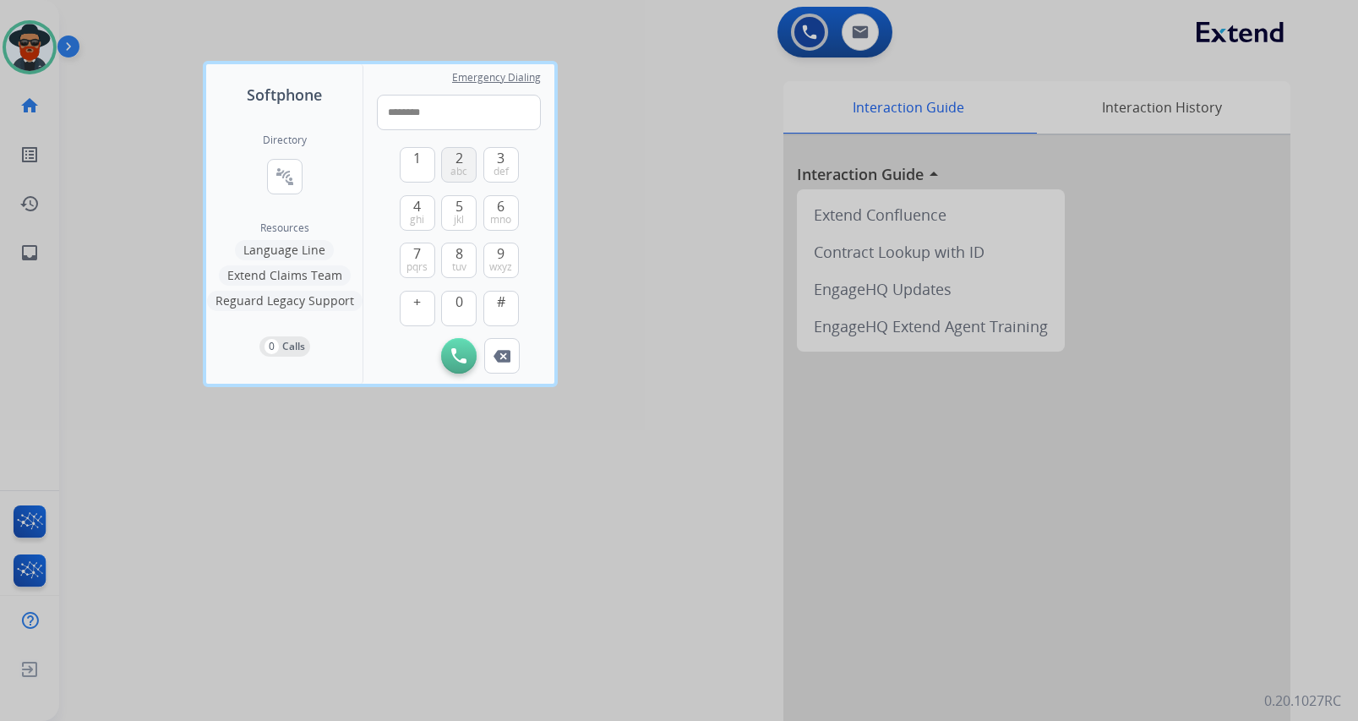
click at [465, 156] on button "2 abc" at bounding box center [458, 164] width 35 height 35
drag, startPoint x: 501, startPoint y: 208, endPoint x: 503, endPoint y: 219, distance: 11.3
click at [503, 215] on button "6 mno" at bounding box center [500, 212] width 35 height 35
type input "**********"
click at [452, 359] on img at bounding box center [458, 355] width 15 height 15
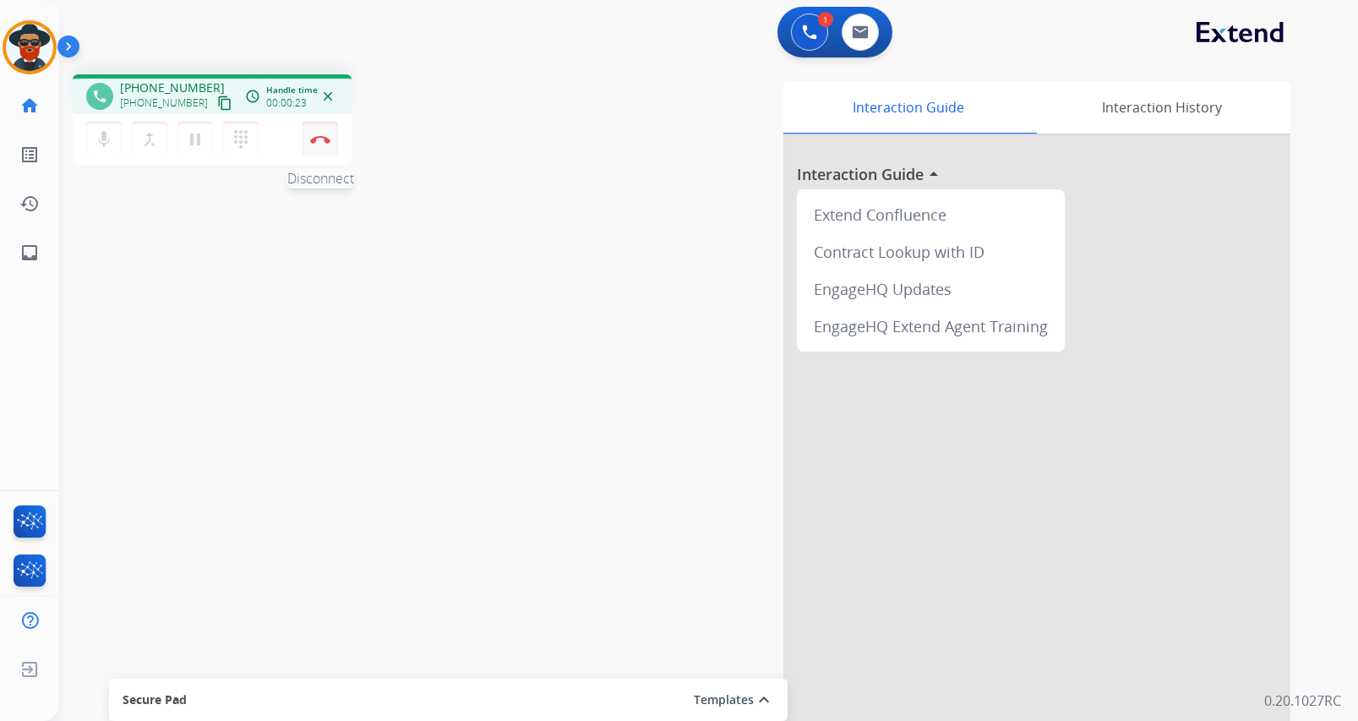
click at [328, 140] on img at bounding box center [320, 139] width 20 height 8
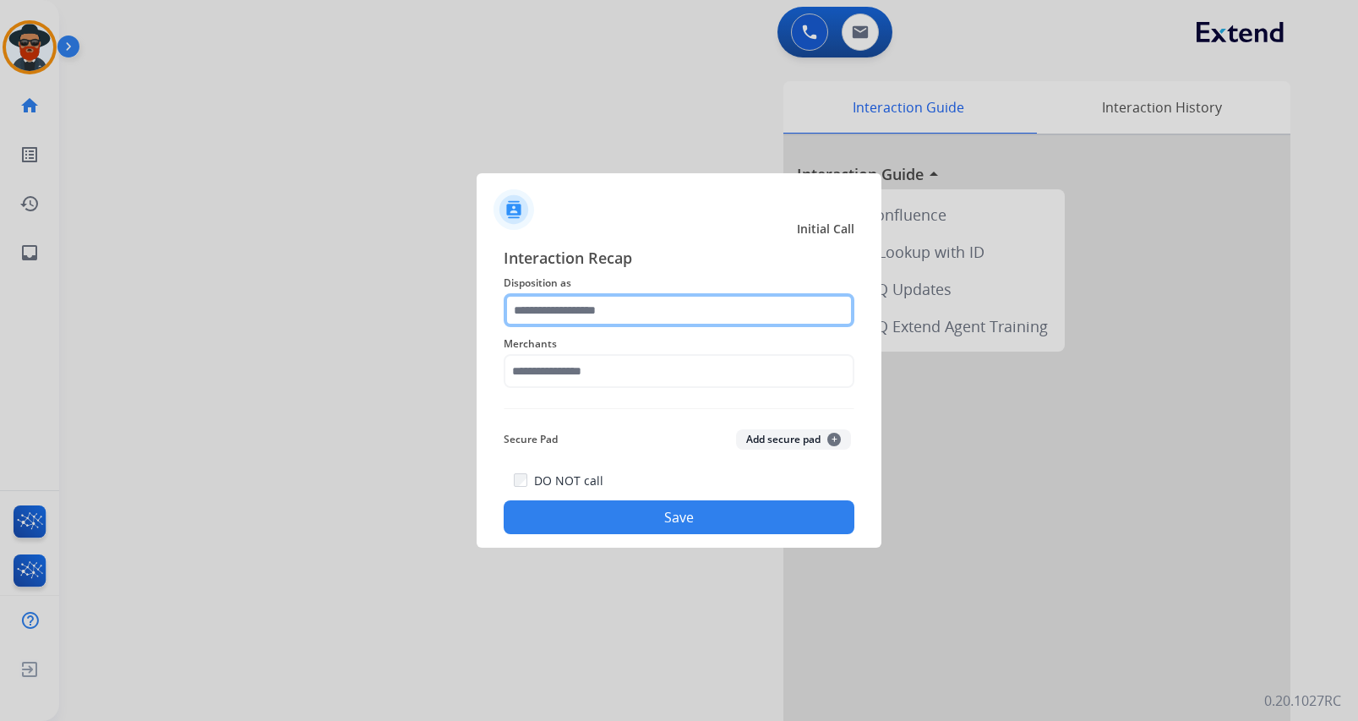
click at [594, 302] on input "text" at bounding box center [678, 310] width 351 height 34
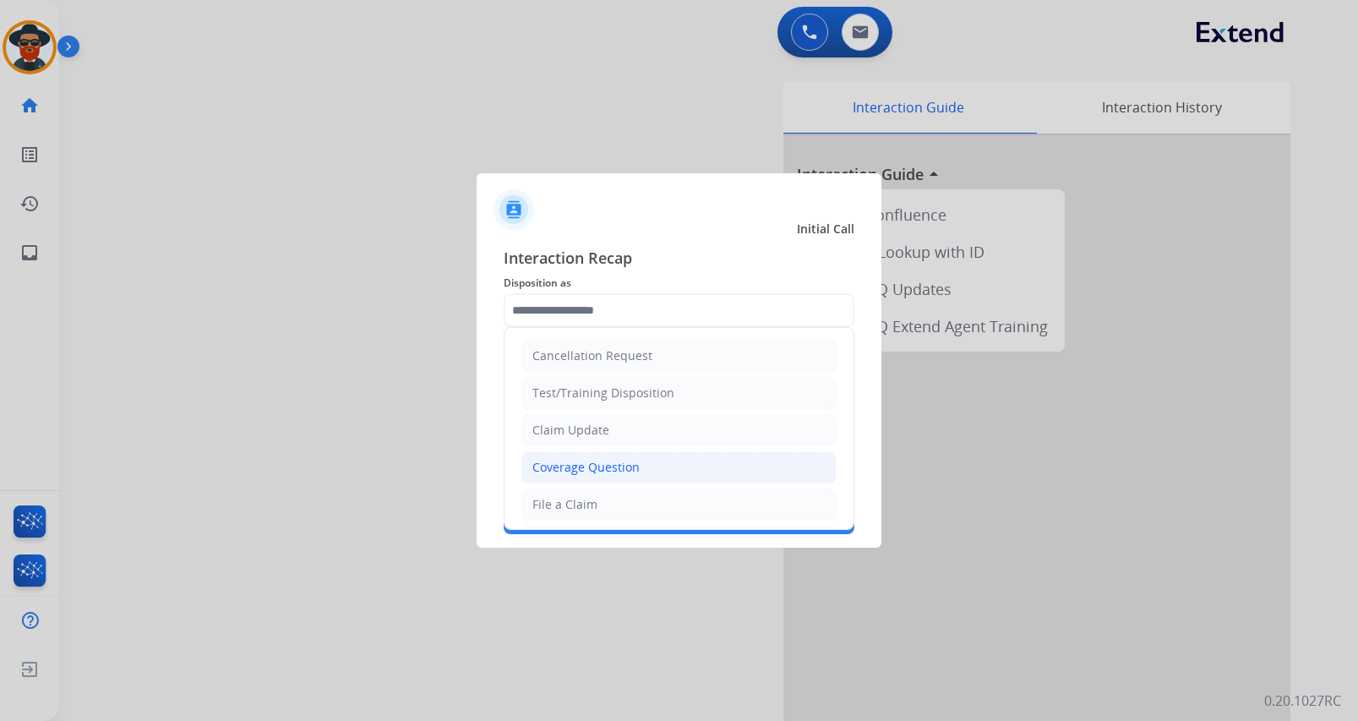
click at [607, 460] on div "Coverage Question" at bounding box center [585, 467] width 107 height 17
type input "**********"
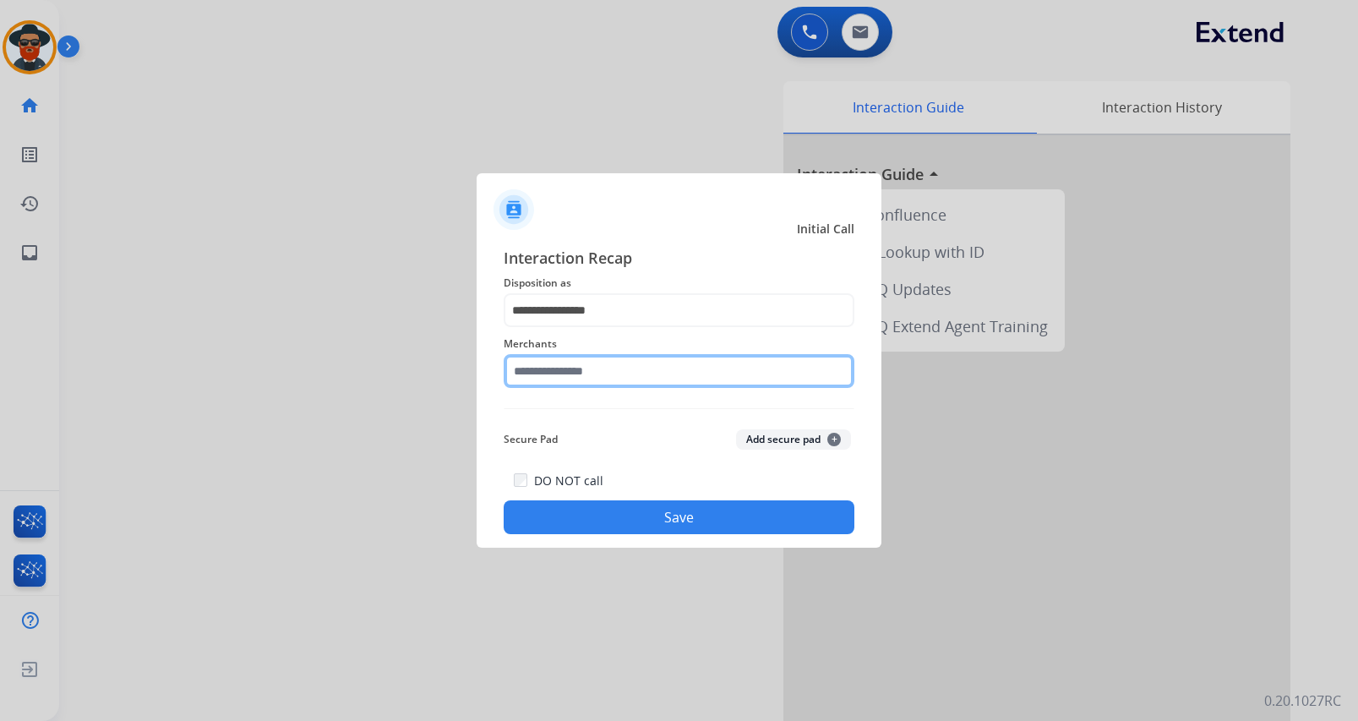
click at [582, 372] on input "text" at bounding box center [678, 371] width 351 height 34
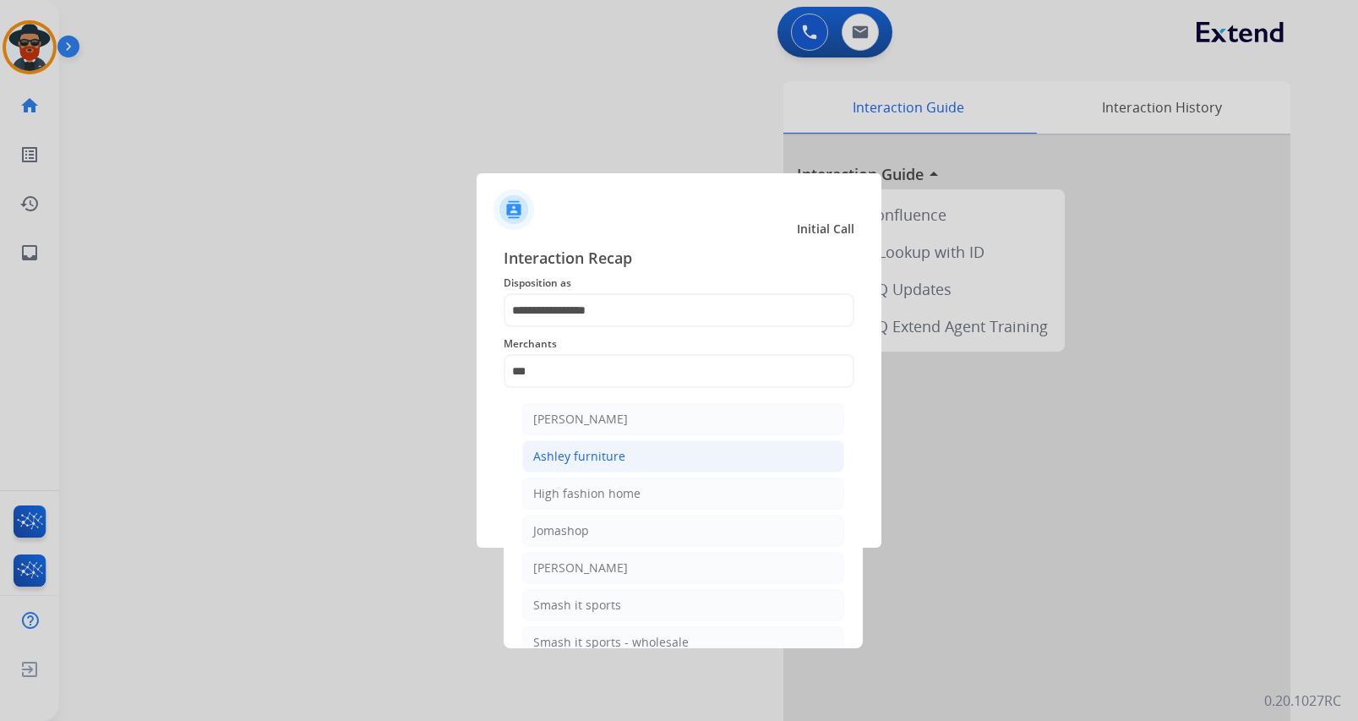
click at [631, 457] on li "Ashley furniture" at bounding box center [683, 456] width 322 height 32
type input "**********"
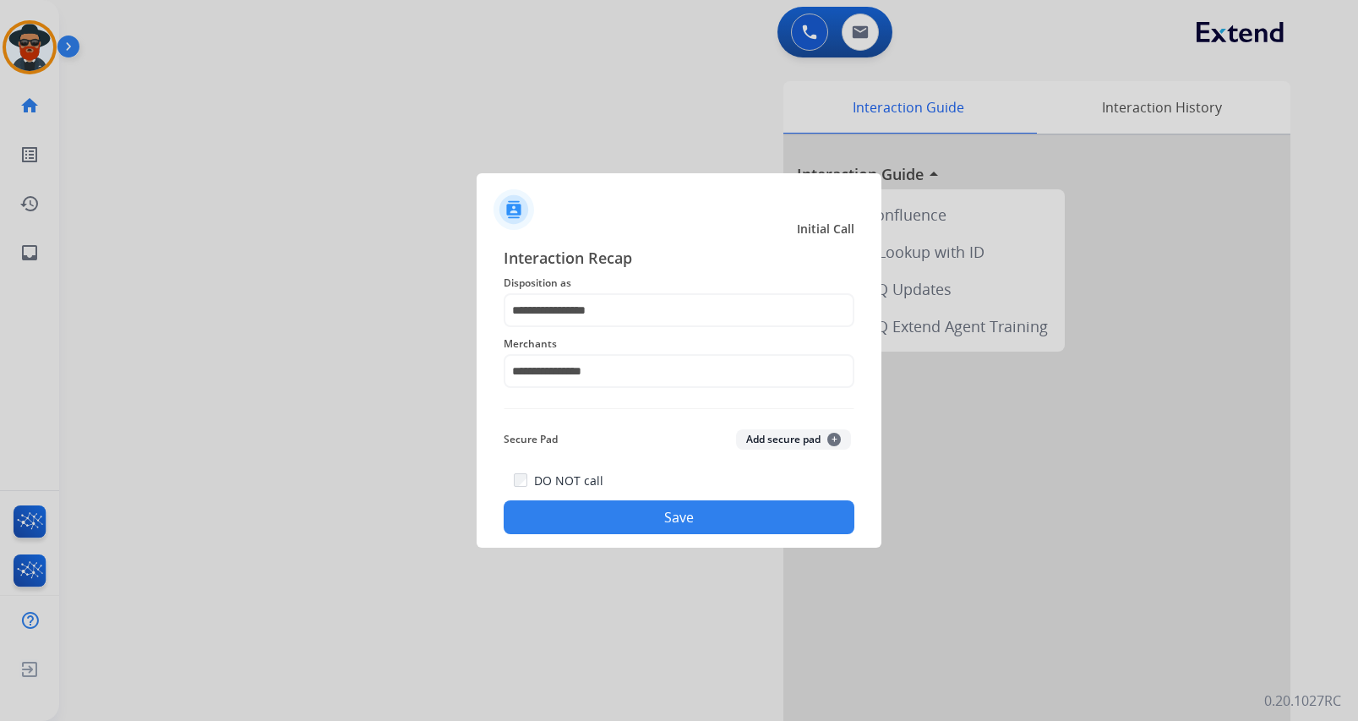
click at [629, 517] on button "Save" at bounding box center [678, 517] width 351 height 34
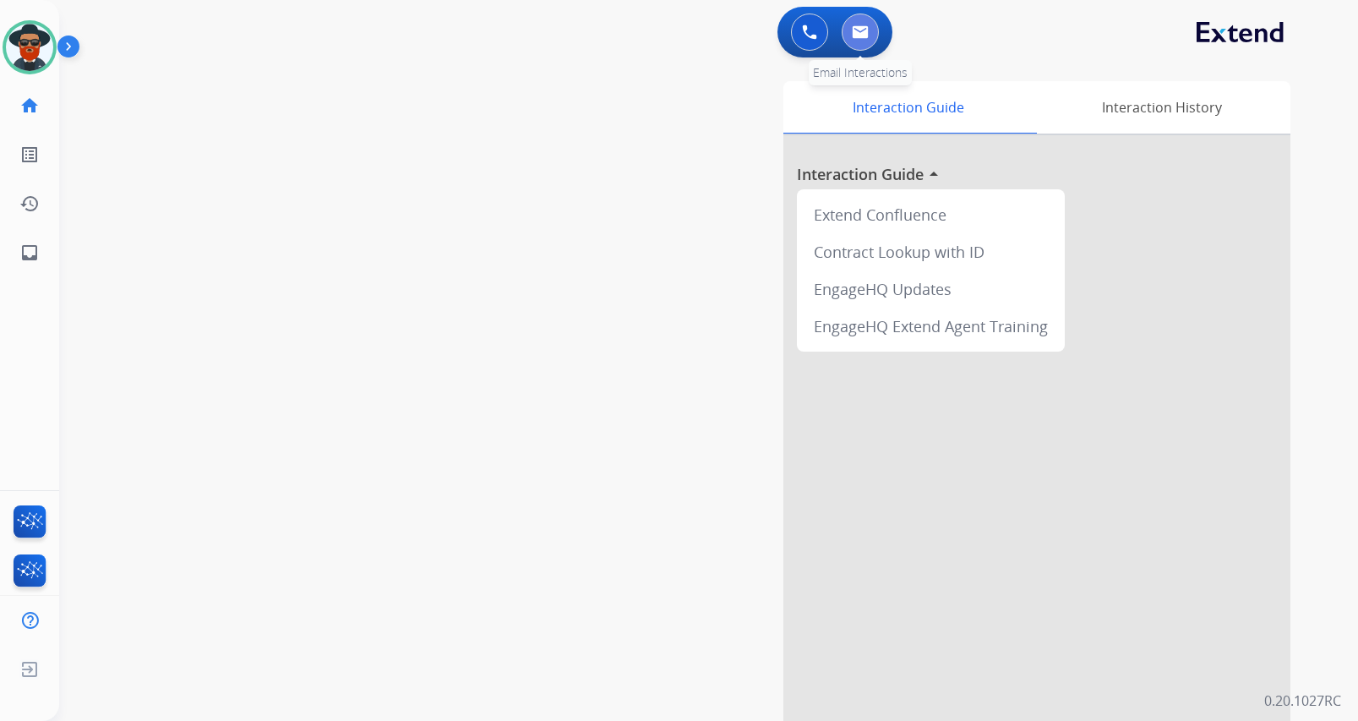
click at [858, 30] on img at bounding box center [860, 32] width 17 height 14
select select "**********"
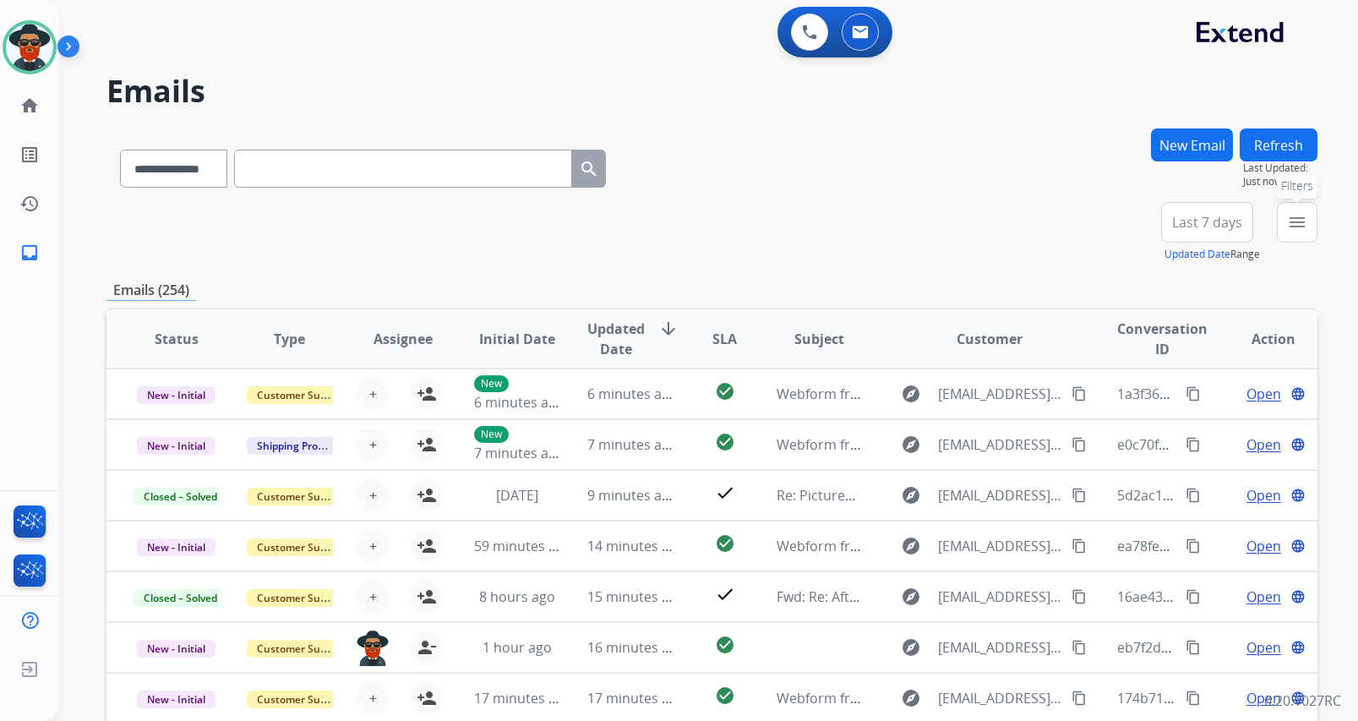
click at [1298, 212] on button "menu Filters" at bounding box center [1296, 222] width 41 height 41
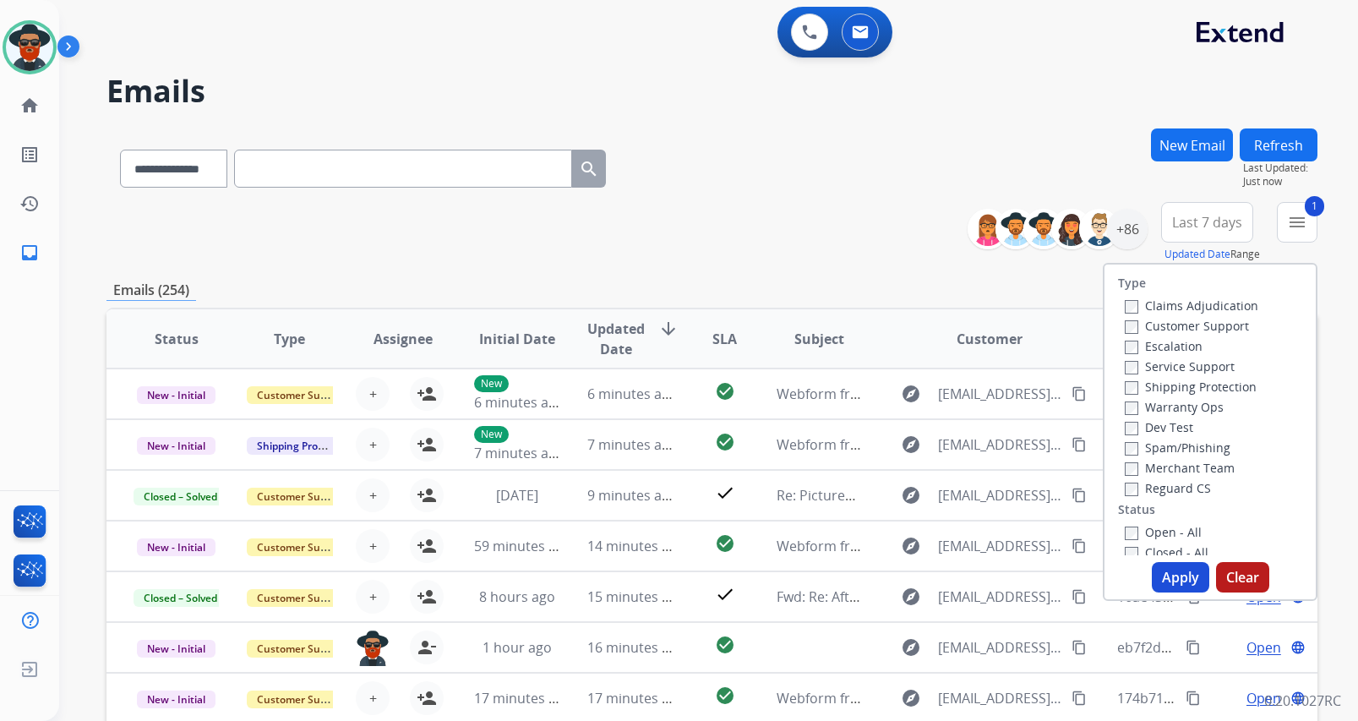
click at [1128, 389] on label "Shipping Protection" at bounding box center [1190, 386] width 132 height 16
click at [1126, 490] on label "Reguard CS" at bounding box center [1167, 488] width 86 height 16
click at [1124, 482] on label "Reguard CS" at bounding box center [1167, 488] width 86 height 16
click at [1167, 575] on button "Apply" at bounding box center [1179, 577] width 57 height 30
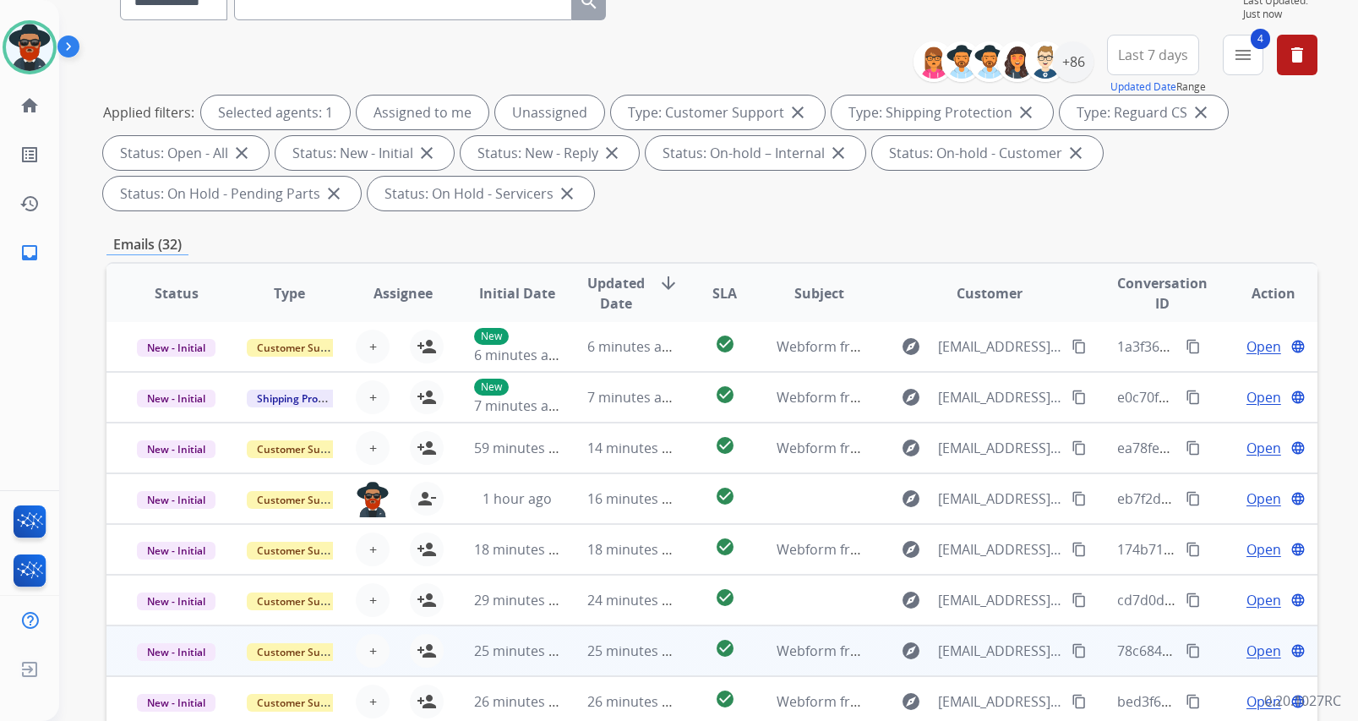
scroll to position [169, 0]
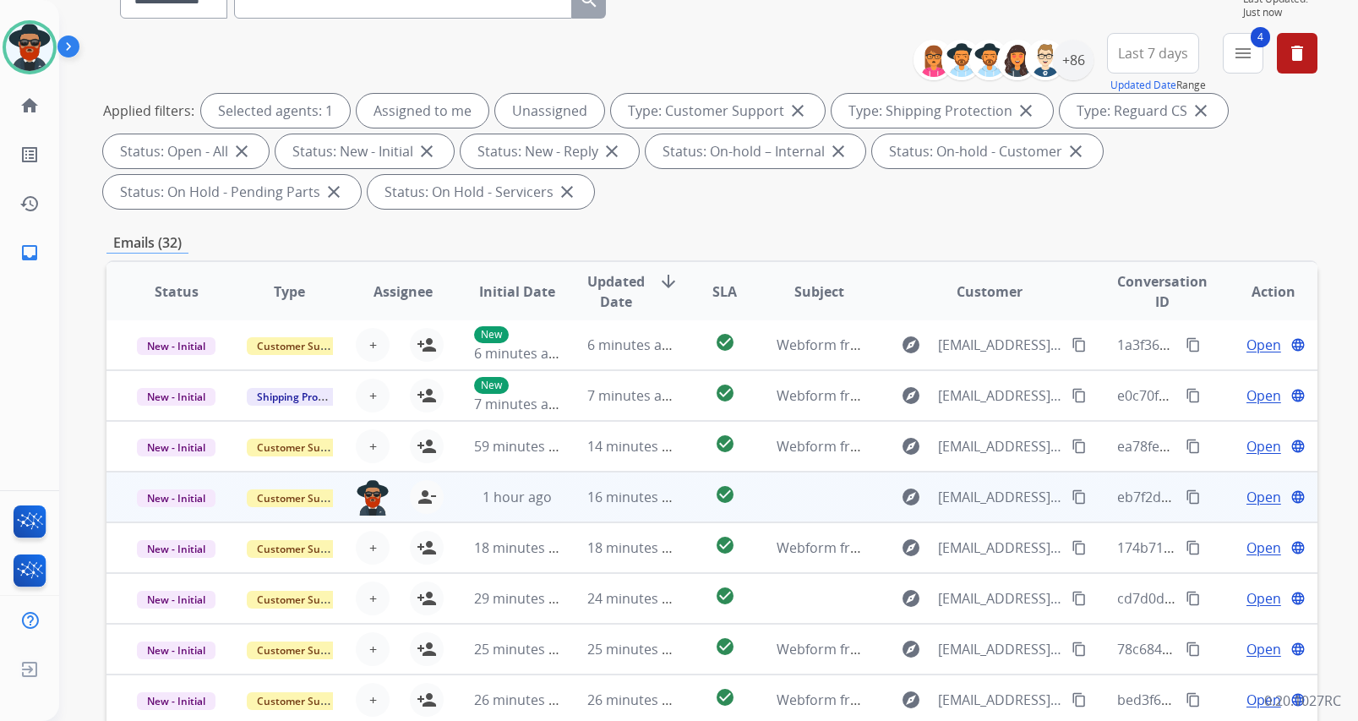
click at [1246, 495] on span "Open" at bounding box center [1263, 497] width 35 height 20
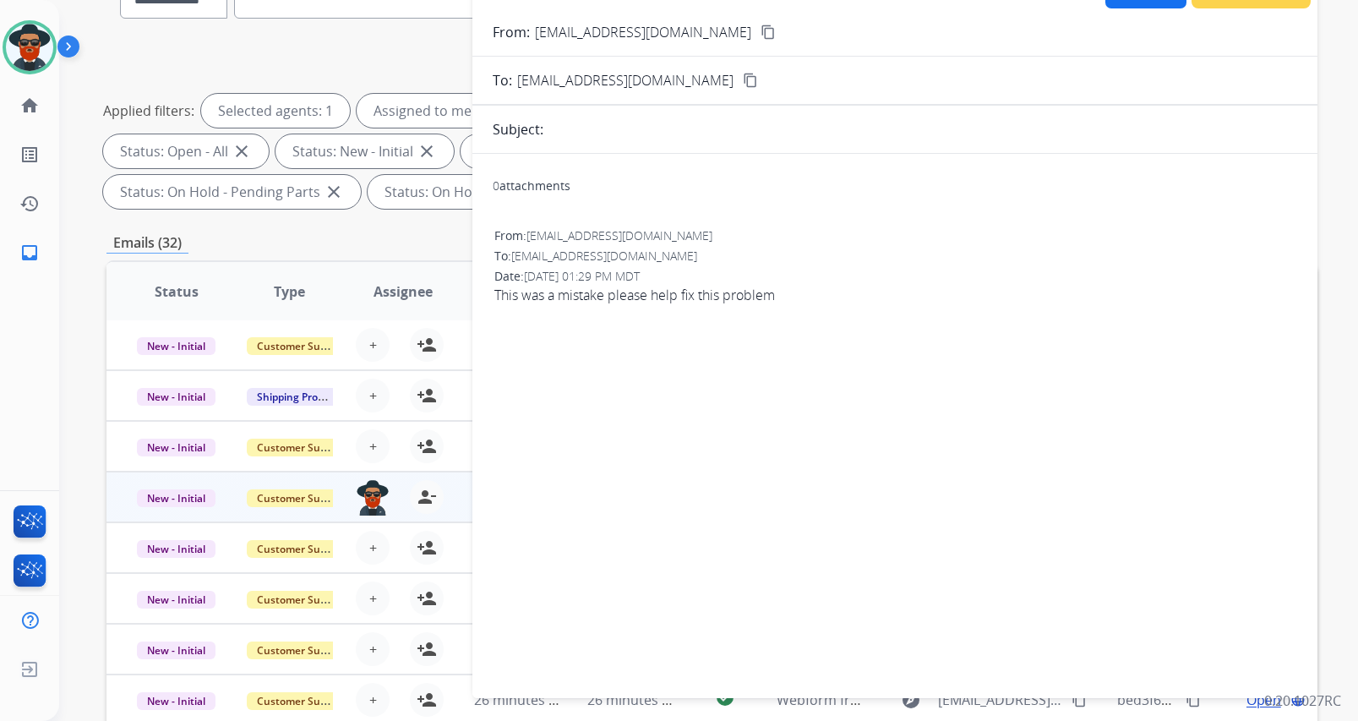
click at [760, 27] on mat-icon "content_copy" at bounding box center [767, 31] width 15 height 15
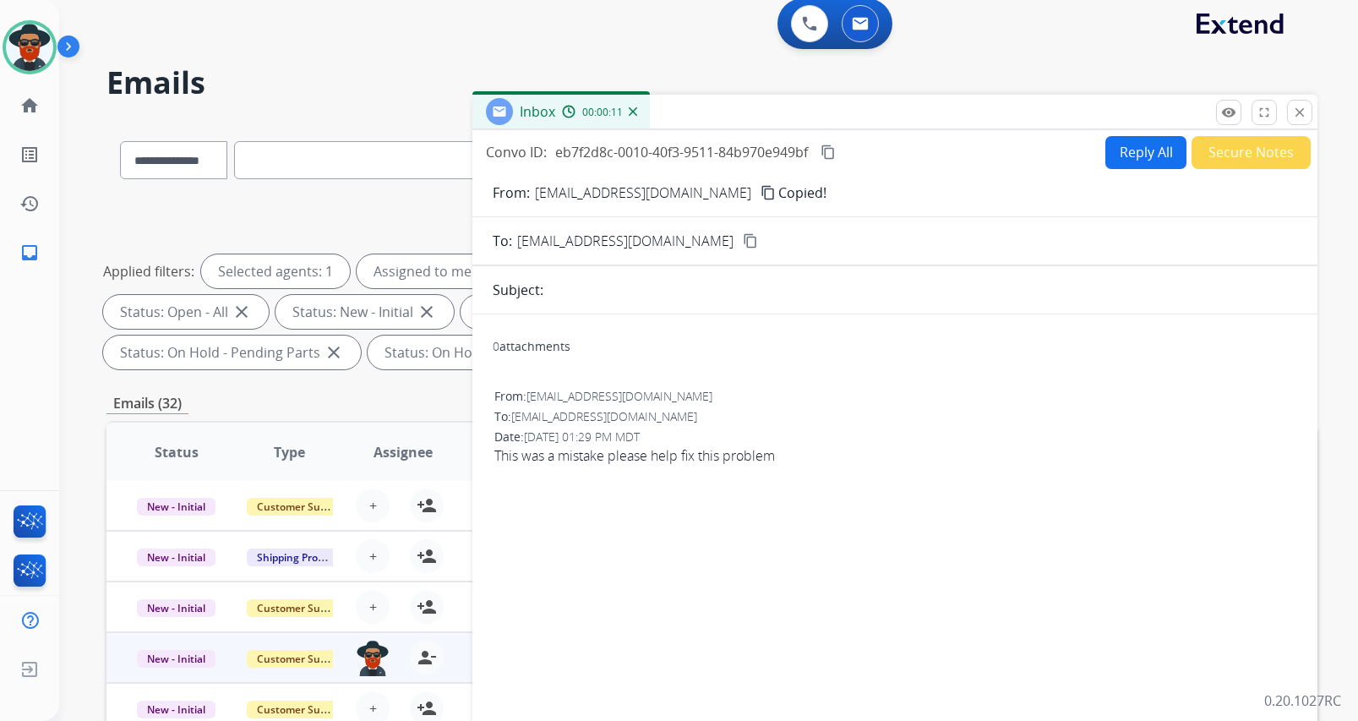
scroll to position [0, 0]
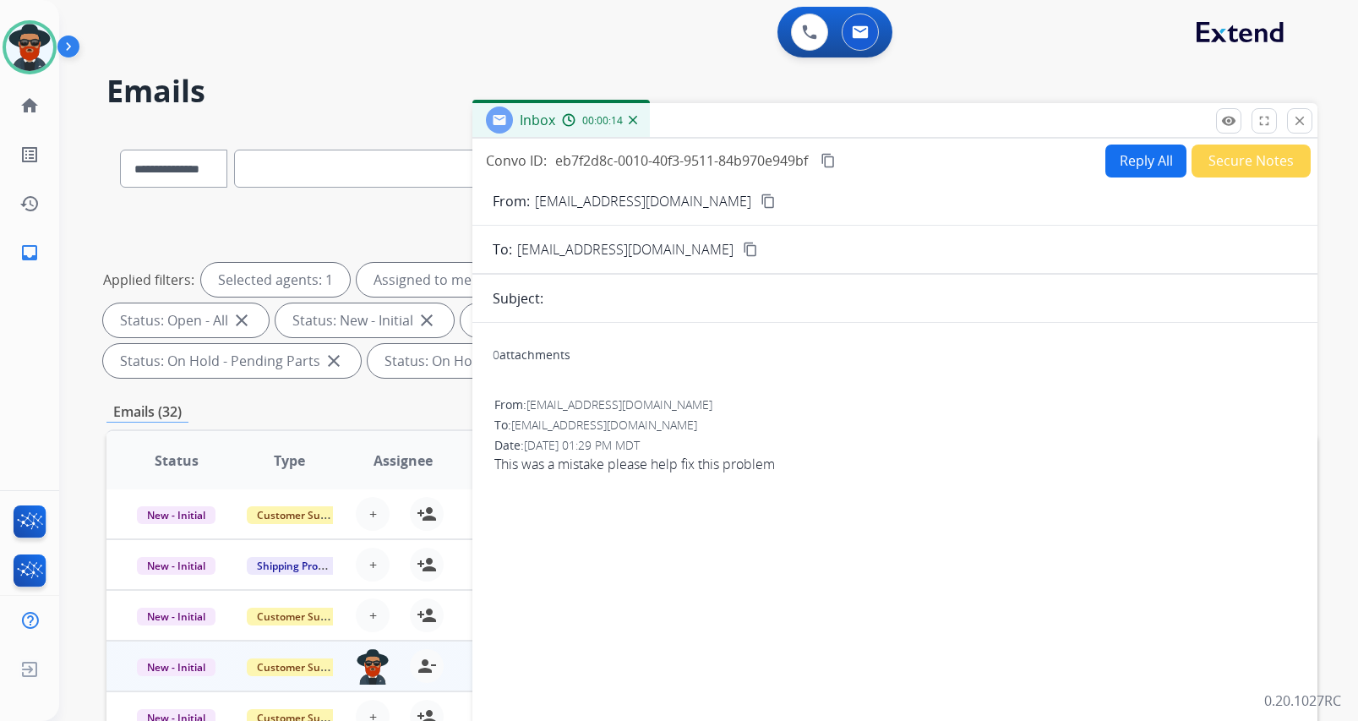
click at [1117, 152] on button "Reply All" at bounding box center [1145, 160] width 81 height 33
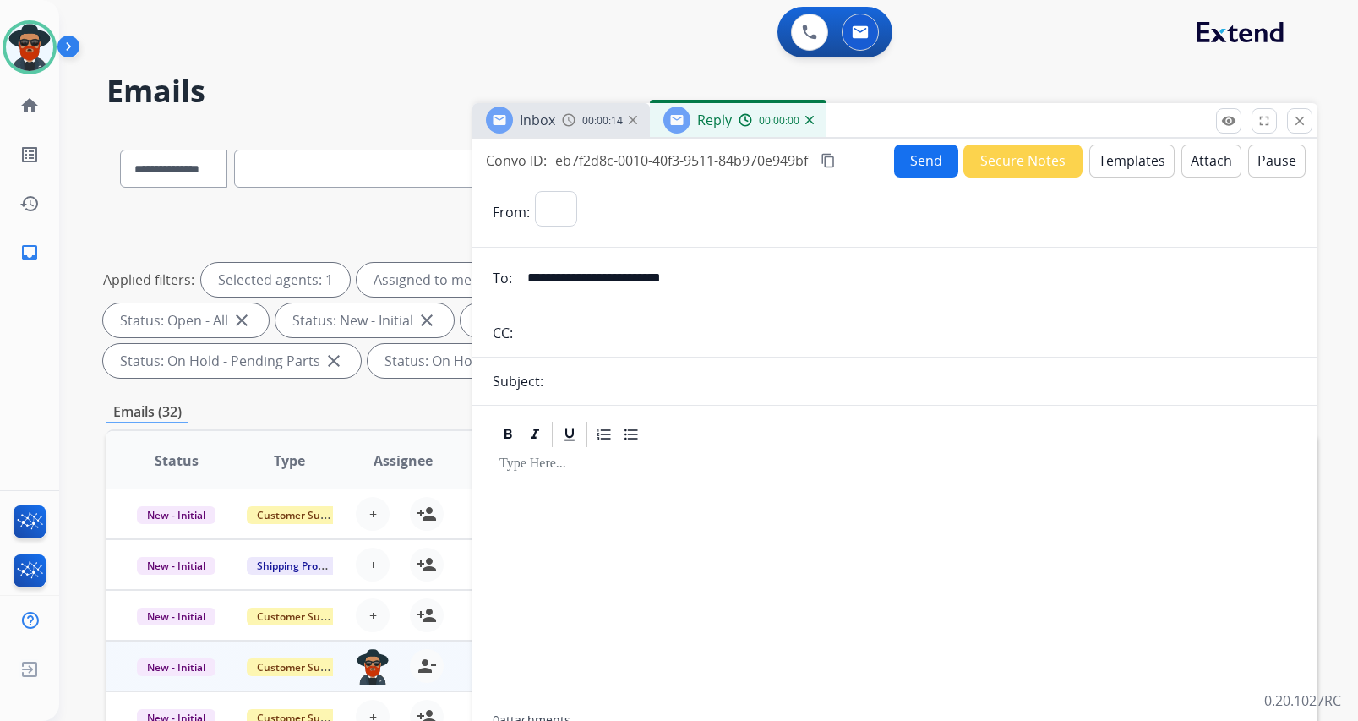
select select "**********"
click at [1118, 158] on button "Templates" at bounding box center [1131, 160] width 85 height 33
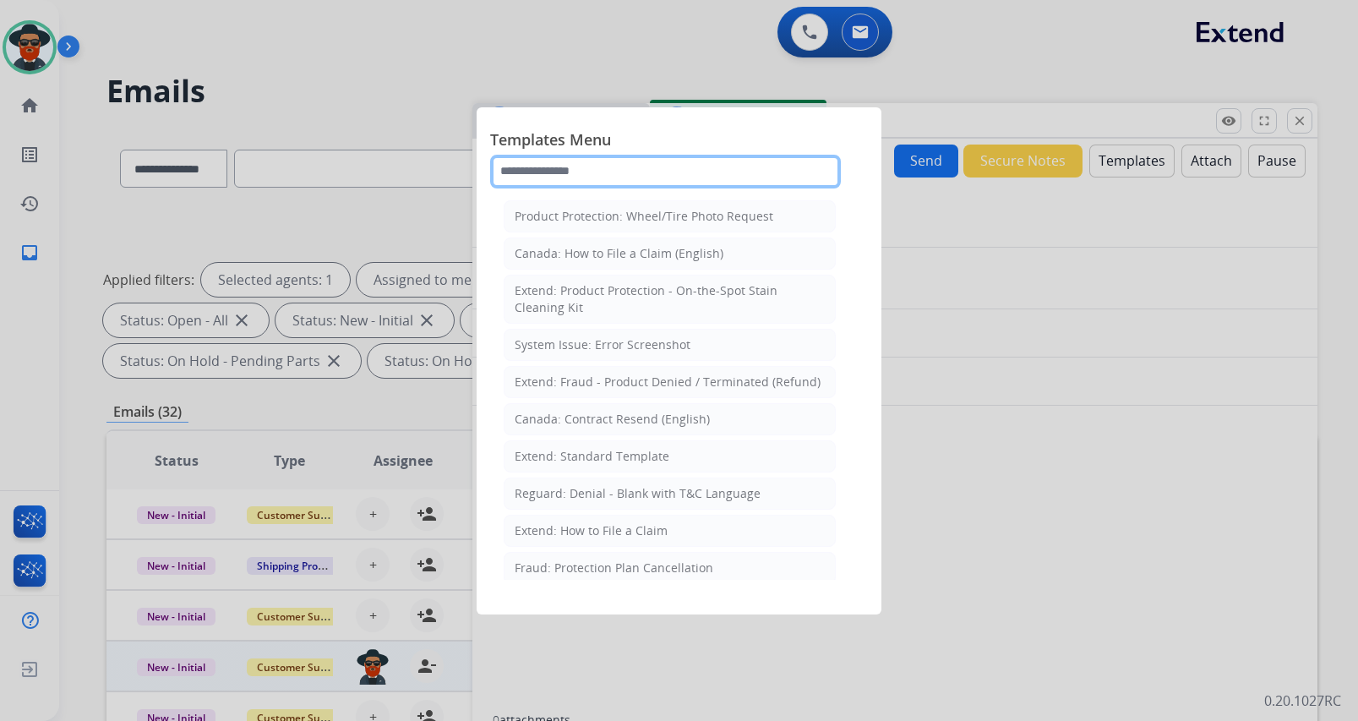
click at [547, 173] on input "text" at bounding box center [665, 172] width 351 height 34
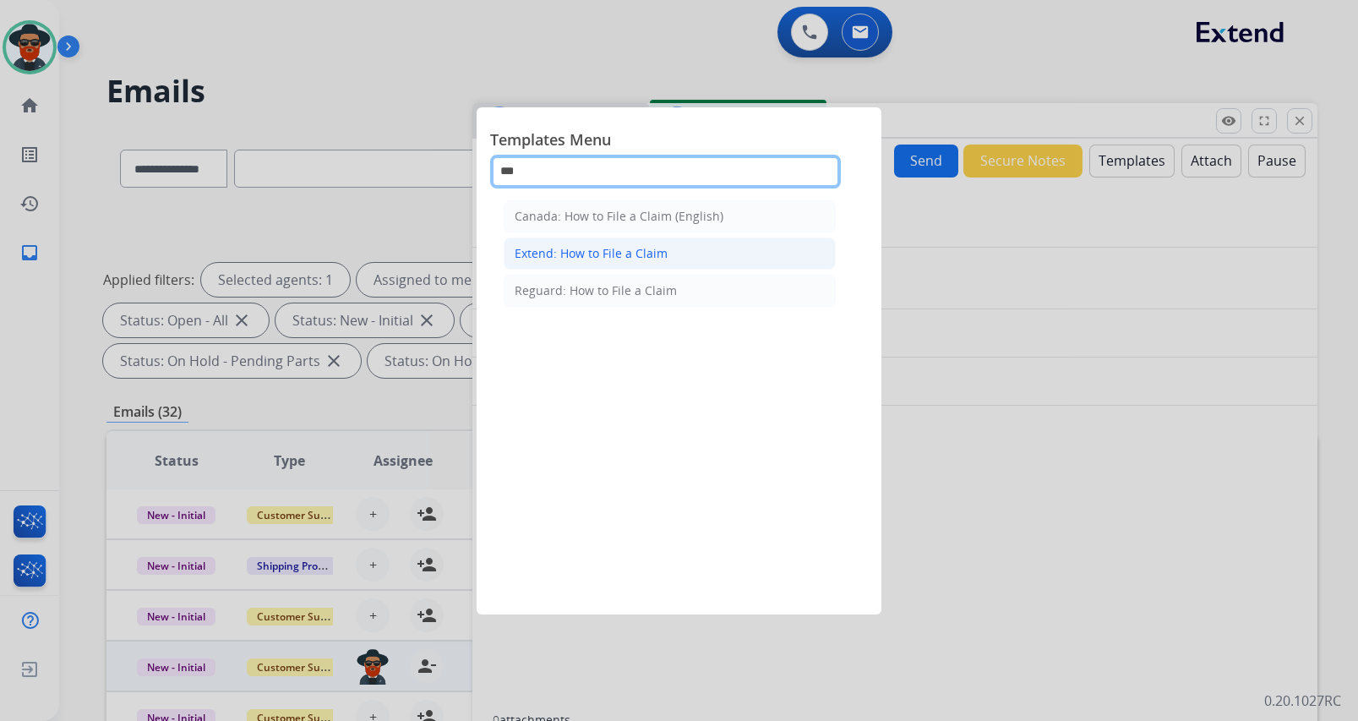
type input "***"
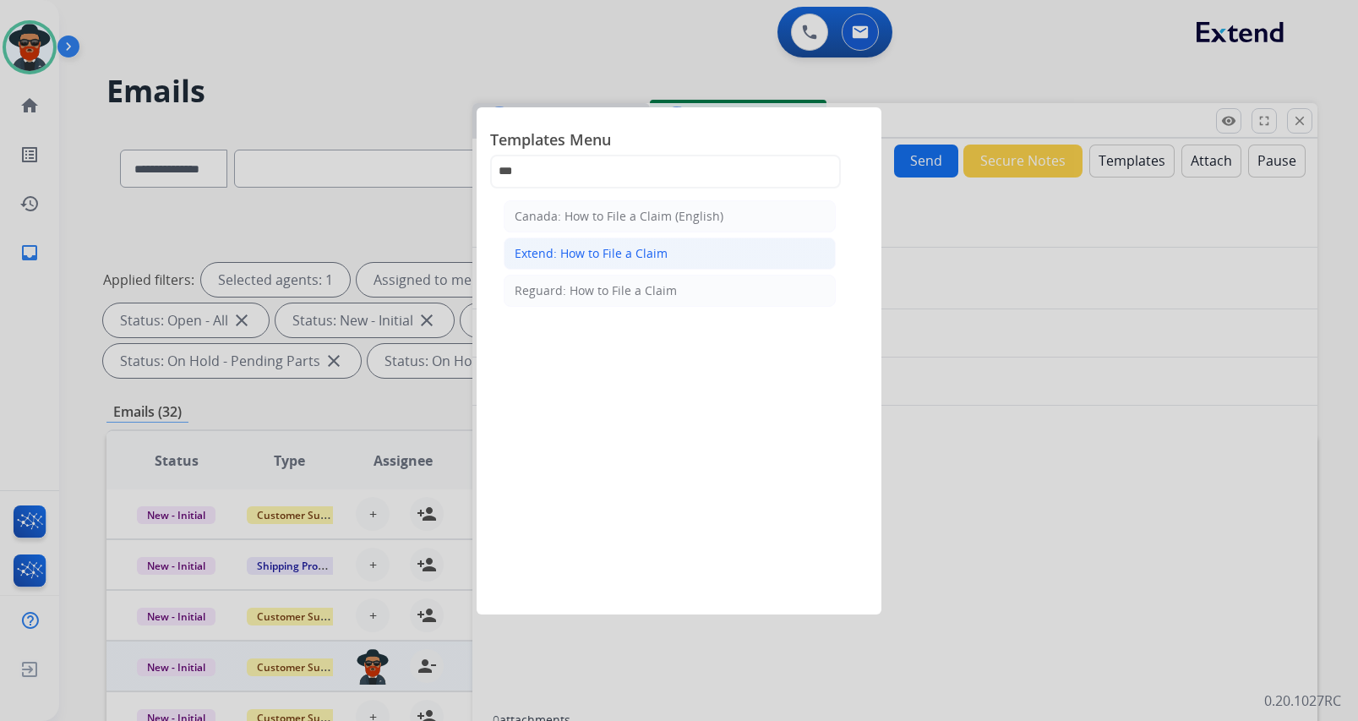
click at [648, 256] on div "Extend: How to File a Claim" at bounding box center [590, 253] width 153 height 17
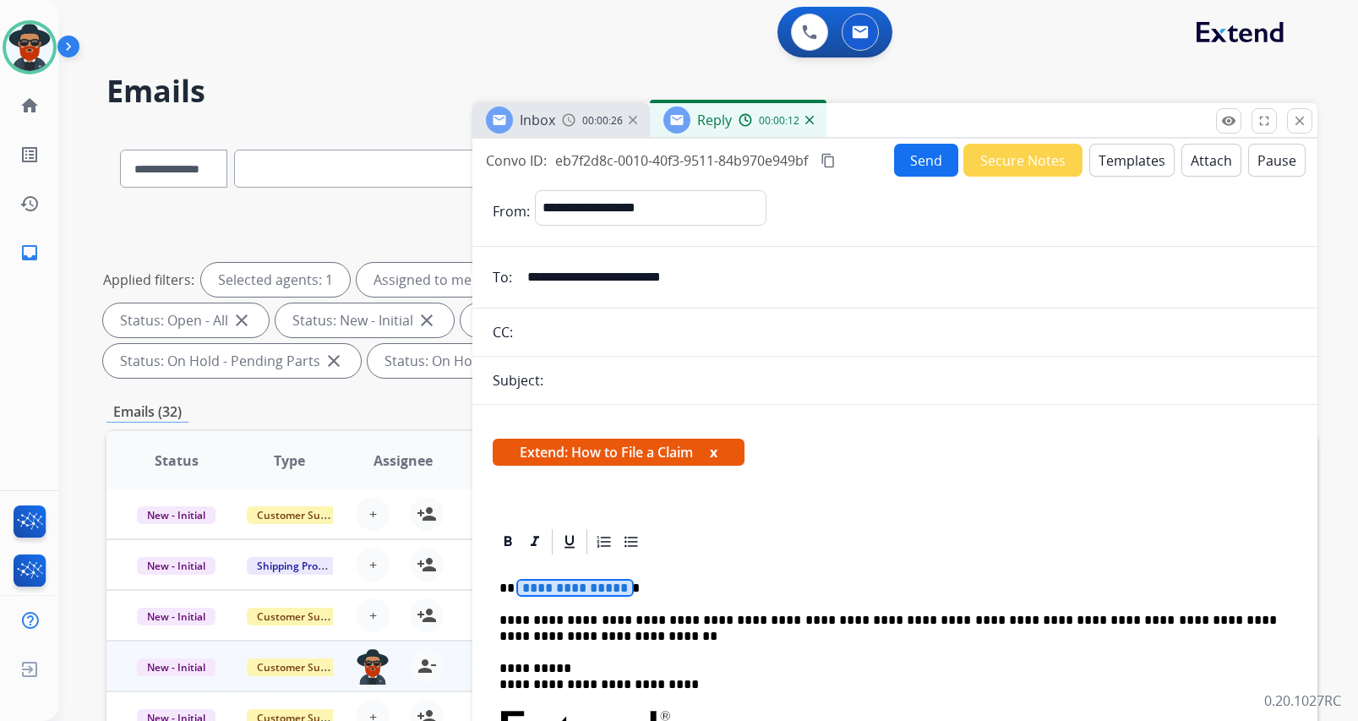
drag, startPoint x: 569, startPoint y: 587, endPoint x: 591, endPoint y: 630, distance: 48.7
click at [570, 586] on span "**********" at bounding box center [575, 587] width 114 height 14
click at [502, 620] on p "**********" at bounding box center [887, 627] width 777 height 31
click at [928, 155] on button "Send" at bounding box center [926, 160] width 64 height 33
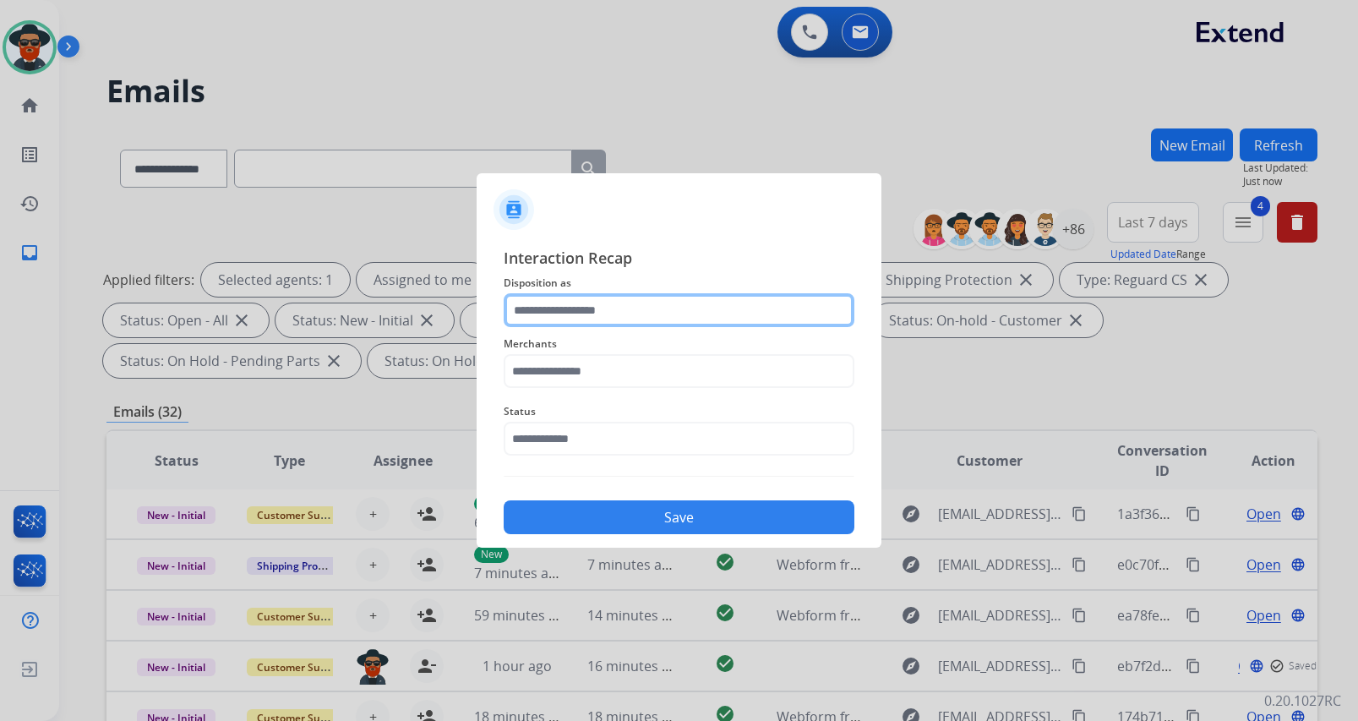
click at [598, 309] on input "text" at bounding box center [678, 310] width 351 height 34
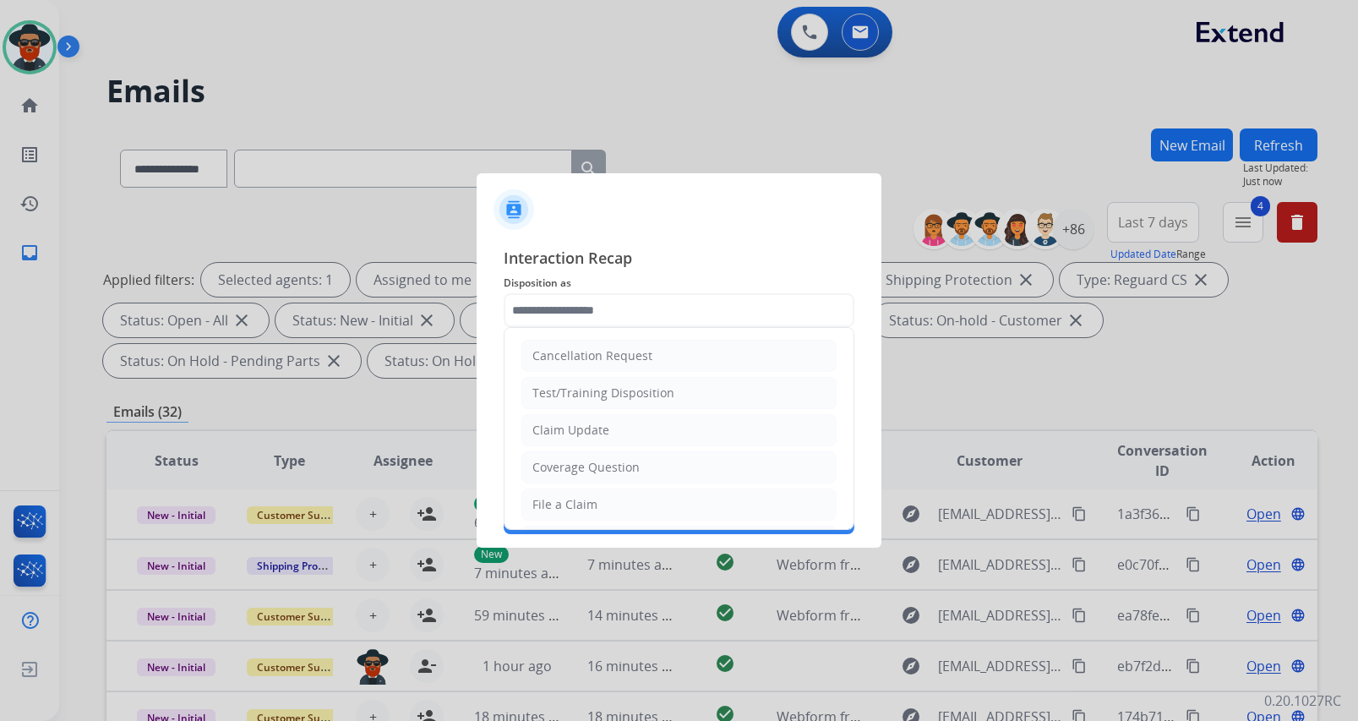
drag, startPoint x: 590, startPoint y: 495, endPoint x: 589, endPoint y: 486, distance: 9.4
click at [590, 490] on li "File a Claim" at bounding box center [678, 504] width 315 height 32
type input "**********"
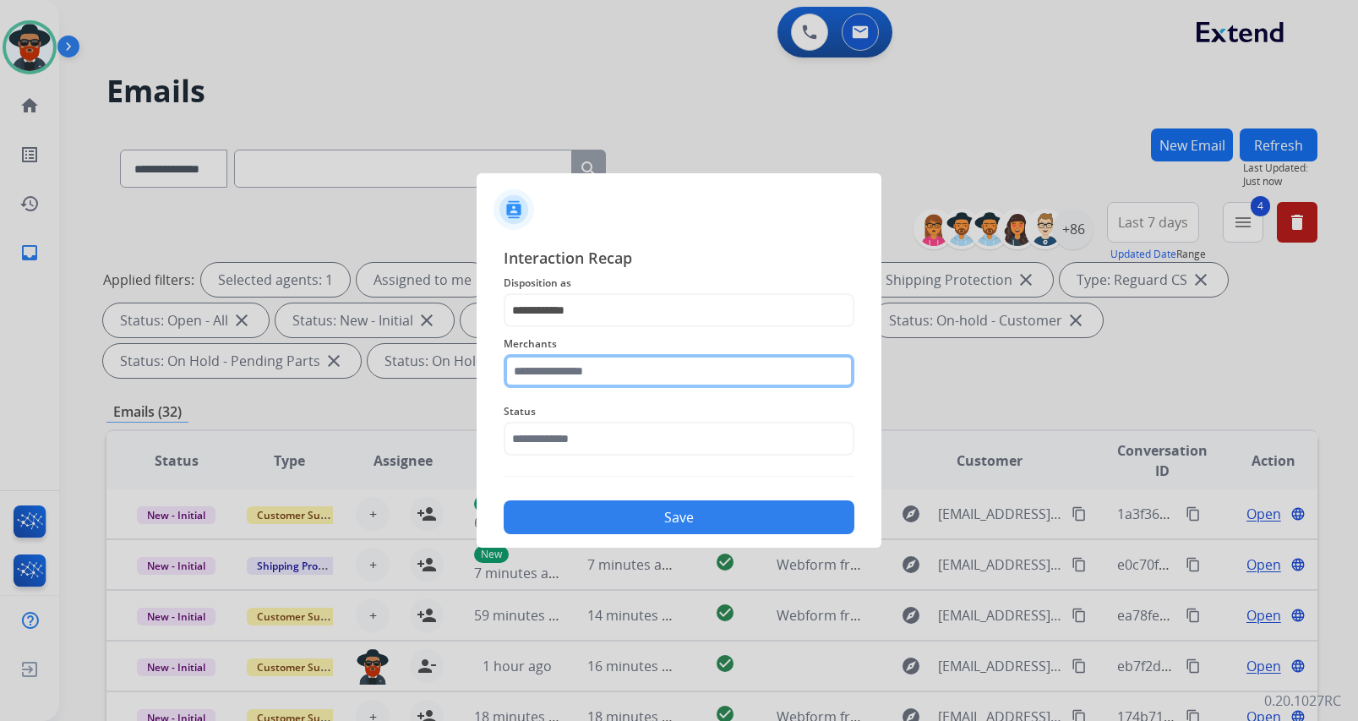
click at [627, 373] on input "text" at bounding box center [678, 371] width 351 height 34
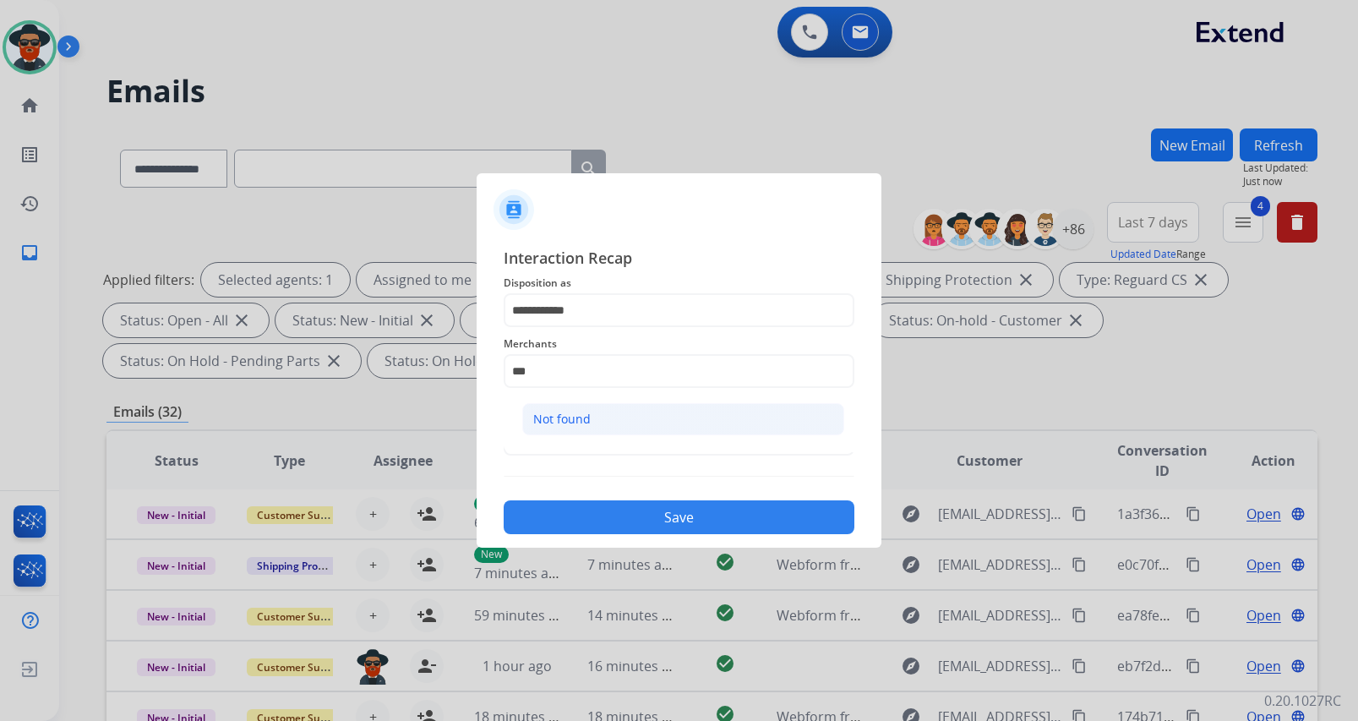
click at [575, 406] on li "Not found" at bounding box center [683, 419] width 322 height 32
type input "*********"
click at [567, 441] on input "text" at bounding box center [678, 439] width 351 height 34
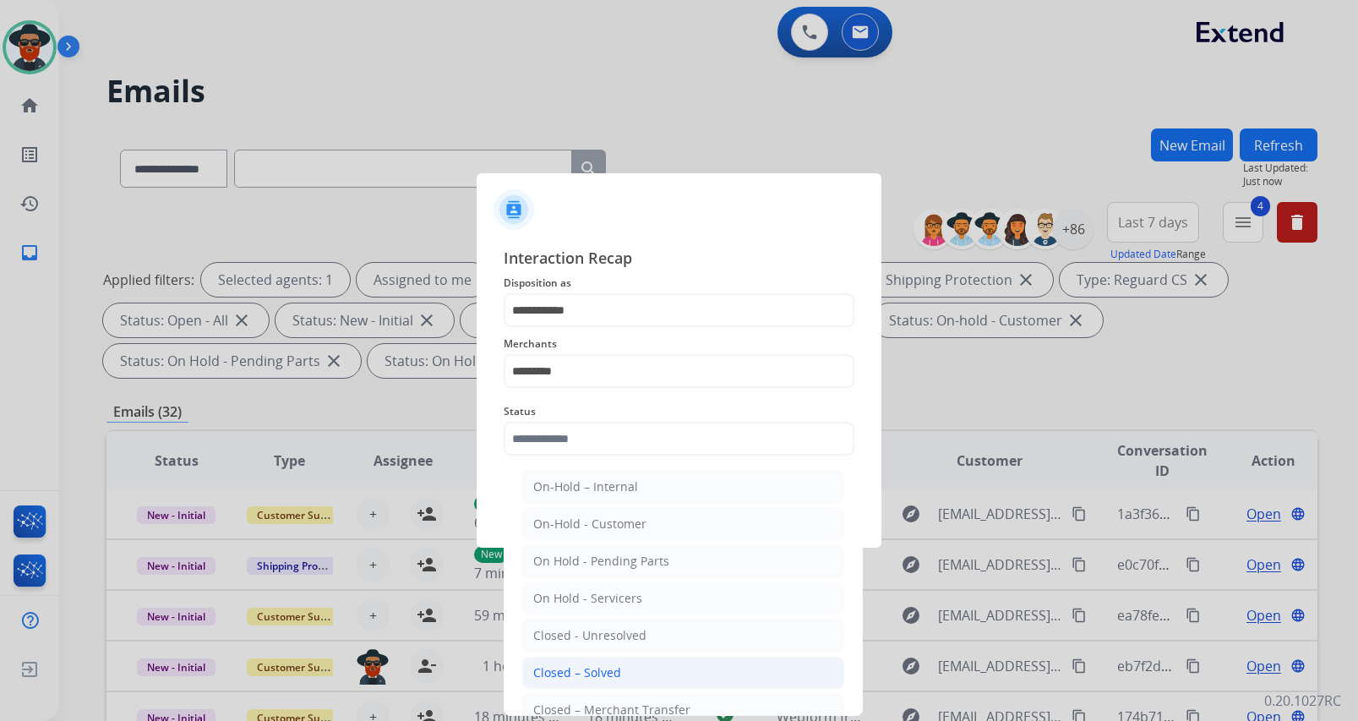
drag, startPoint x: 571, startPoint y: 666, endPoint x: 580, endPoint y: 618, distance: 48.2
click at [571, 665] on div "Closed – Solved" at bounding box center [577, 672] width 88 height 17
type input "**********"
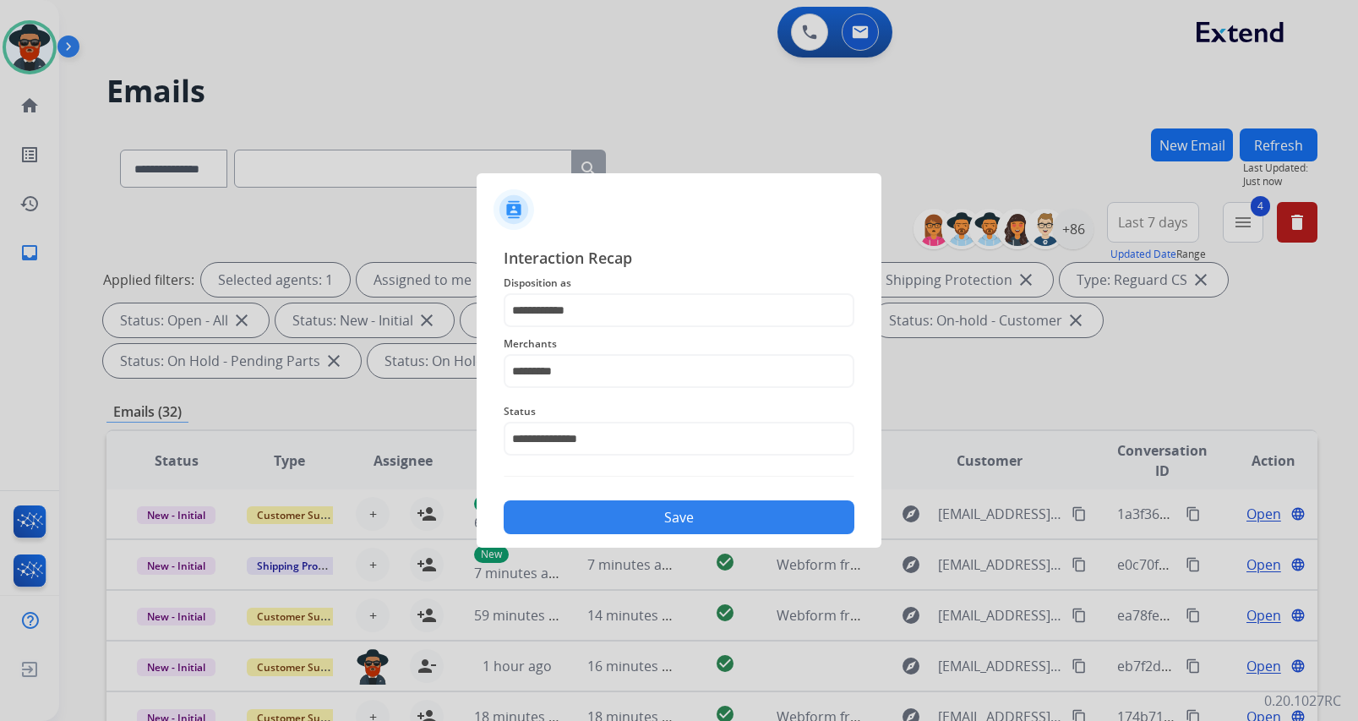
click at [604, 521] on button "Save" at bounding box center [678, 517] width 351 height 34
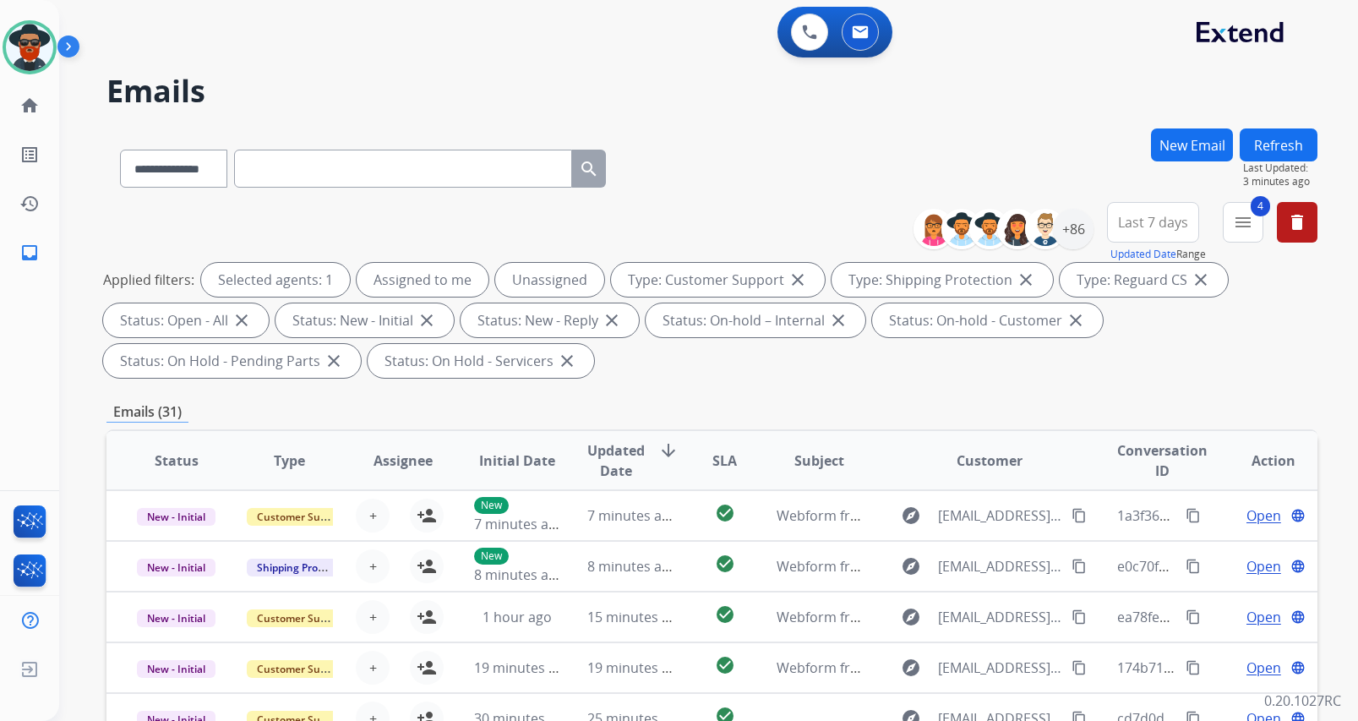
click at [1268, 146] on button "Refresh" at bounding box center [1278, 144] width 78 height 33
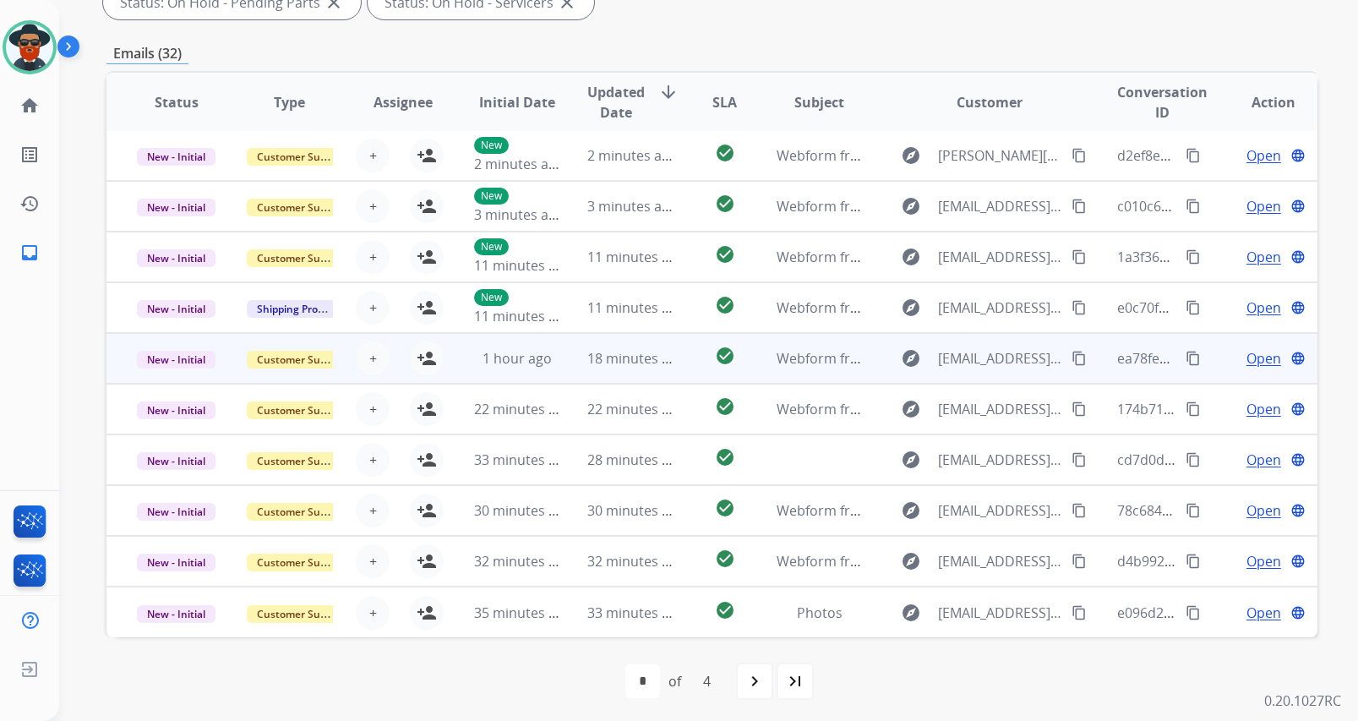
scroll to position [362, 0]
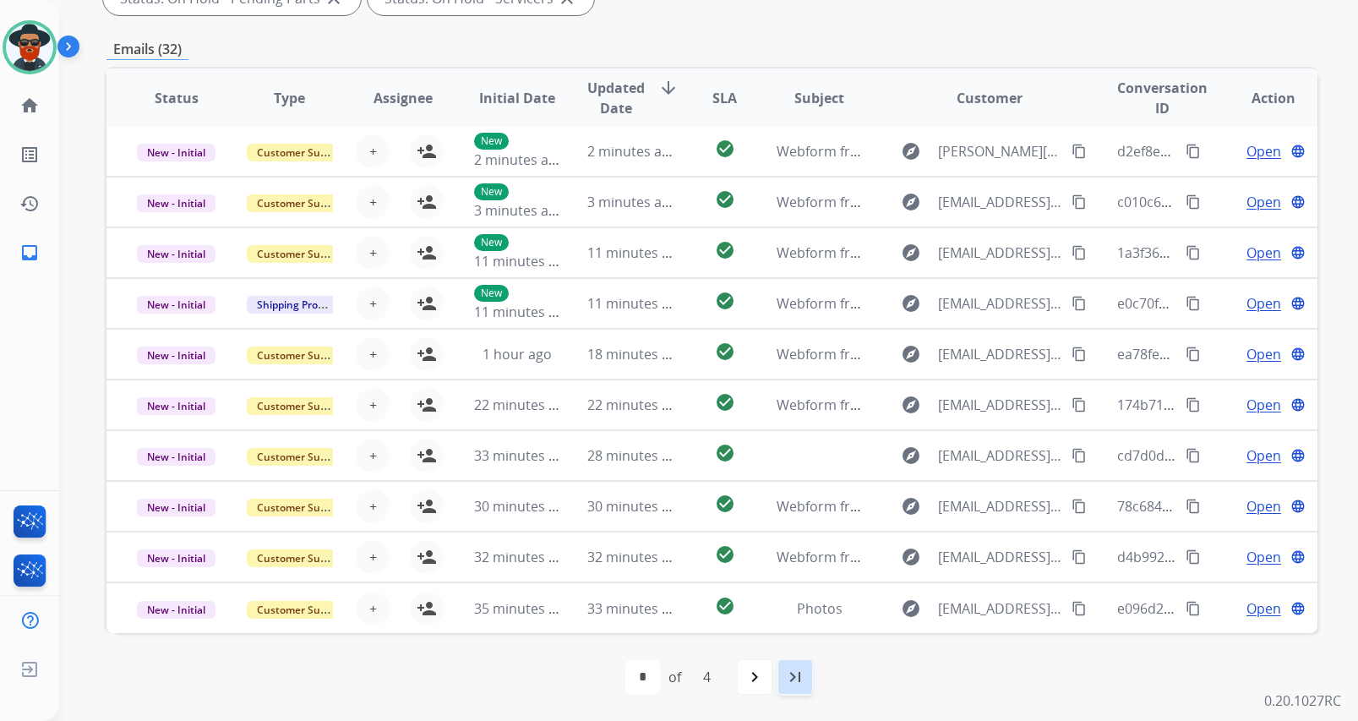
click at [788, 675] on mat-icon "last_page" at bounding box center [795, 677] width 20 height 20
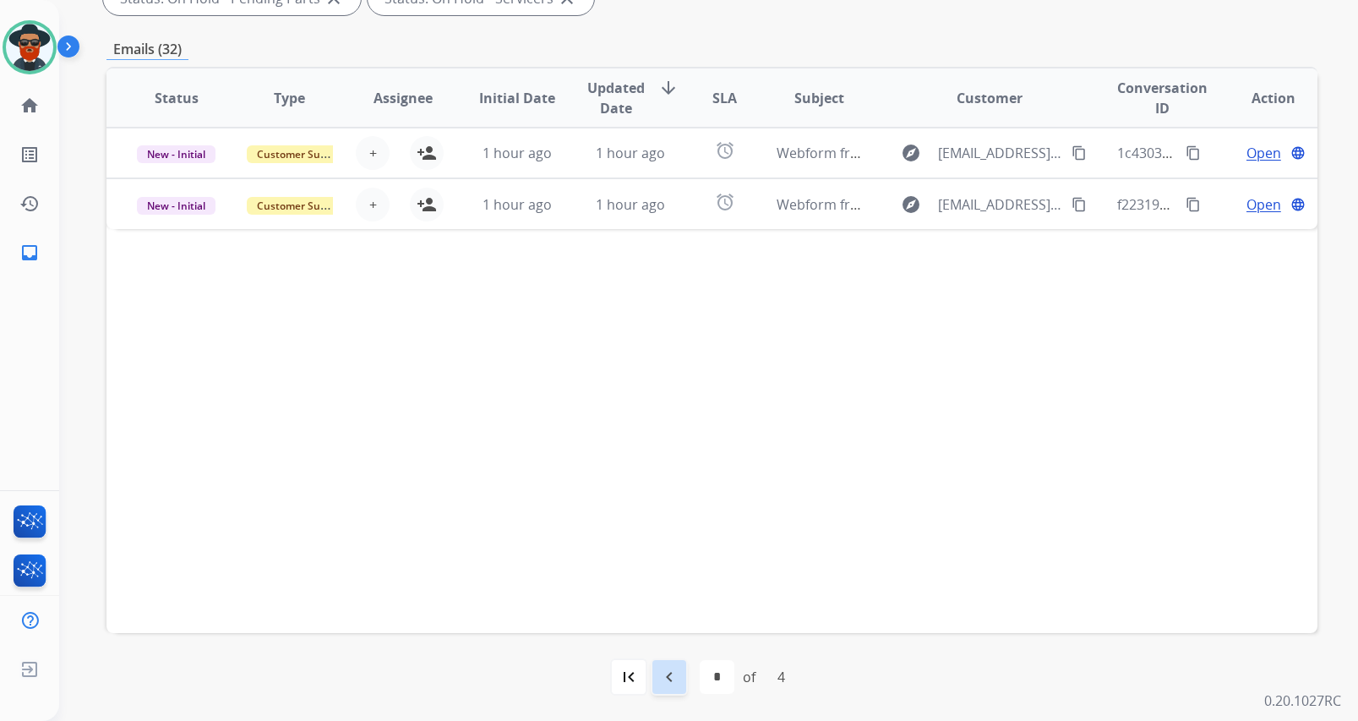
click at [667, 670] on mat-icon "navigate_before" at bounding box center [669, 677] width 20 height 20
select select "*"
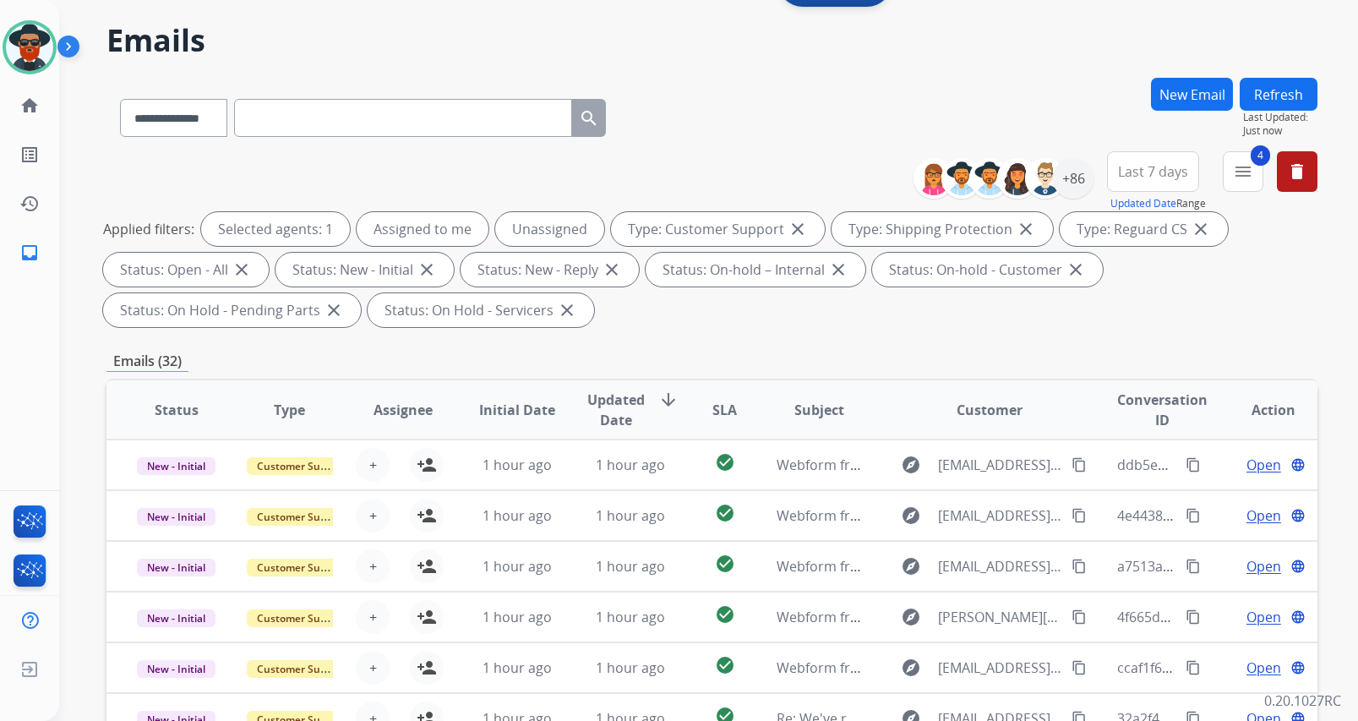
scroll to position [0, 0]
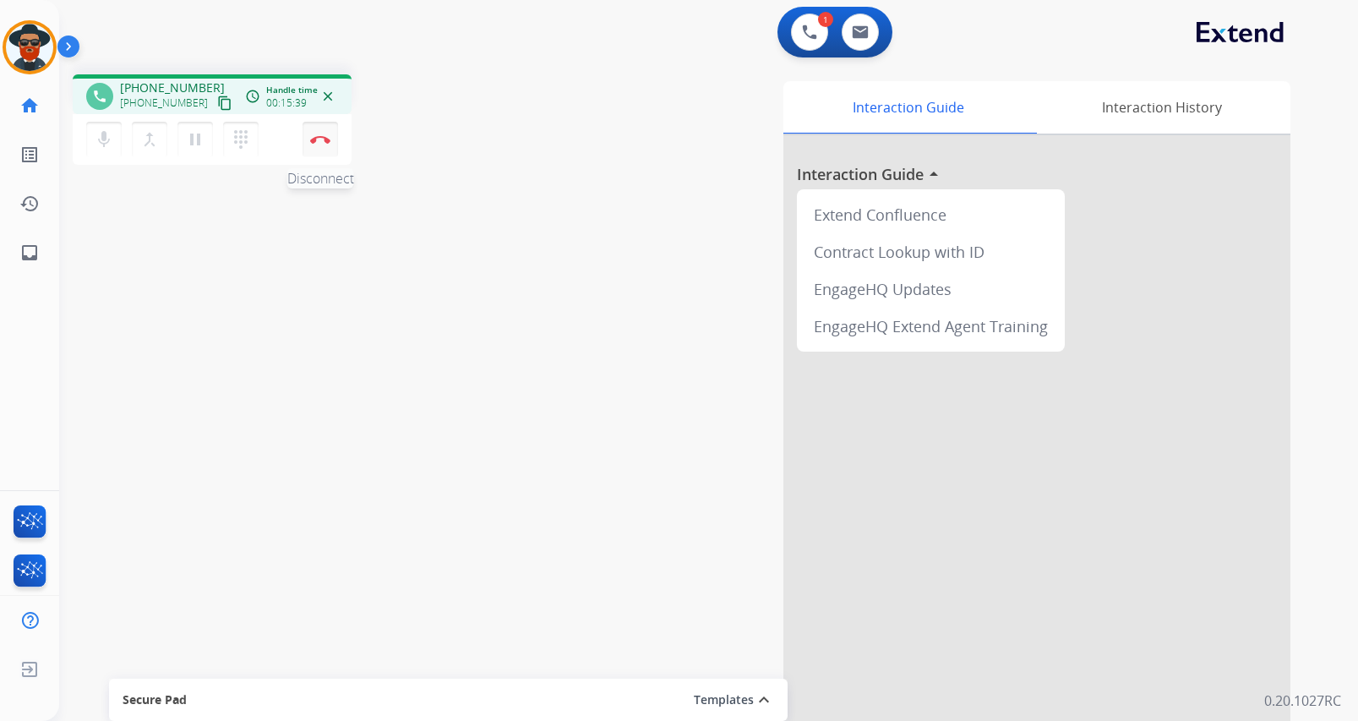
click at [318, 139] on img at bounding box center [320, 139] width 20 height 8
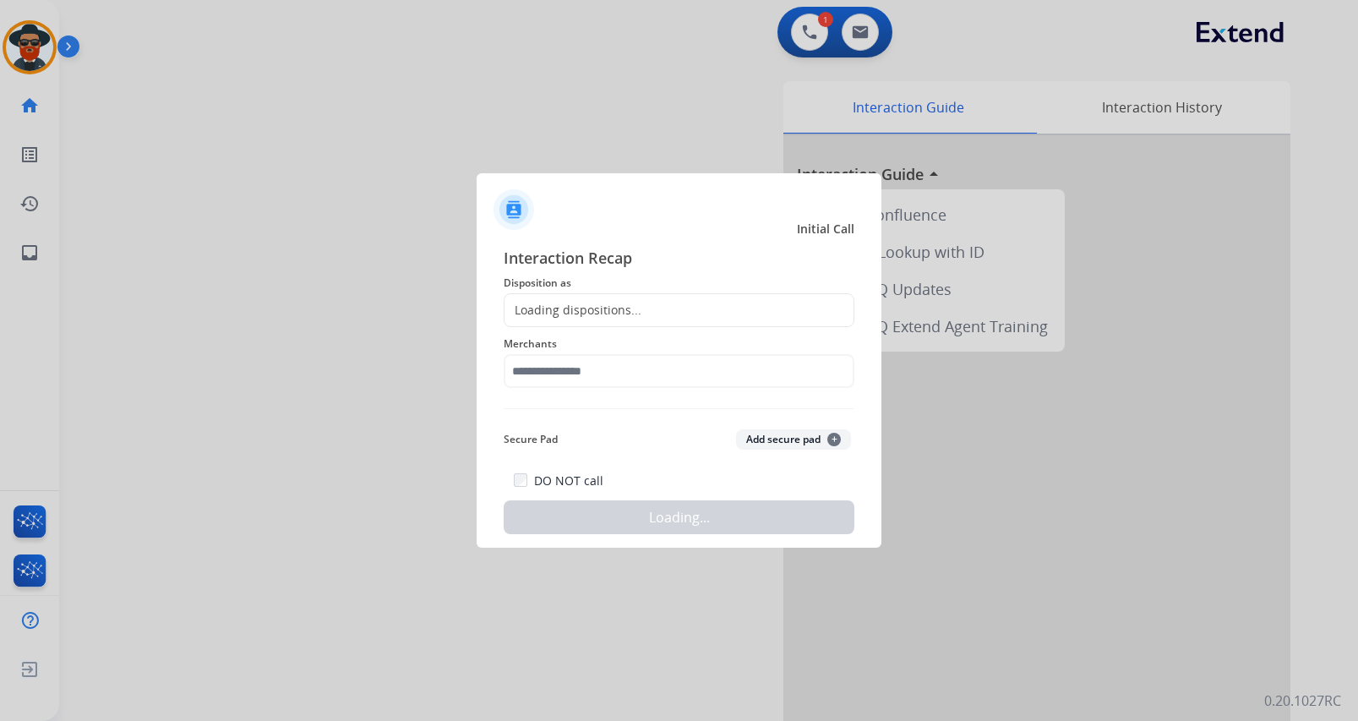
click at [603, 313] on div "Loading dispositions..." at bounding box center [572, 310] width 137 height 17
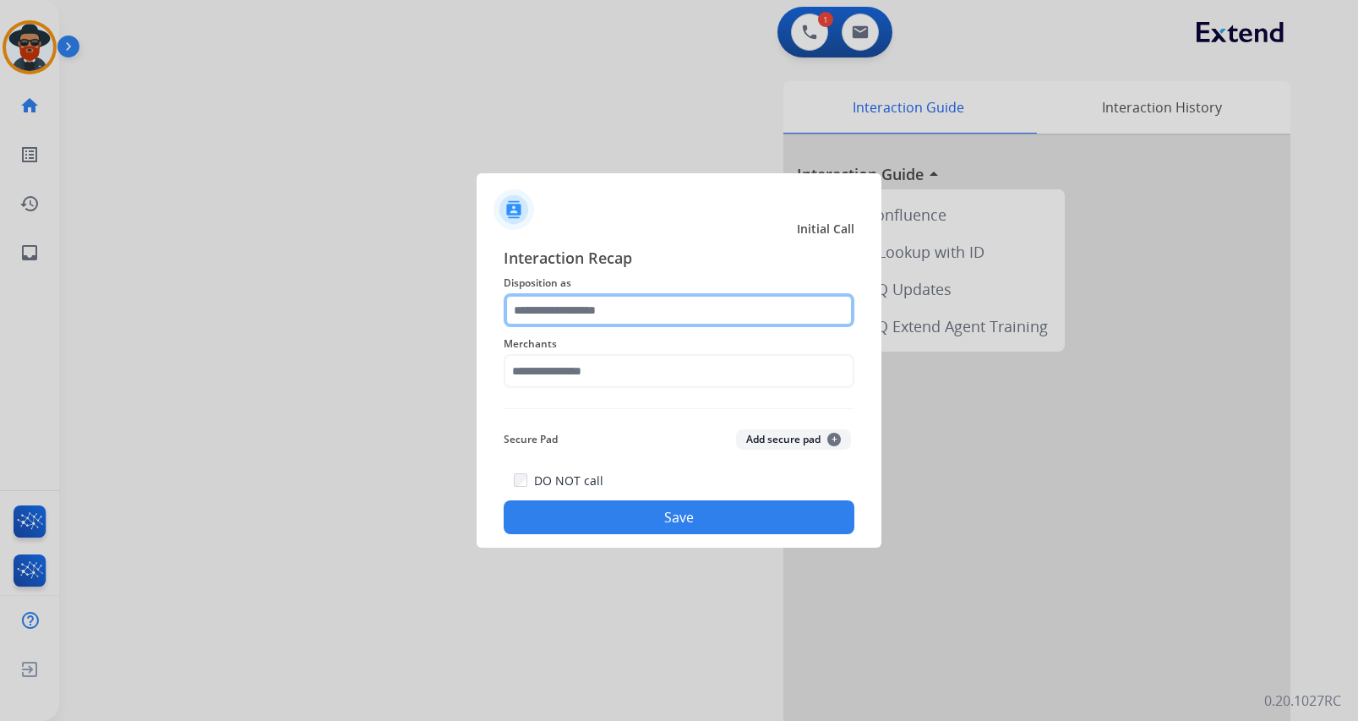
click at [629, 303] on input "text" at bounding box center [678, 310] width 351 height 34
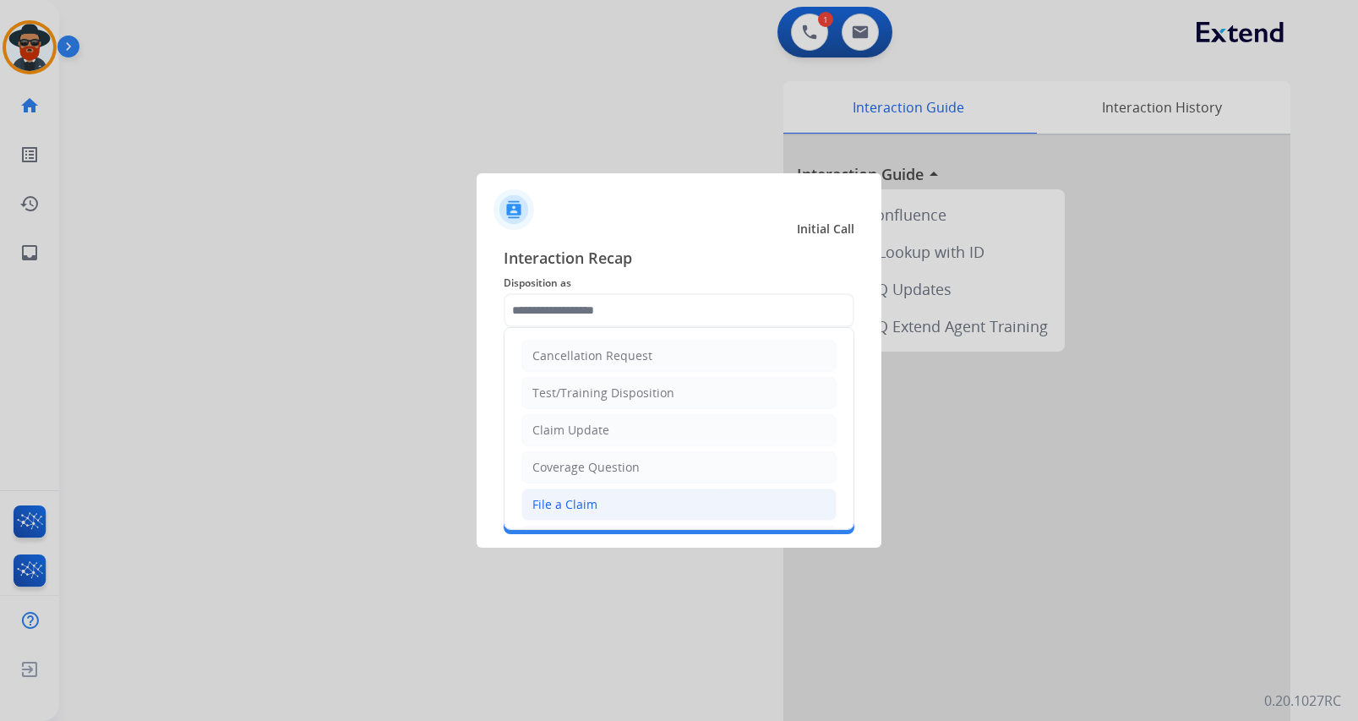
click at [558, 495] on li "File a Claim" at bounding box center [678, 504] width 315 height 32
type input "**********"
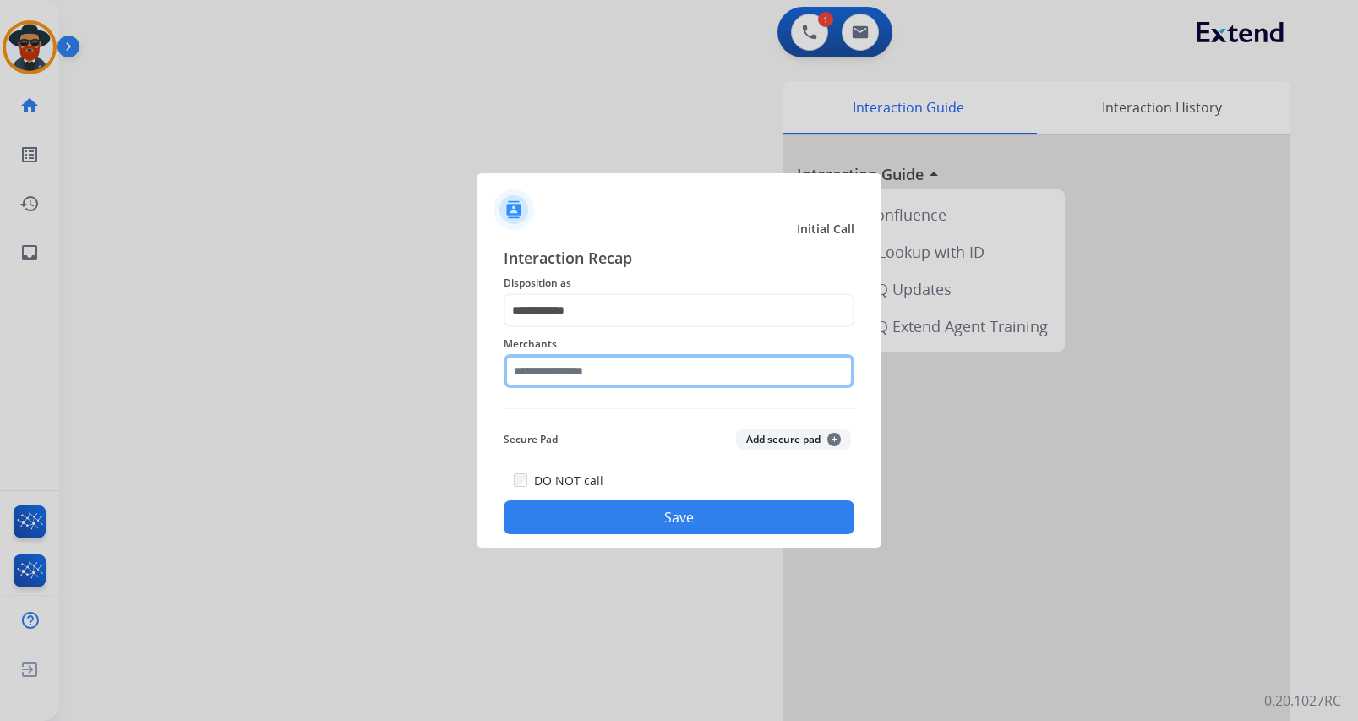
click at [585, 356] on input "text" at bounding box center [678, 371] width 351 height 34
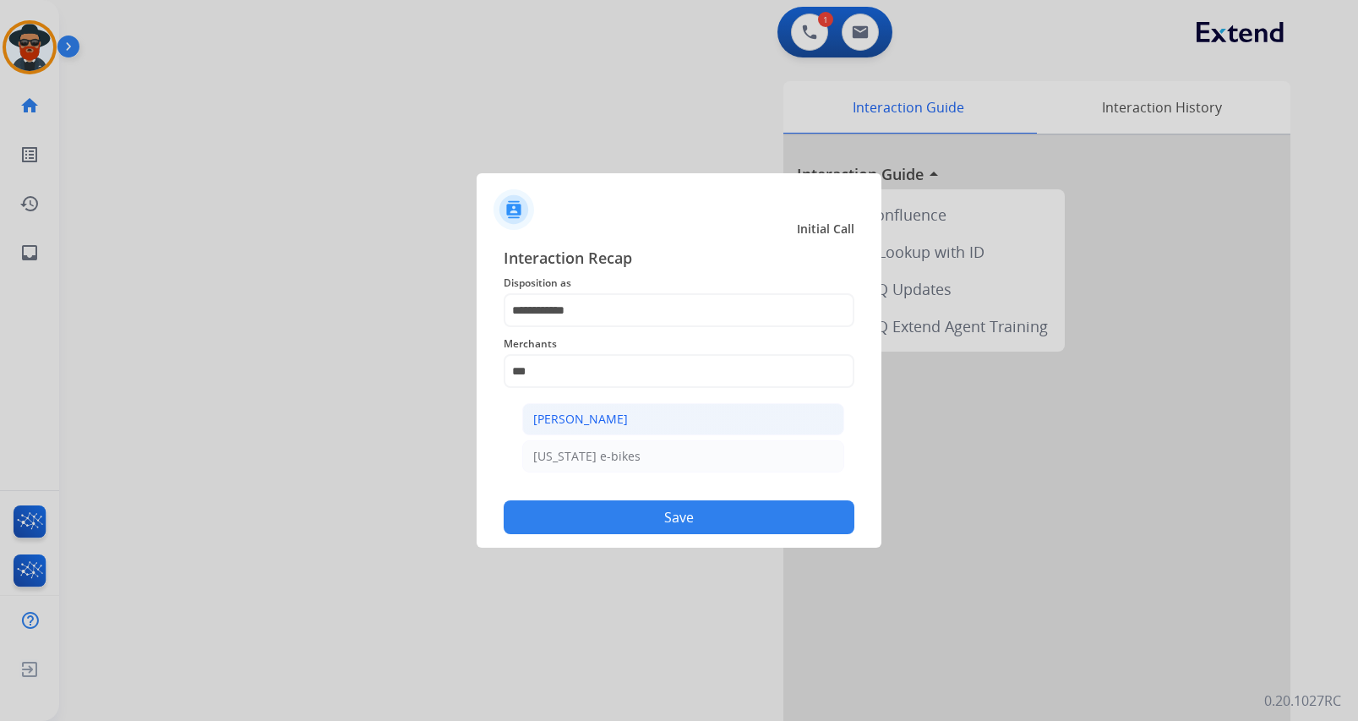
click at [579, 417] on div "[PERSON_NAME]" at bounding box center [580, 419] width 95 height 17
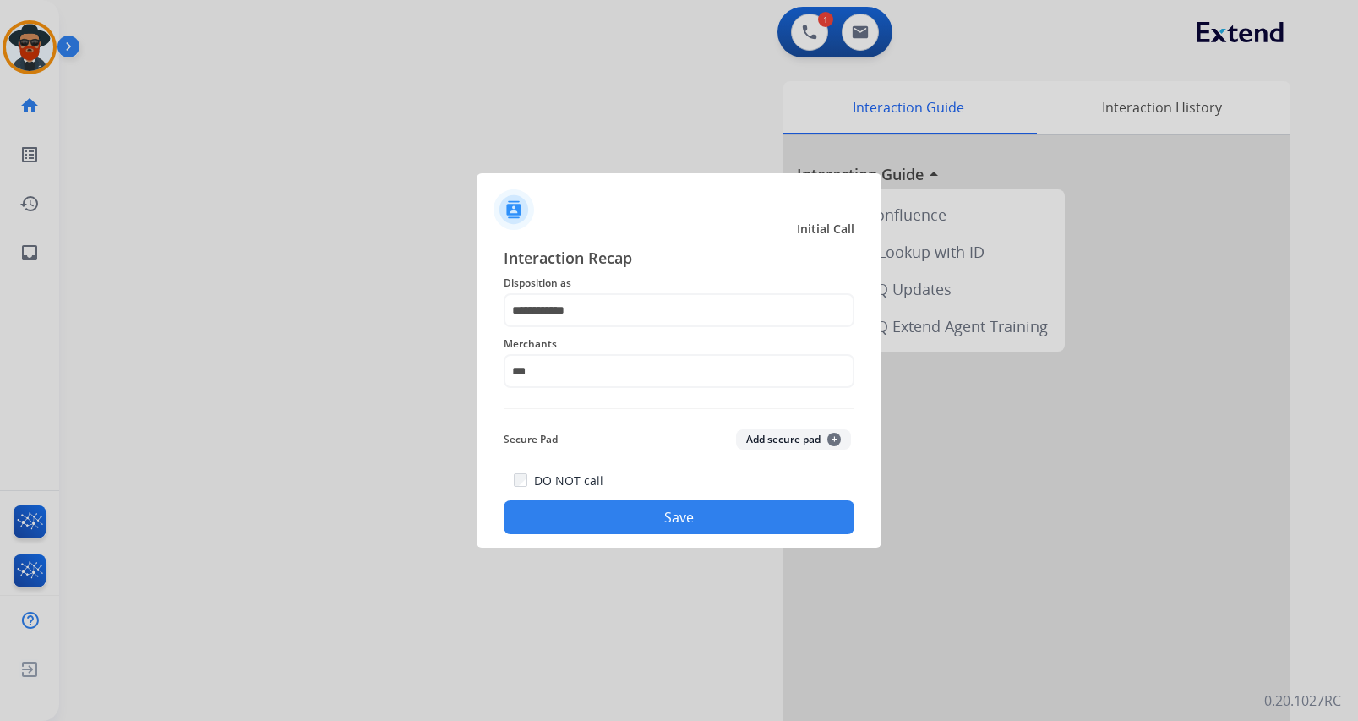
type input "**********"
click at [590, 509] on button "Save" at bounding box center [678, 517] width 351 height 34
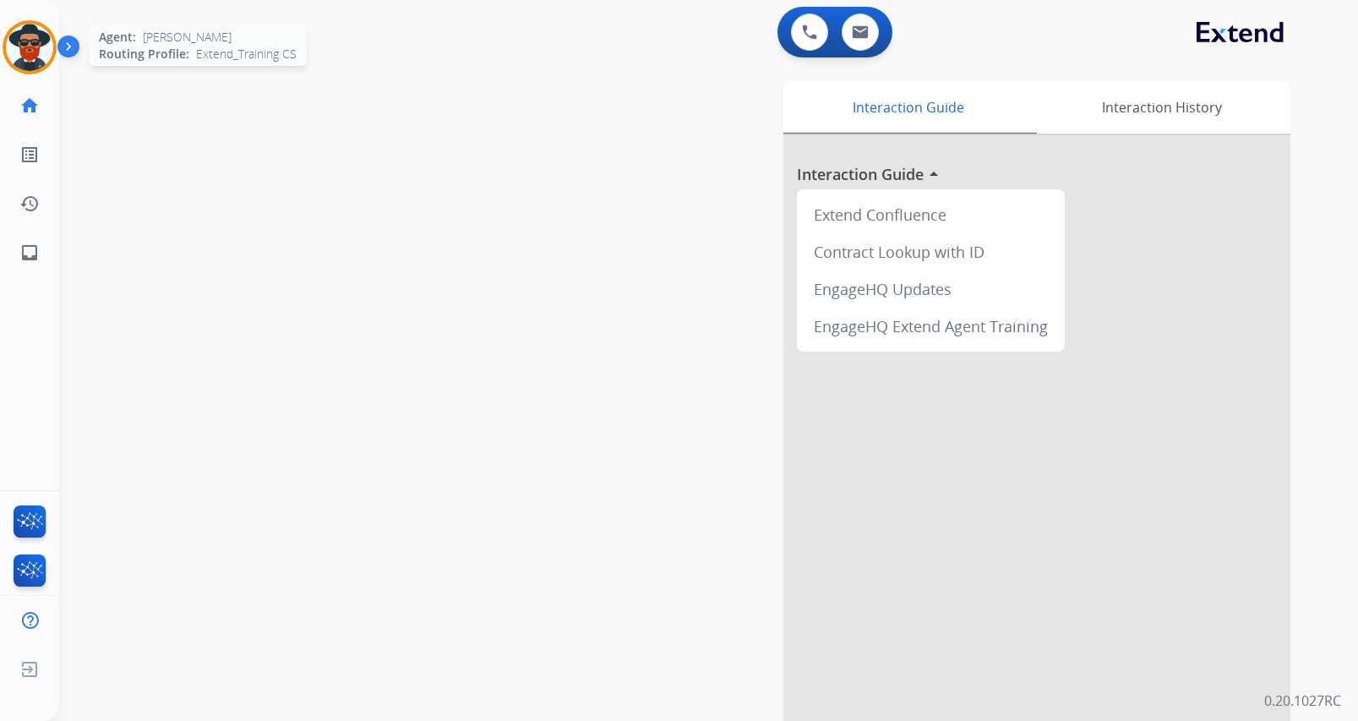
click at [35, 45] on img at bounding box center [29, 47] width 47 height 47
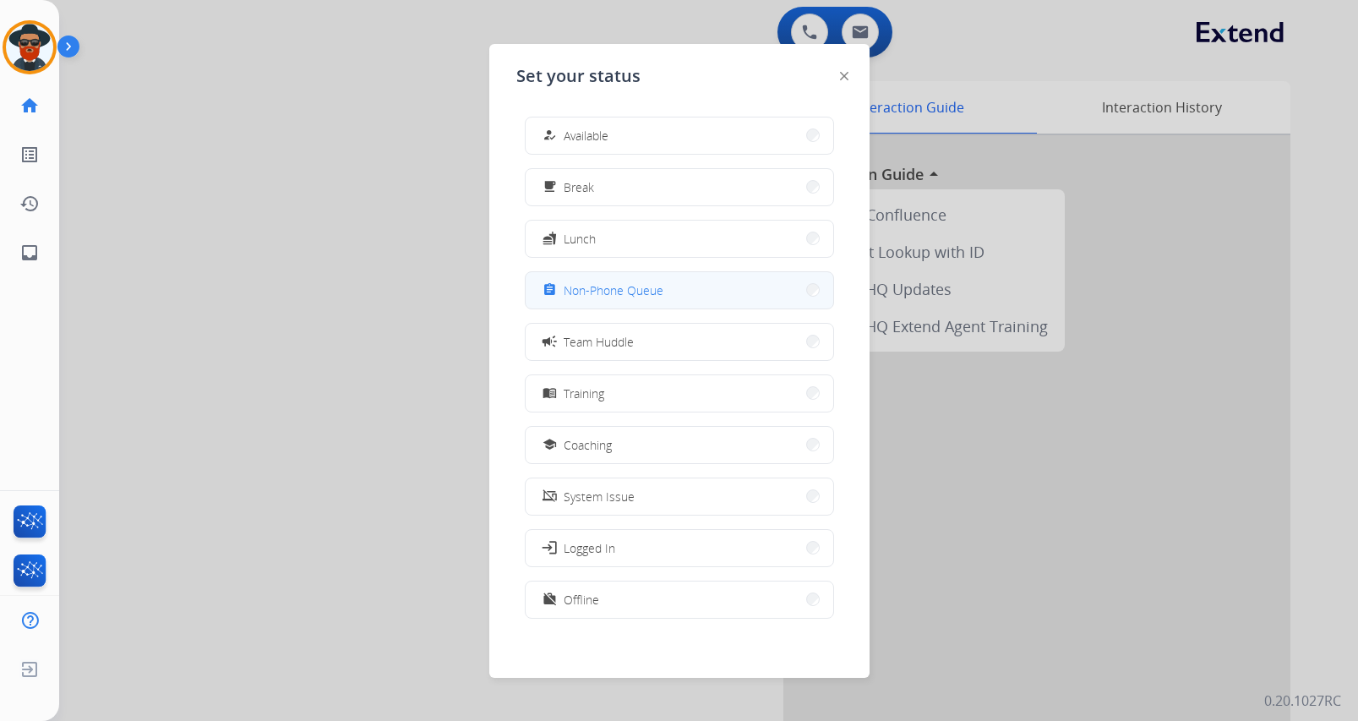
click at [634, 296] on span "Non-Phone Queue" at bounding box center [613, 290] width 100 height 18
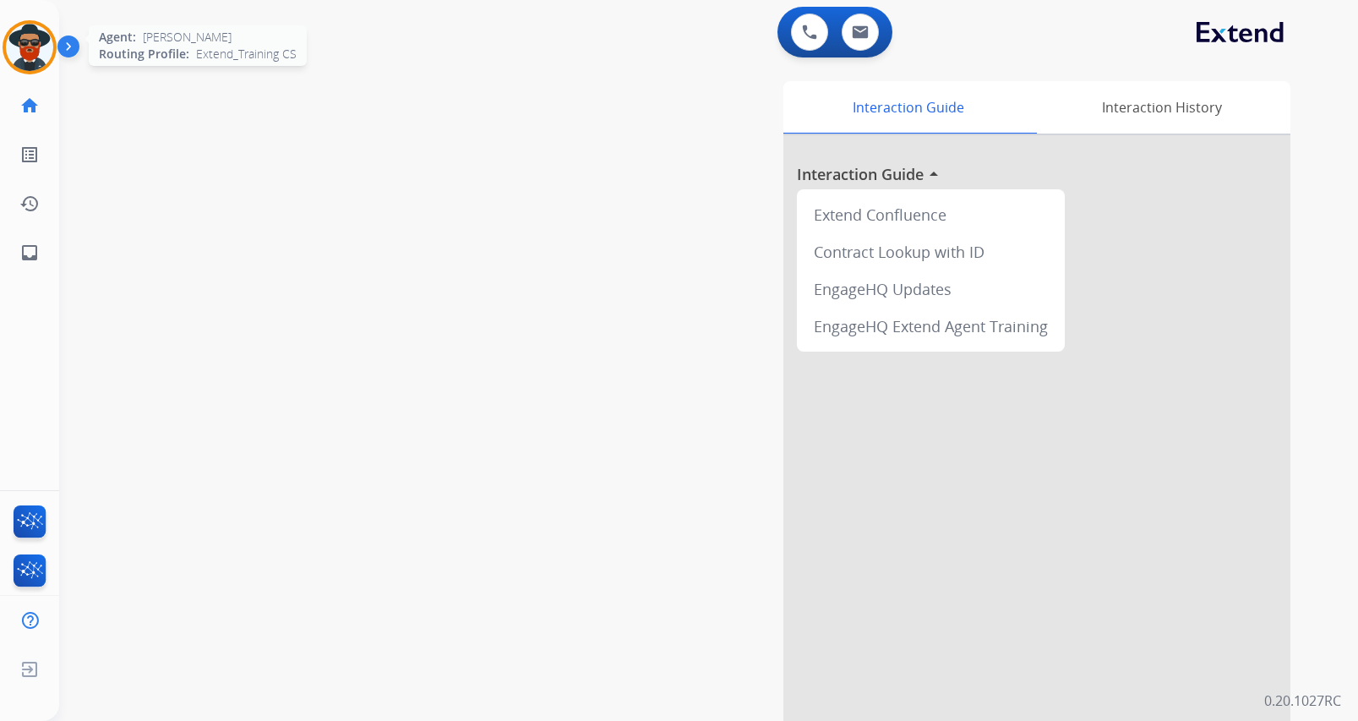
click at [25, 45] on img at bounding box center [29, 47] width 47 height 47
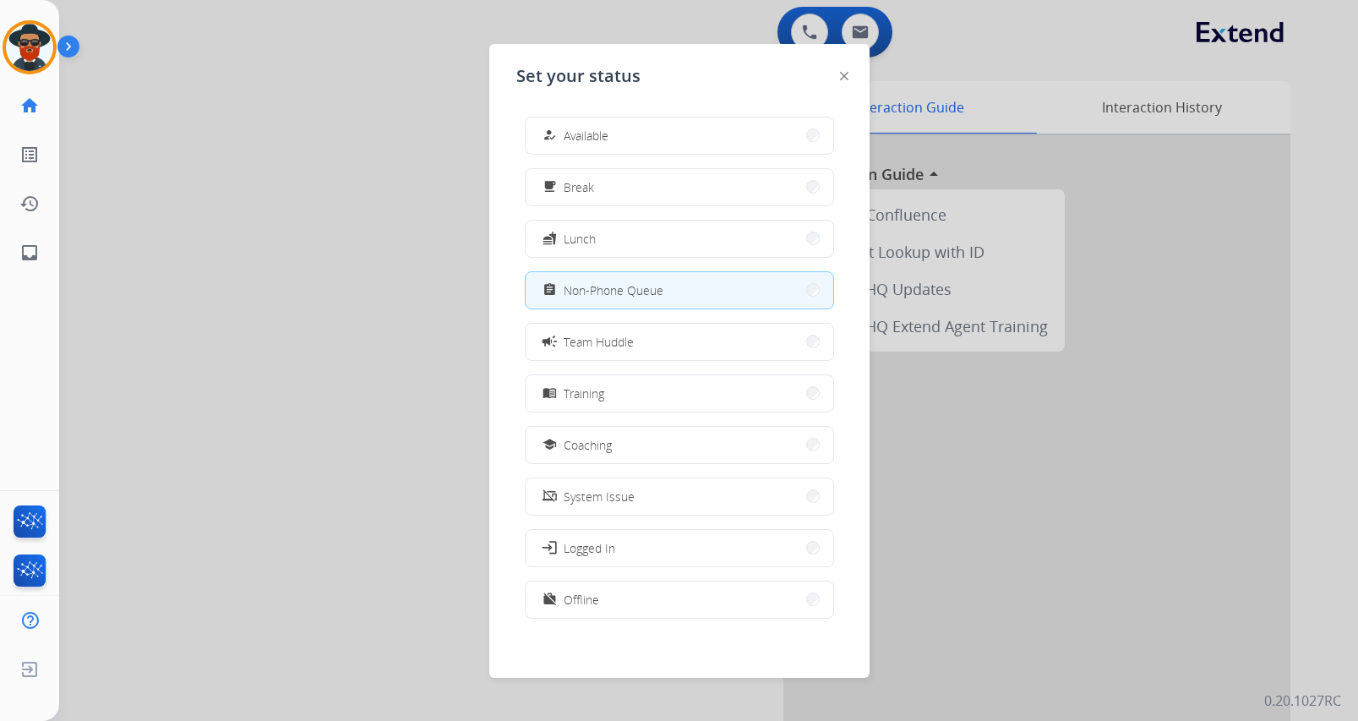
click at [575, 588] on button "work_off Offline" at bounding box center [678, 599] width 307 height 36
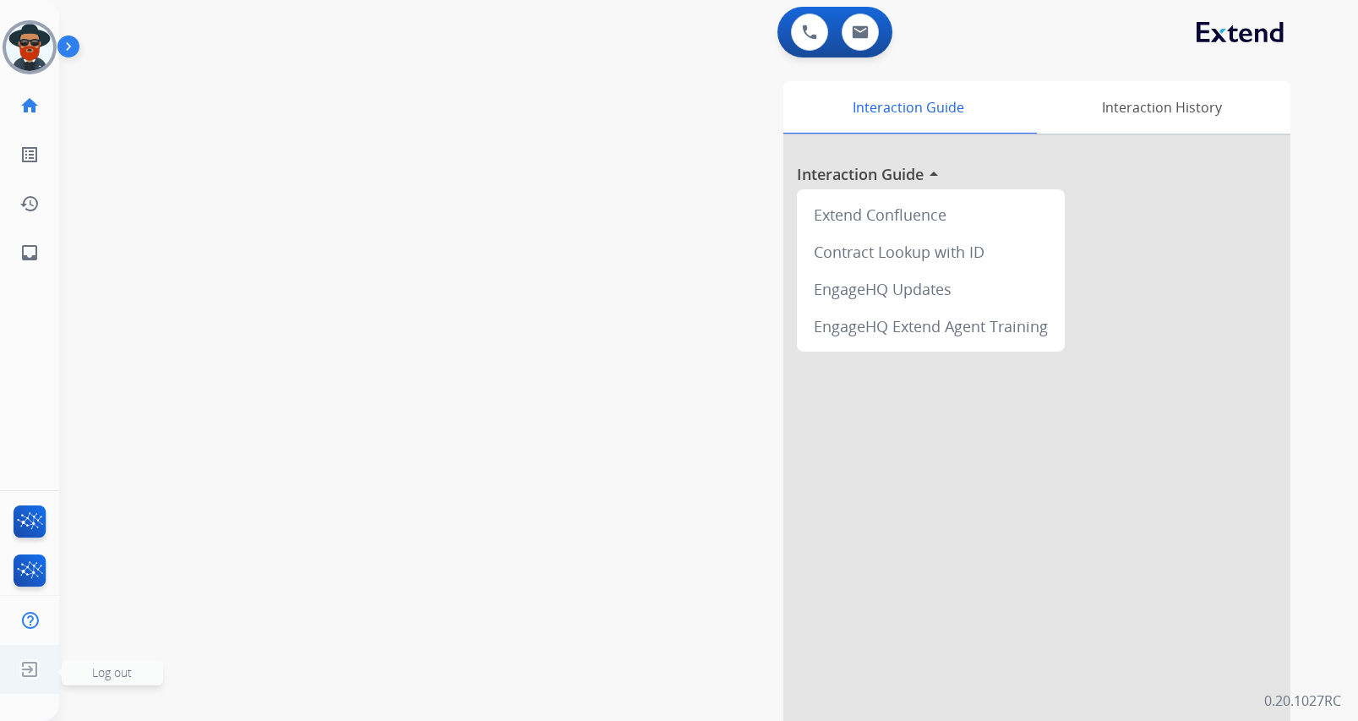
click at [24, 666] on img at bounding box center [29, 669] width 30 height 32
click at [31, 662] on img at bounding box center [29, 669] width 30 height 32
click at [33, 664] on img at bounding box center [29, 669] width 30 height 32
click at [31, 669] on img at bounding box center [29, 669] width 30 height 32
click at [30, 669] on img at bounding box center [29, 669] width 30 height 32
